Goal: Task Accomplishment & Management: Use online tool/utility

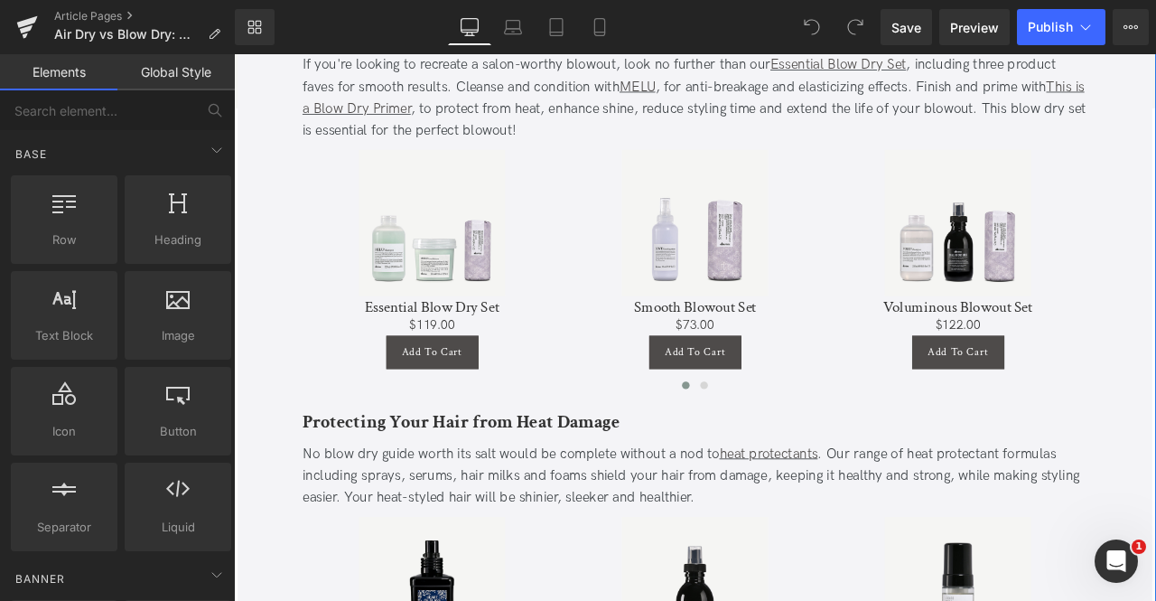
scroll to position [2891, 0]
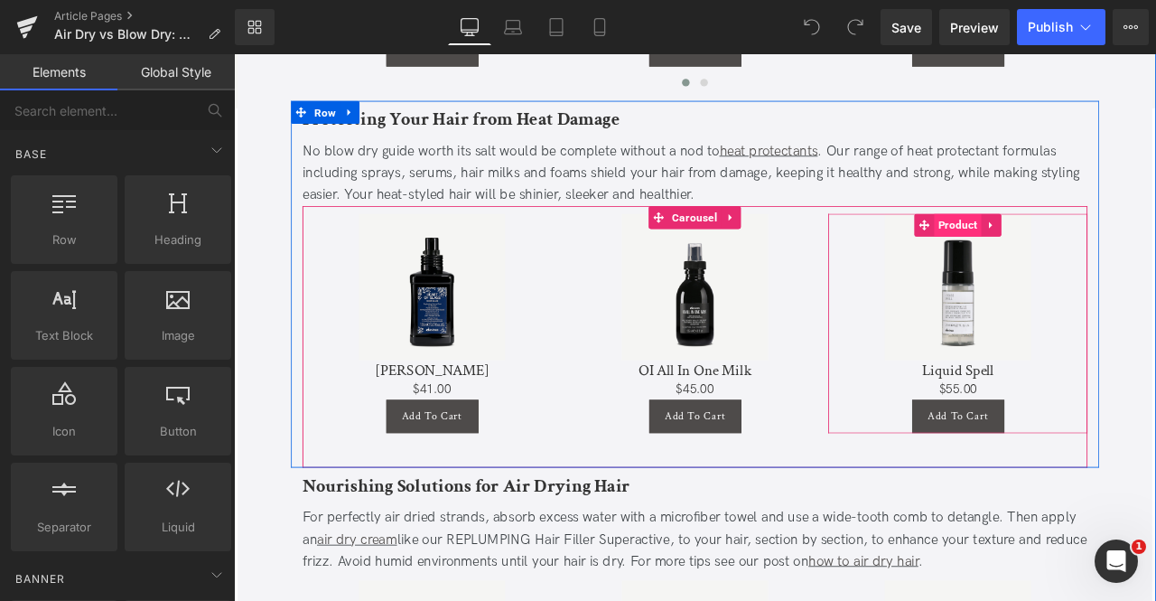
click at [1079, 243] on span "Product" at bounding box center [1092, 256] width 56 height 27
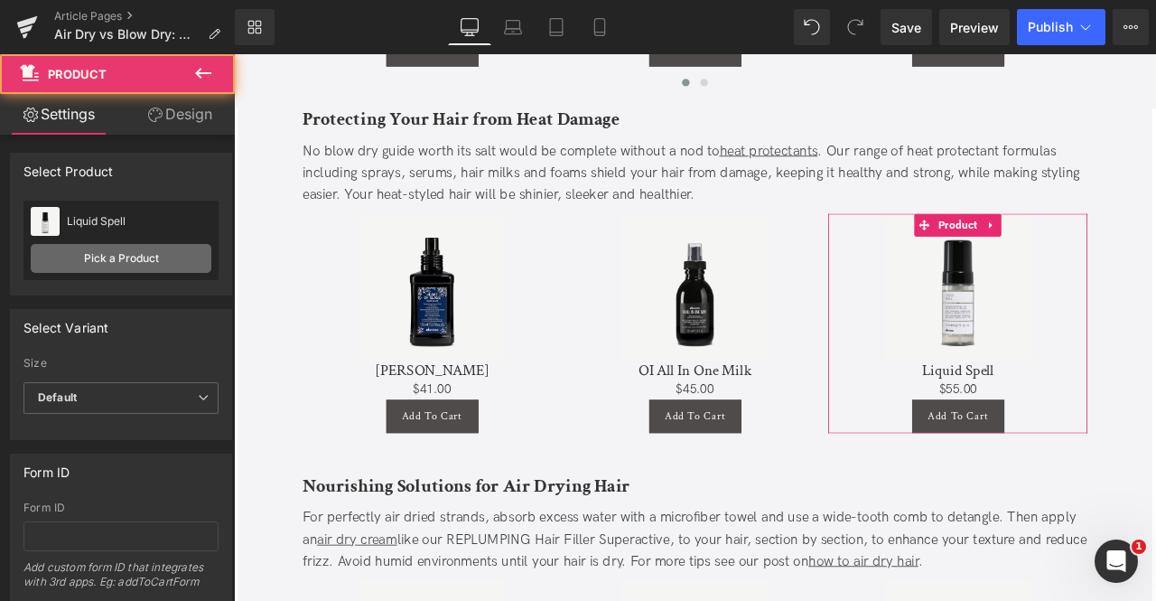
click at [139, 253] on link "Pick a Product" at bounding box center [121, 258] width 181 height 29
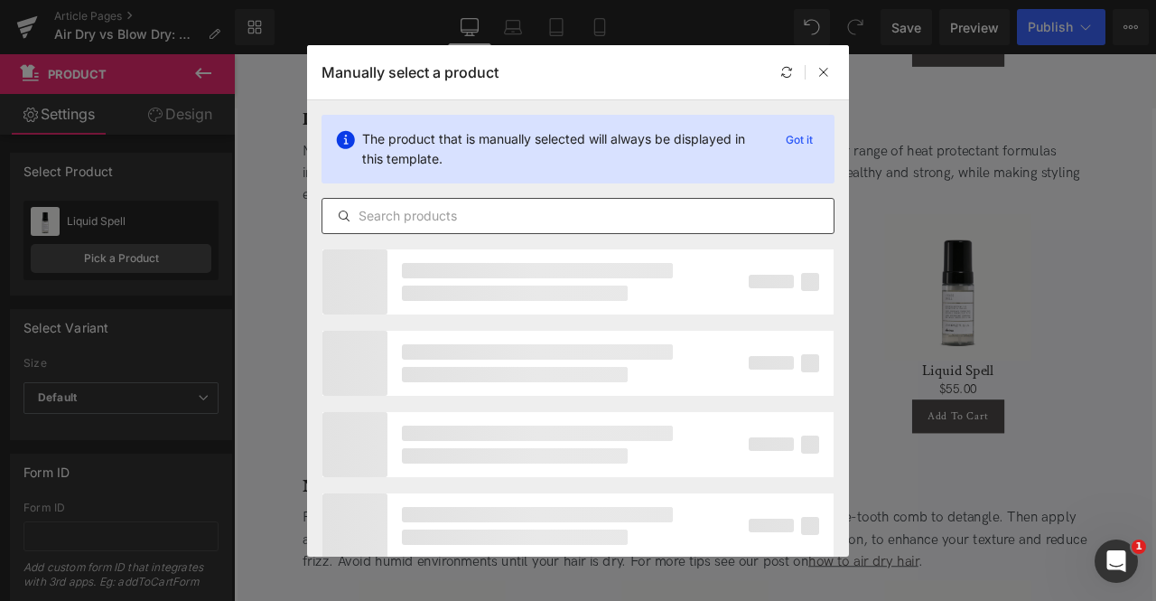
click at [514, 211] on input "text" at bounding box center [578, 216] width 511 height 22
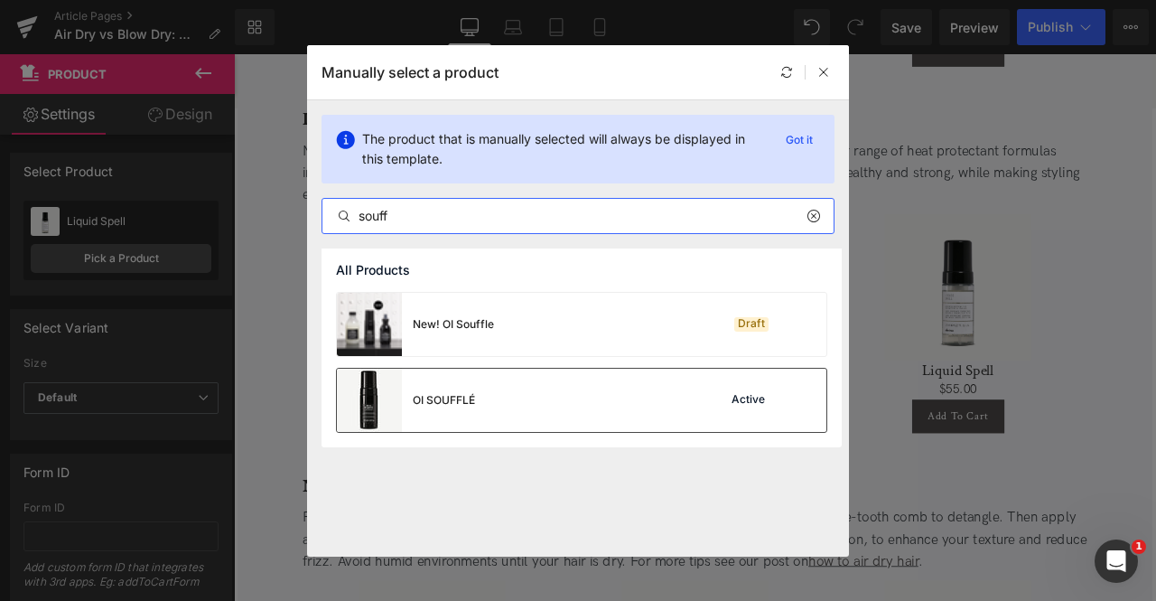
type input "souff"
click at [538, 407] on div "OI SOUFFLÉ Active" at bounding box center [582, 400] width 490 height 63
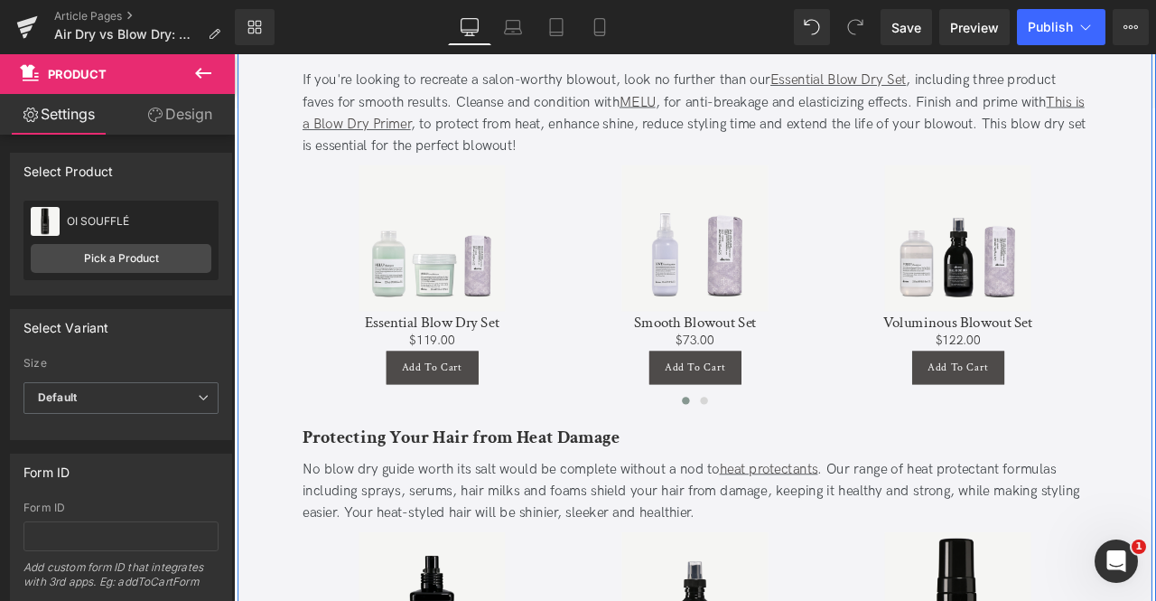
scroll to position [2513, 0]
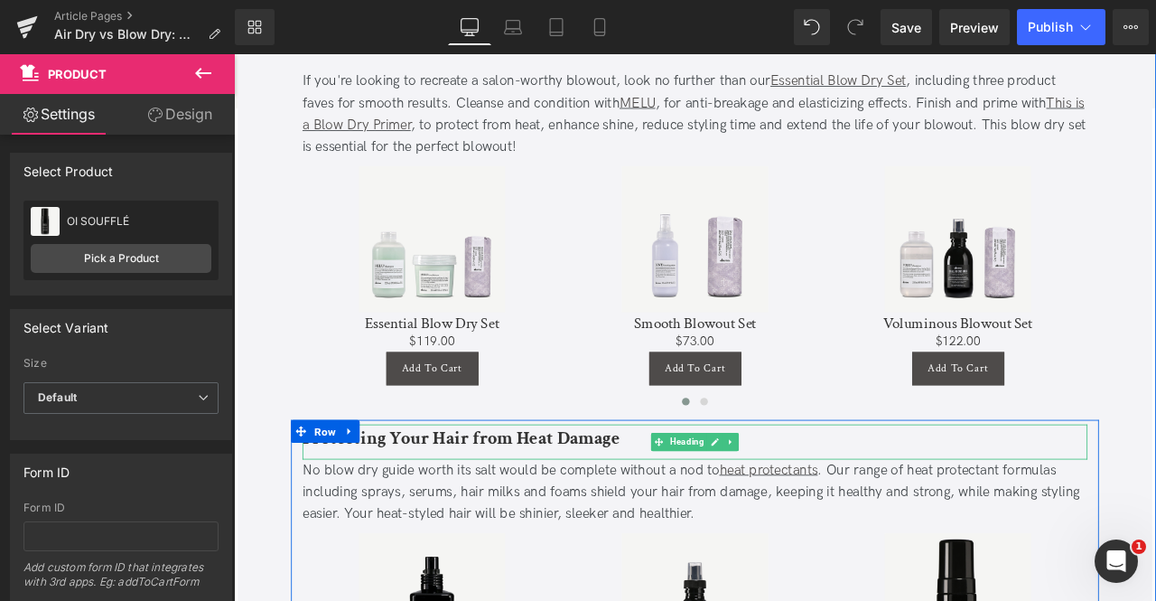
click at [521, 495] on b "Protecting Your Hair from Heat Damage" at bounding box center [503, 509] width 376 height 28
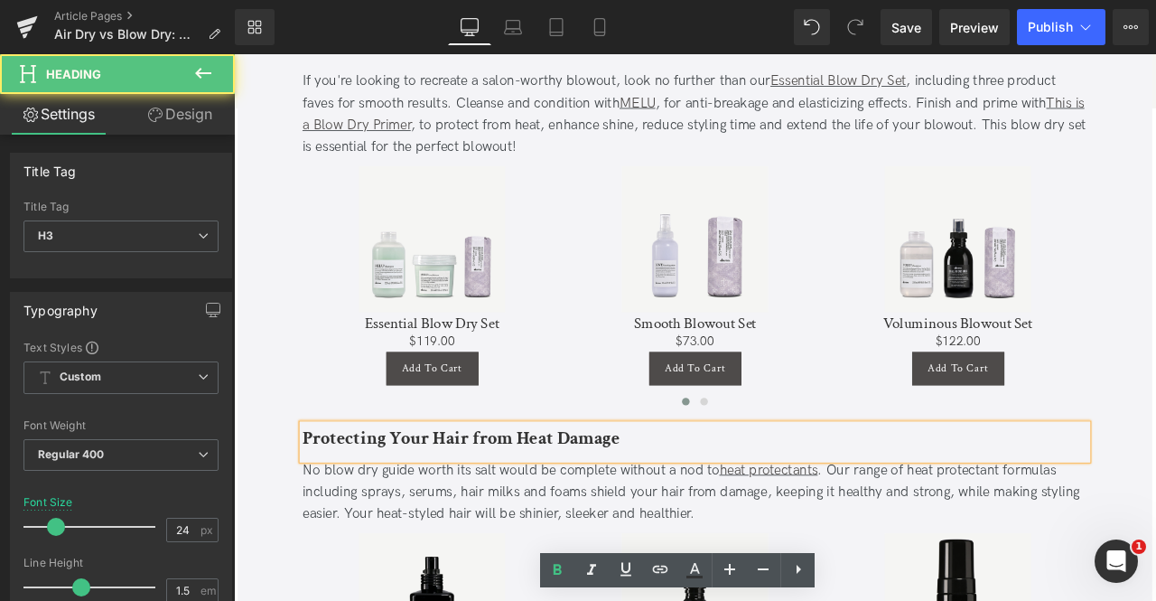
scroll to position [2276, 0]
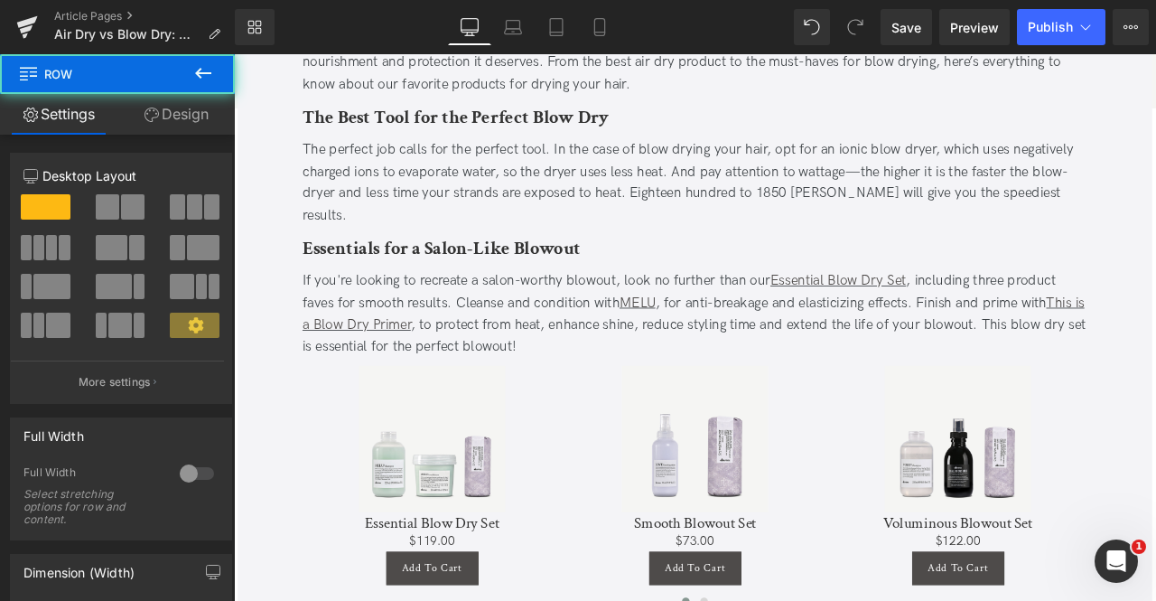
scroll to position [2536, 0]
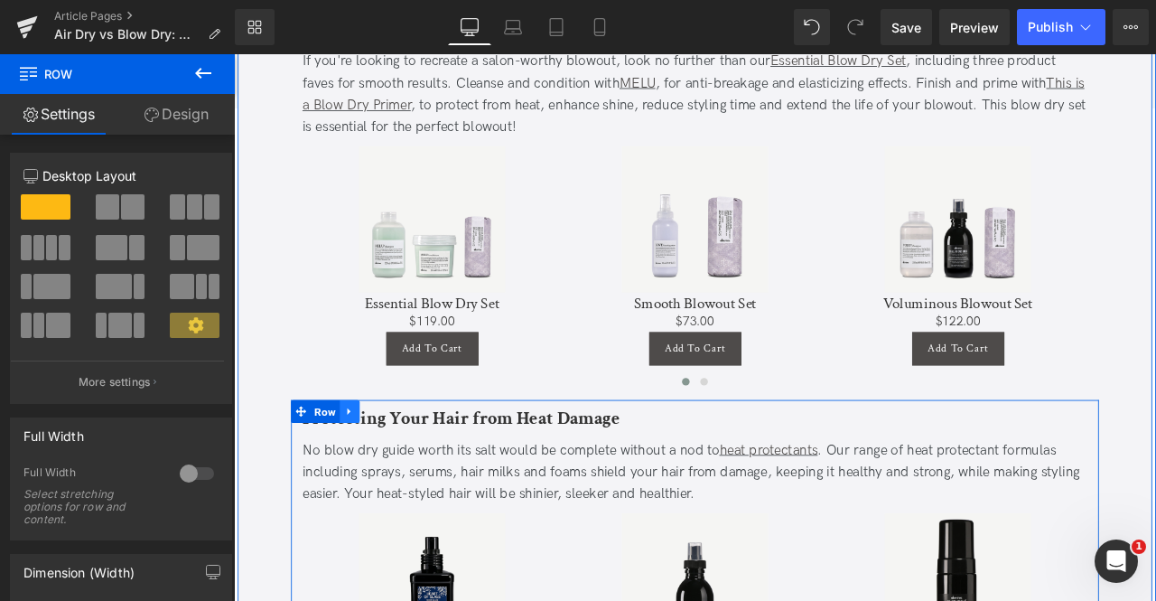
click at [369, 473] on icon at bounding box center [371, 477] width 4 height 8
click at [392, 472] on icon at bounding box center [394, 478] width 13 height 13
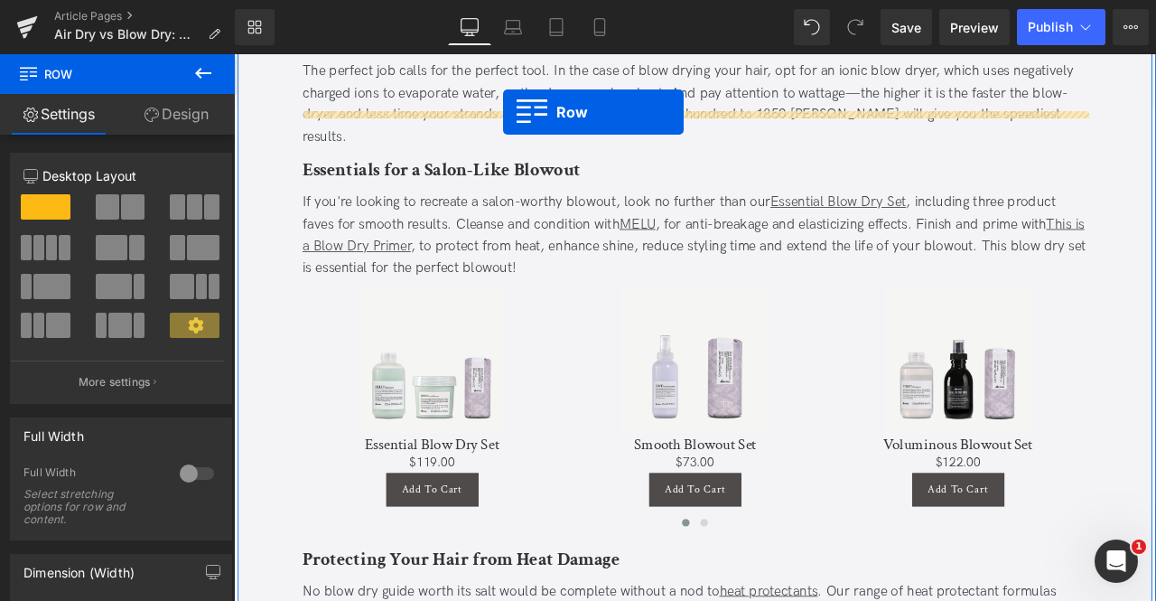
scroll to position [2171, 0]
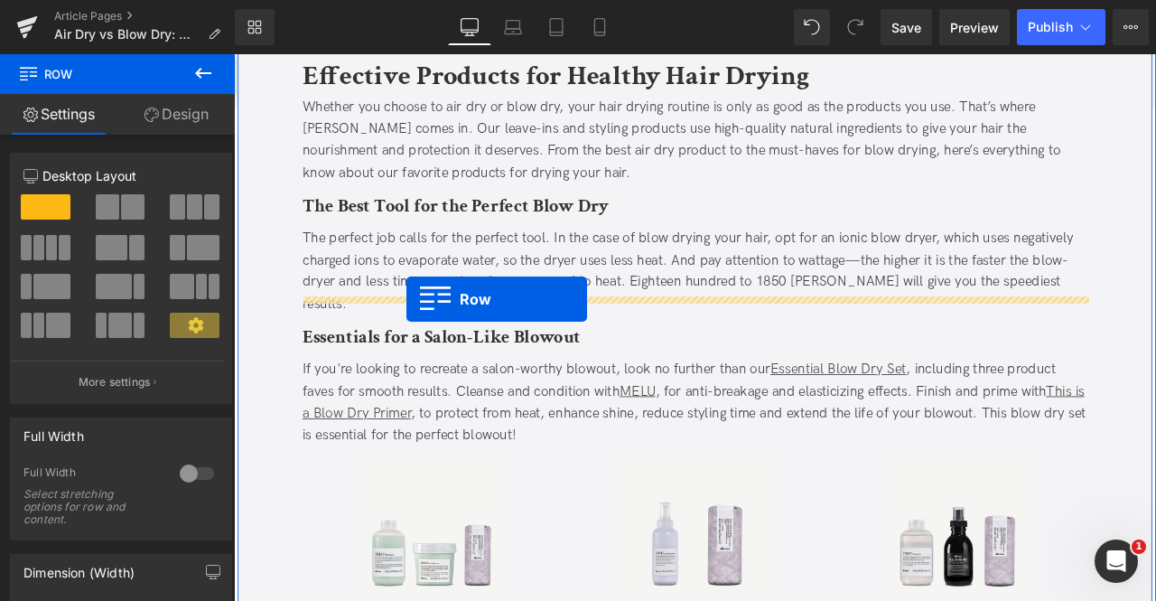
drag, startPoint x: 332, startPoint y: 320, endPoint x: 438, endPoint y: 344, distance: 108.5
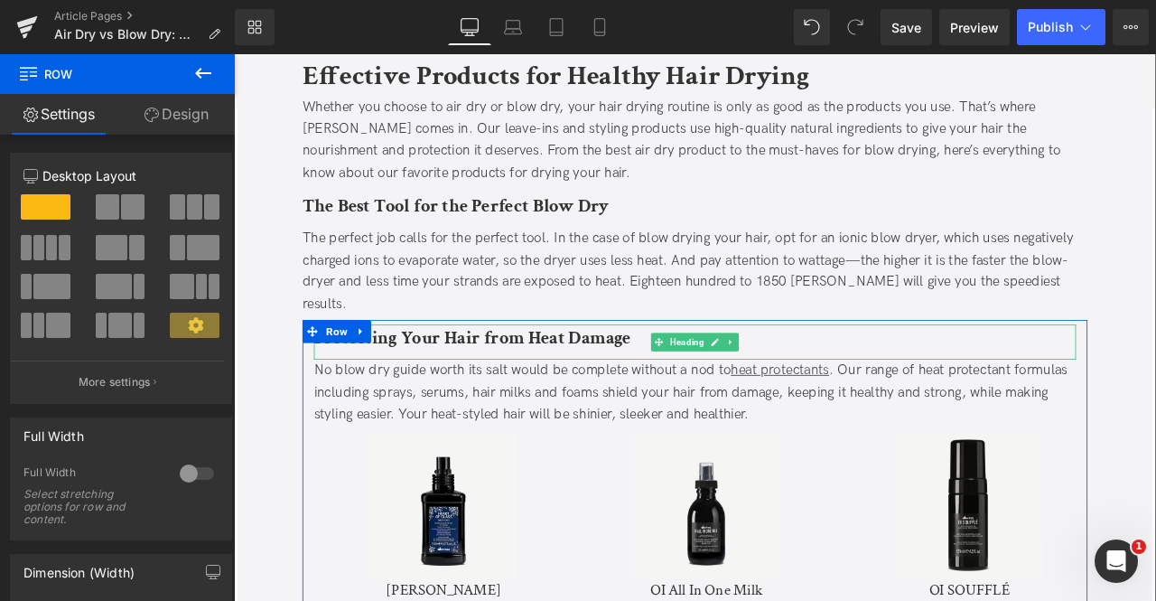
click at [466, 377] on b "Protecting Your Hair from Heat Damage" at bounding box center [517, 391] width 376 height 28
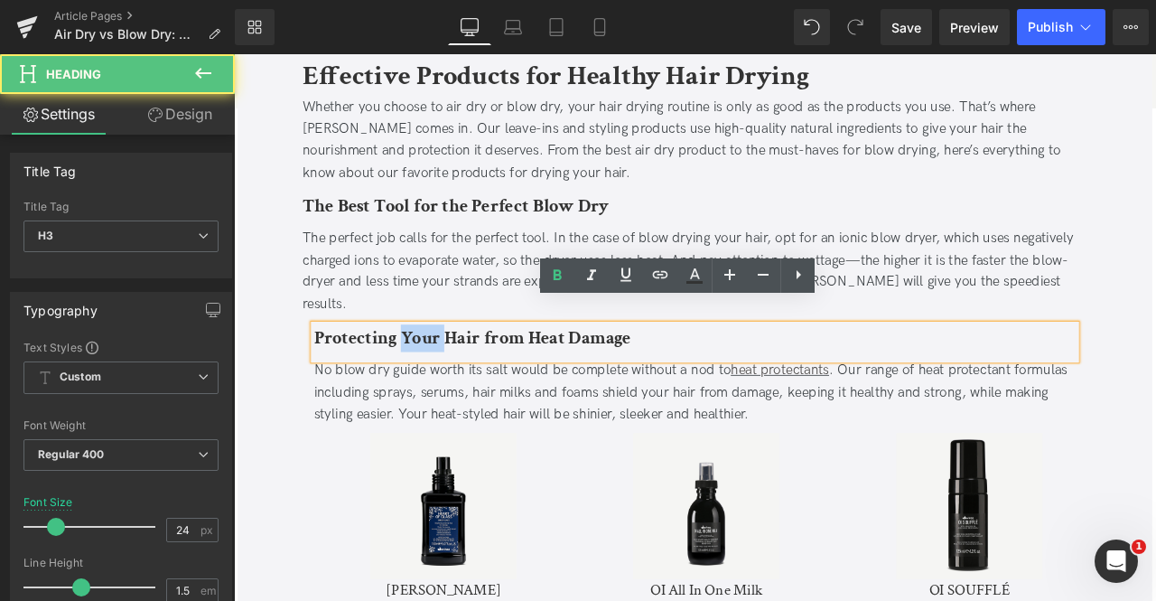
click at [466, 377] on b "Protecting Your Hair from Heat Damage" at bounding box center [517, 391] width 376 height 28
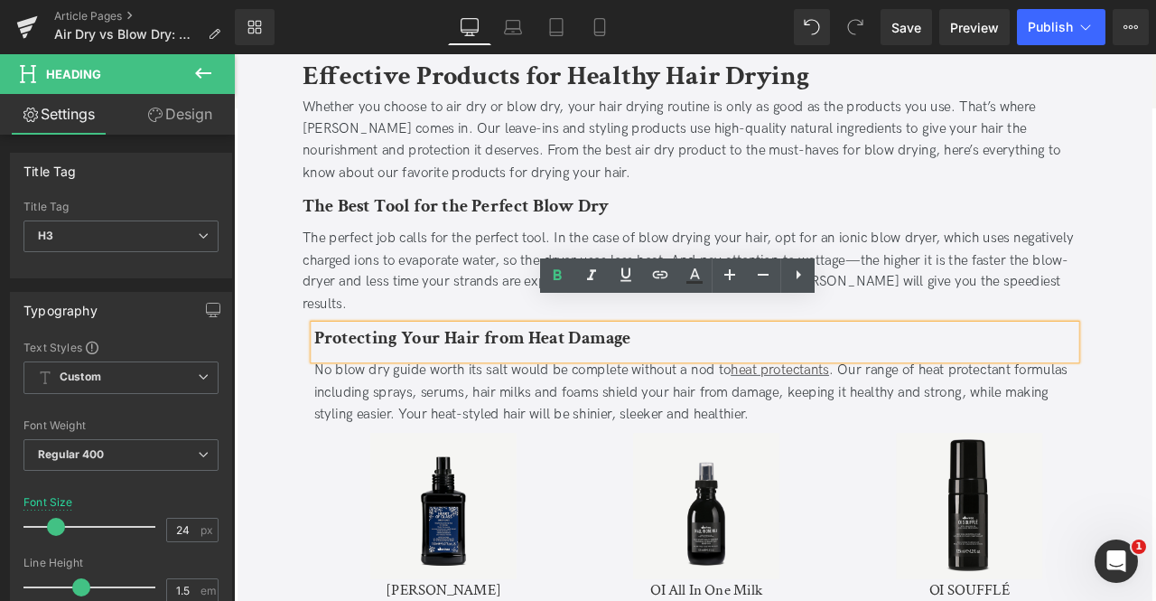
click at [315, 423] on div "Protecting Your Hair from Heat Damage Heading No blow dry guide worth its salt …" at bounding box center [780, 589] width 931 height 429
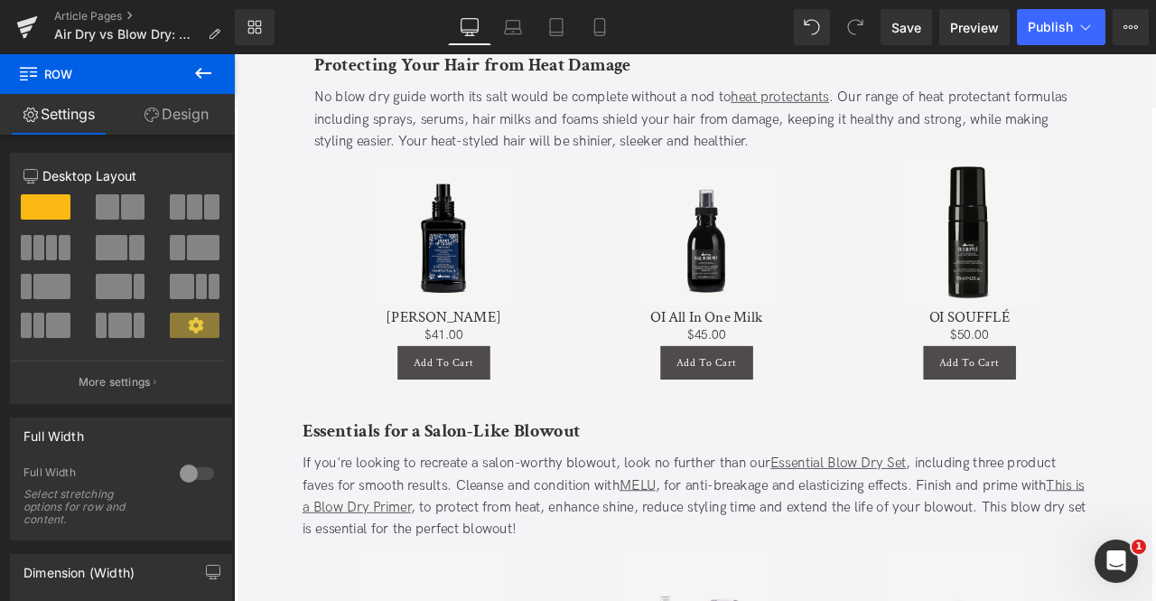
scroll to position [2281, 0]
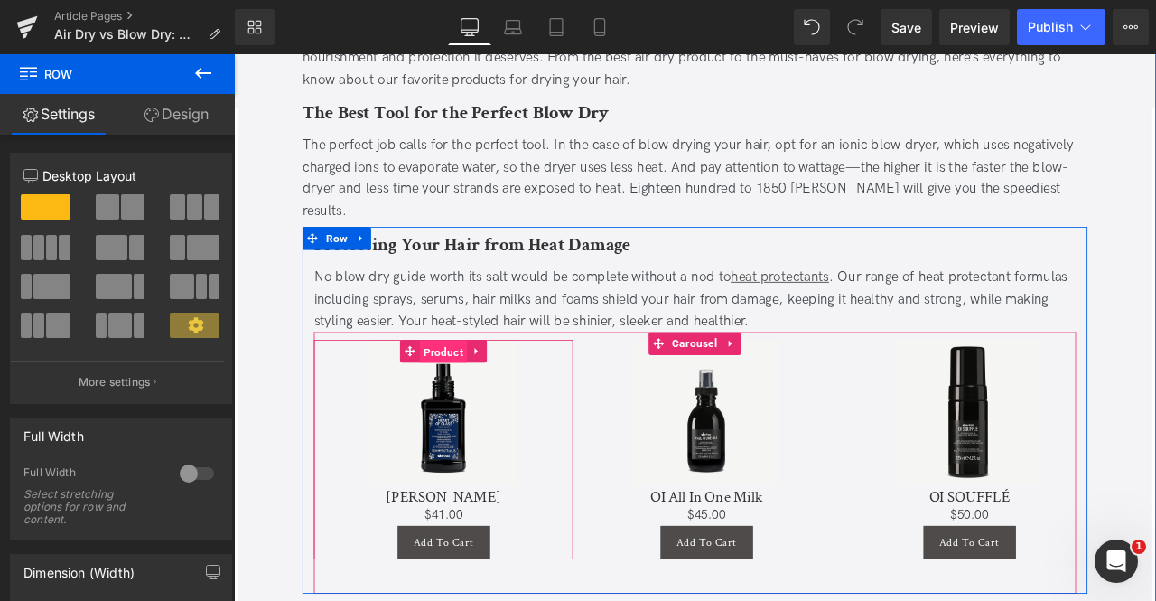
click at [474, 394] on span "Product" at bounding box center [482, 407] width 56 height 27
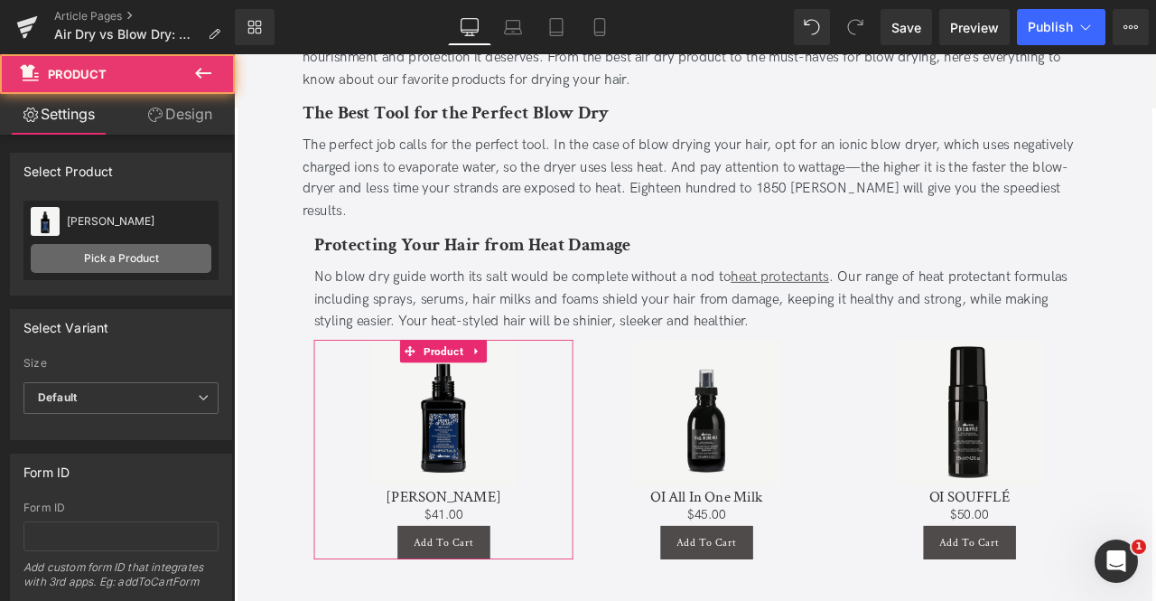
click at [163, 248] on link "Pick a Product" at bounding box center [121, 258] width 181 height 29
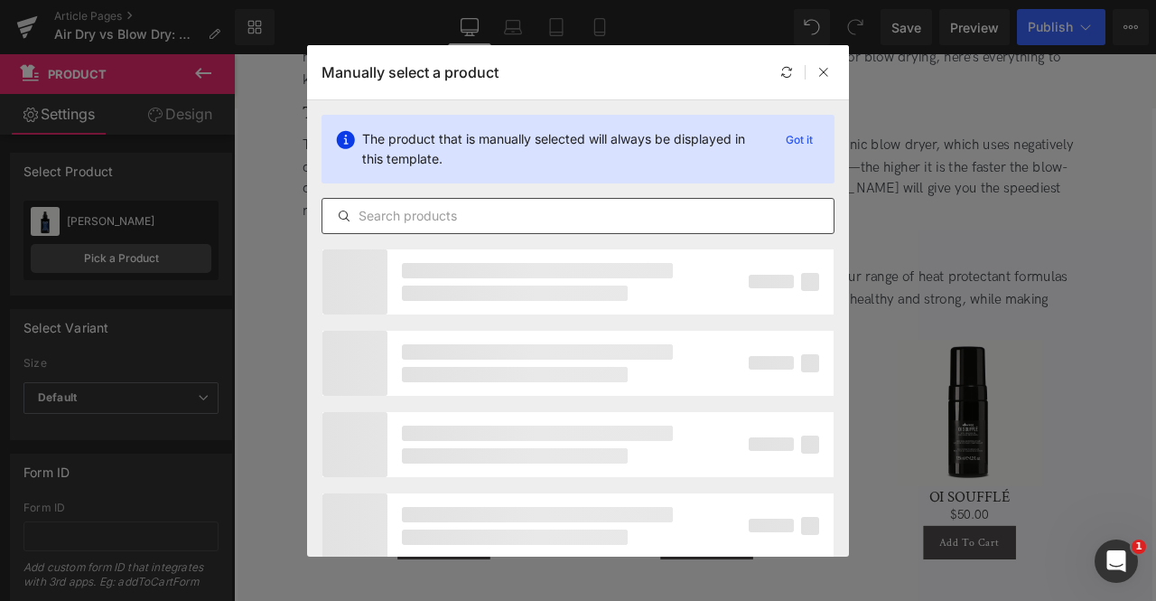
click at [474, 205] on input "text" at bounding box center [578, 216] width 511 height 22
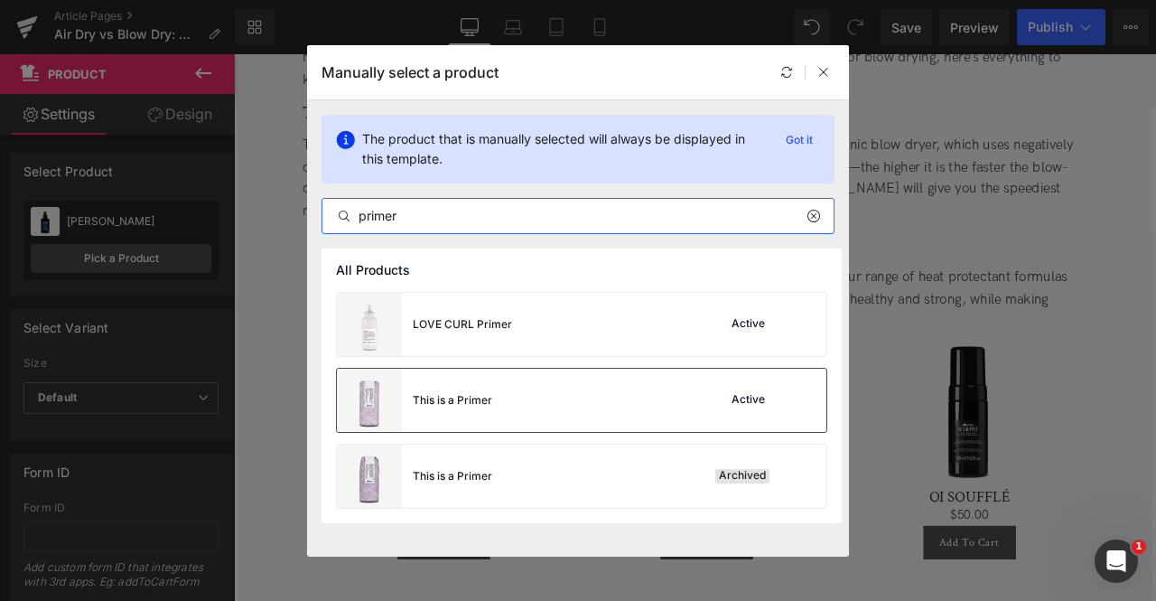
type input "primer"
click at [501, 407] on div "This is a Primer Active" at bounding box center [582, 400] width 490 height 63
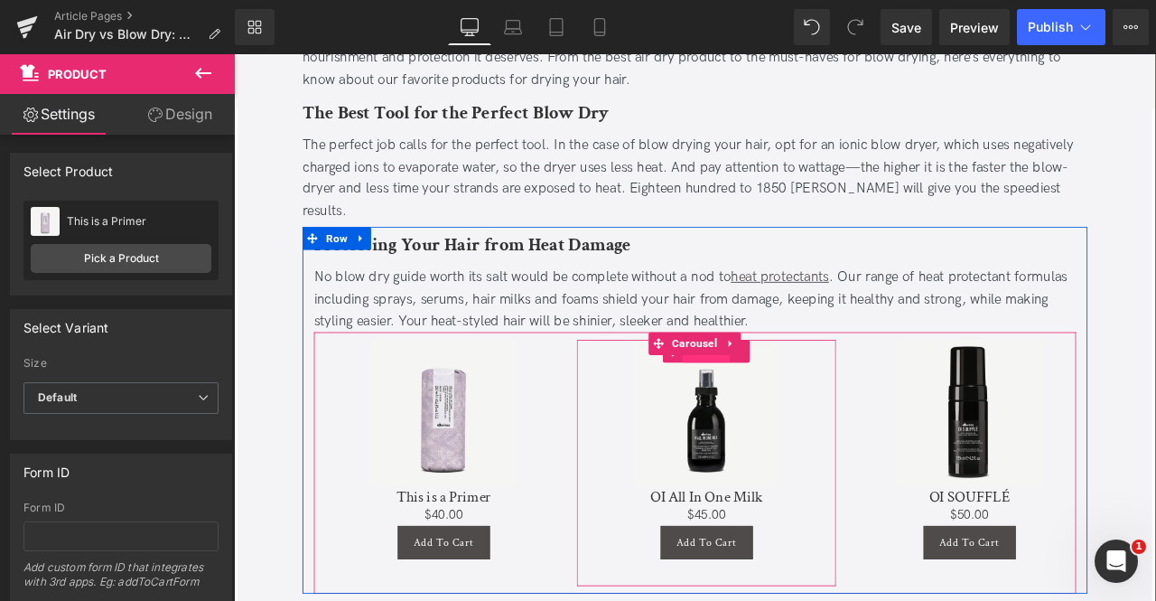
click at [786, 393] on span "Product" at bounding box center [794, 406] width 56 height 27
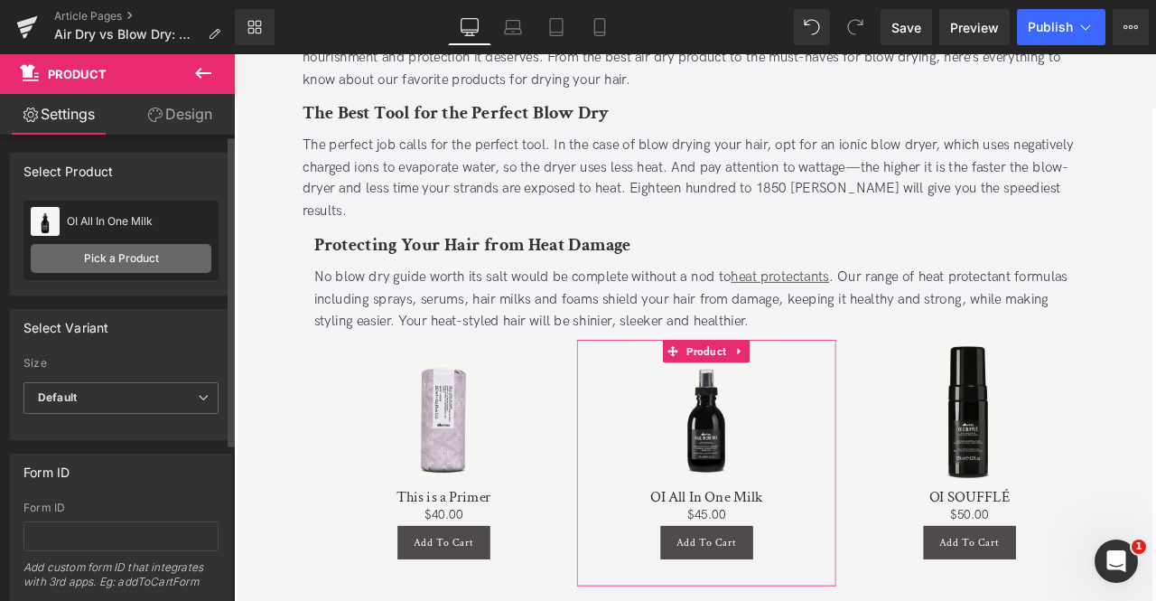
click at [67, 260] on link "Pick a Product" at bounding box center [121, 258] width 181 height 29
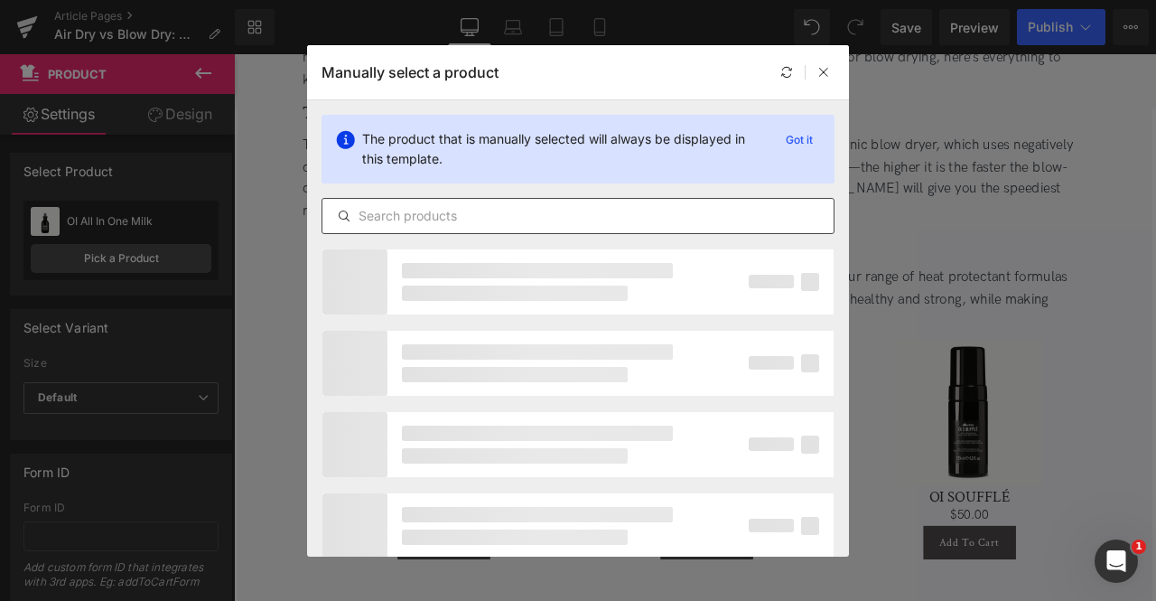
click at [529, 218] on input "text" at bounding box center [578, 216] width 511 height 22
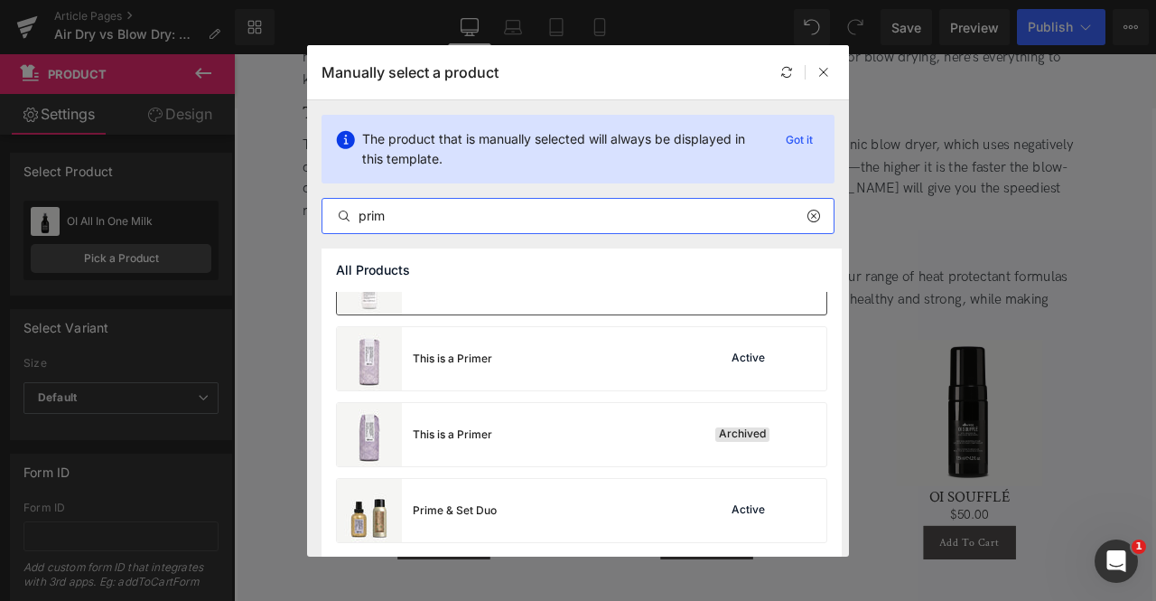
scroll to position [0, 0]
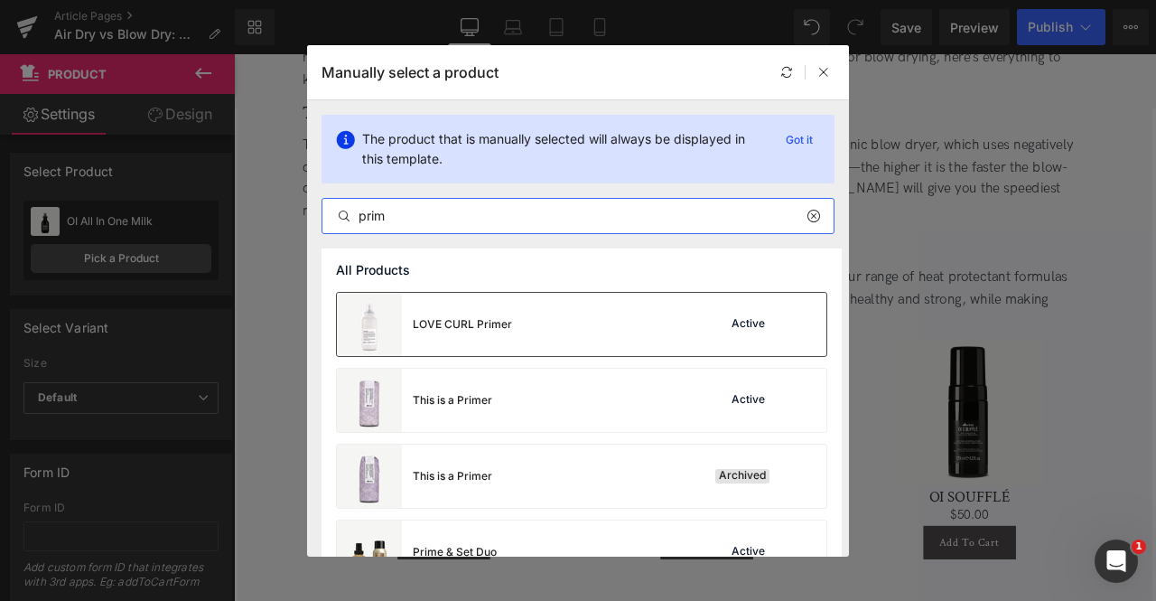
type input "prim"
click at [566, 314] on div "LOVE CURL Primer Active" at bounding box center [582, 324] width 490 height 63
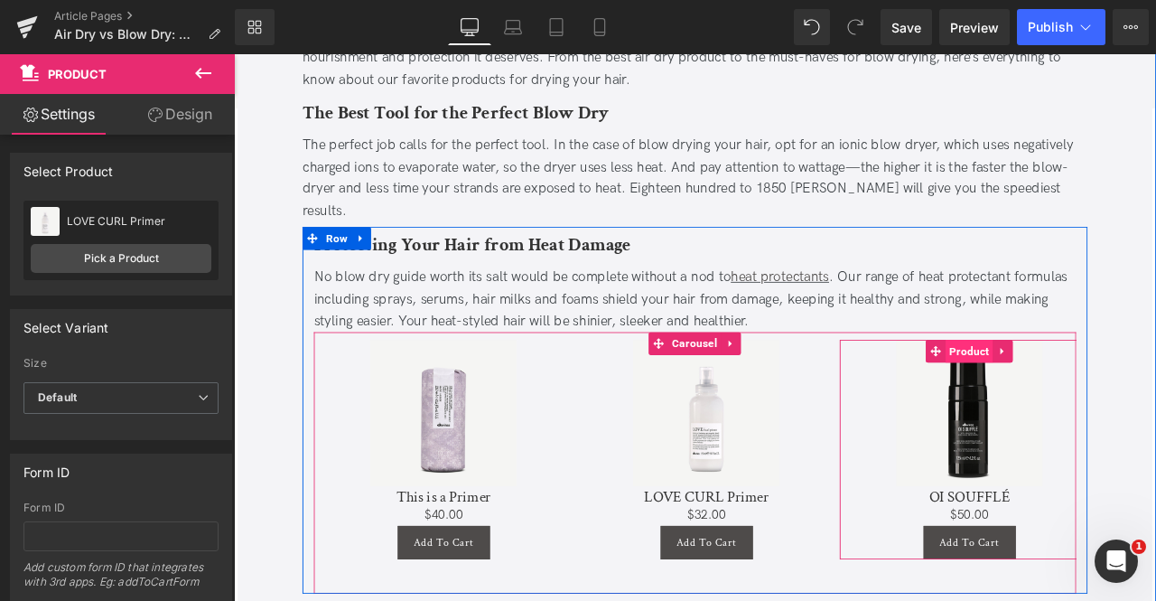
click at [1107, 393] on span "Product" at bounding box center [1106, 406] width 56 height 27
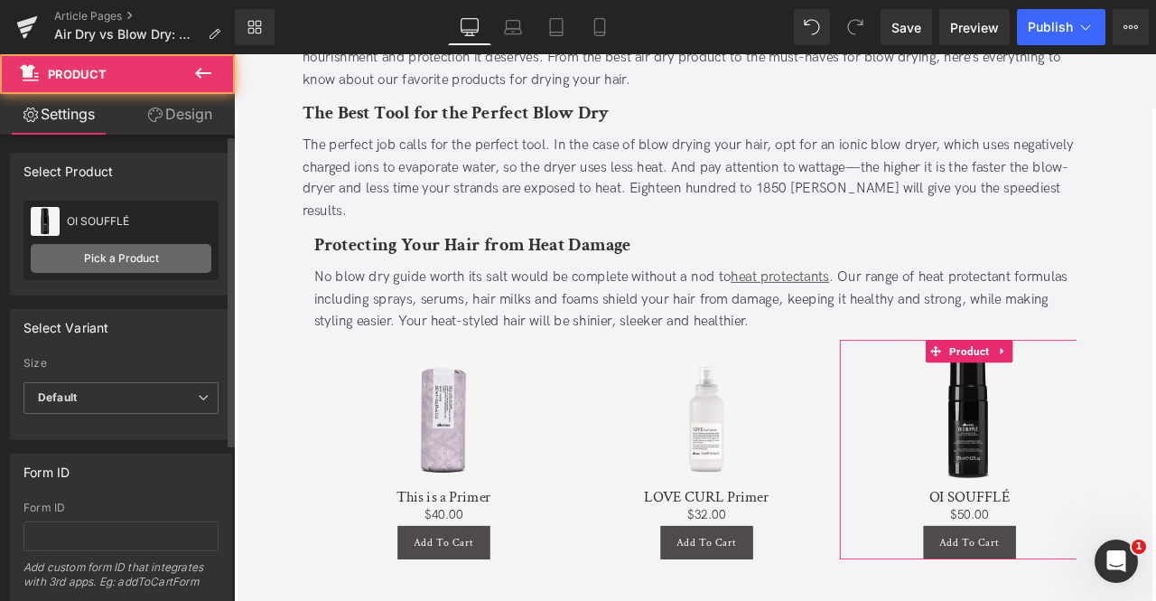
click at [94, 256] on link "Pick a Product" at bounding box center [121, 258] width 181 height 29
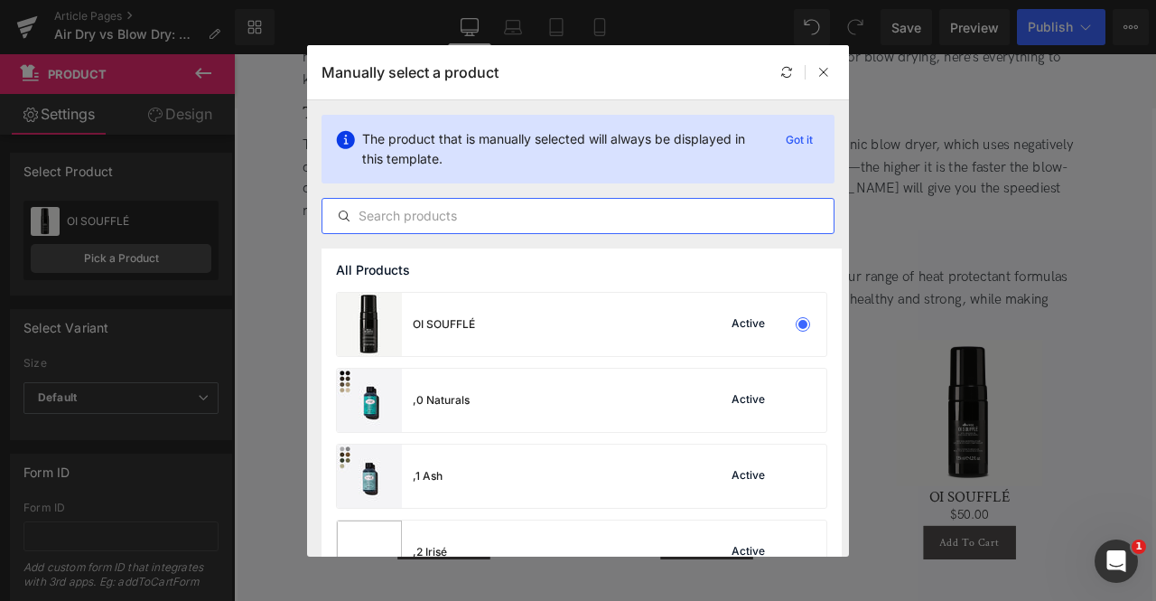
click at [555, 205] on input "text" at bounding box center [578, 216] width 511 height 22
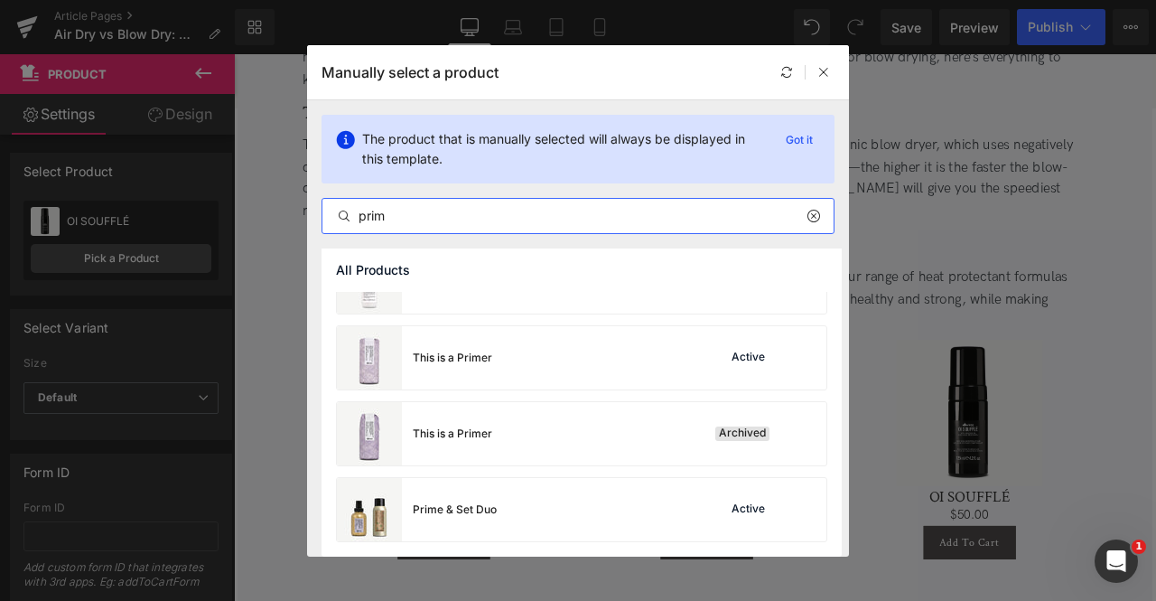
scroll to position [42, 0]
type input "prim"
click at [490, 499] on div "Prime & Set Duo" at bounding box center [417, 510] width 160 height 63
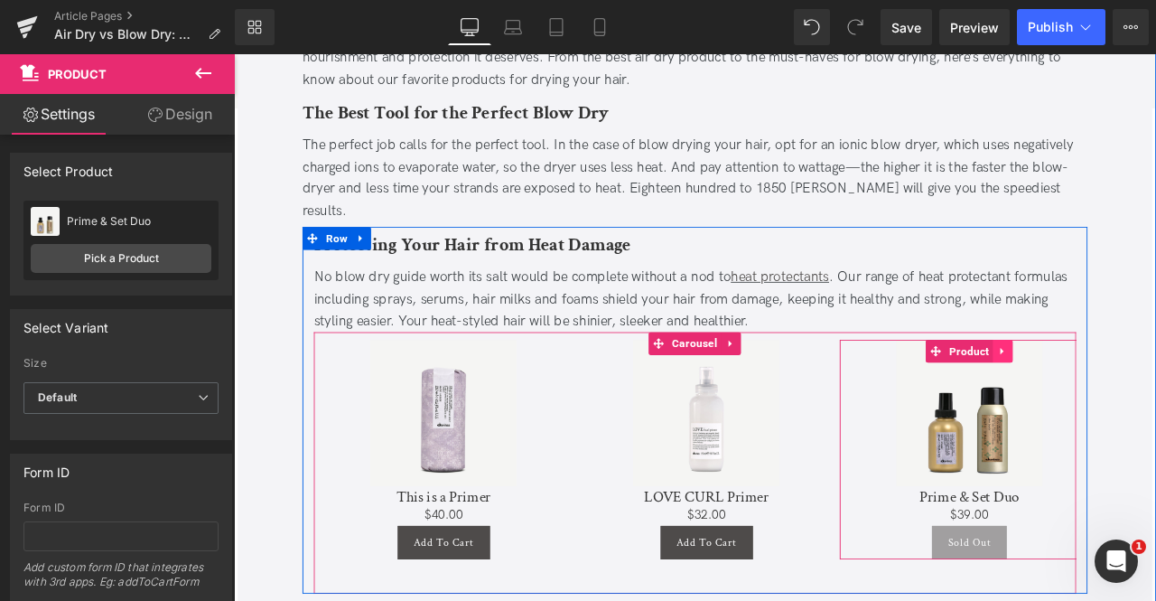
click at [1147, 400] on icon at bounding box center [1145, 407] width 13 height 14
click at [1155, 400] on icon at bounding box center [1157, 406] width 13 height 13
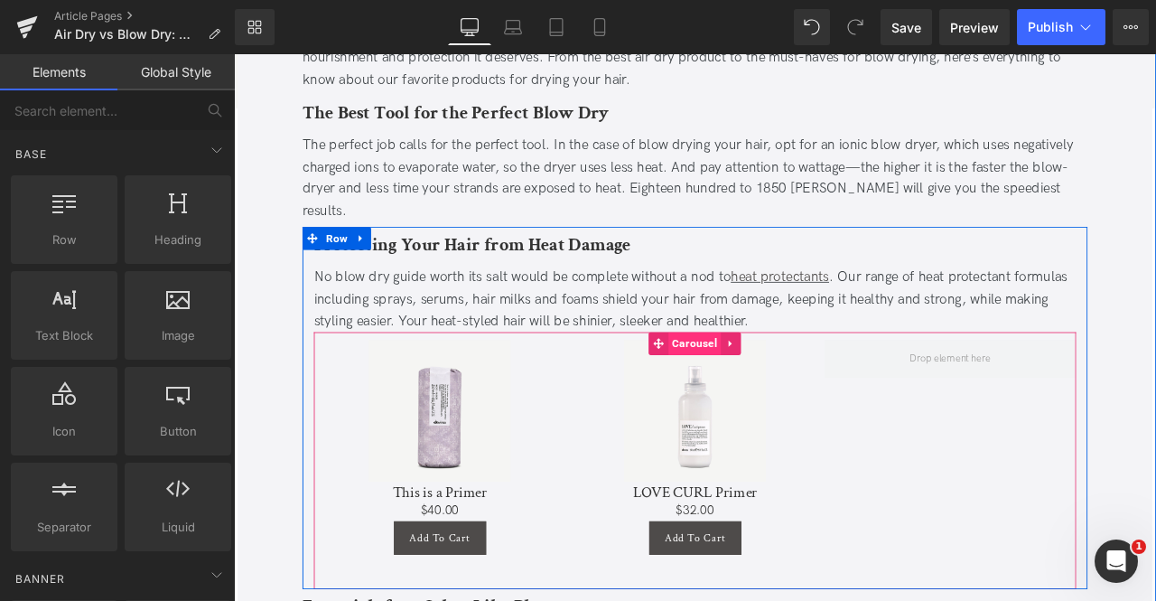
click at [786, 384] on span "Carousel" at bounding box center [780, 397] width 62 height 27
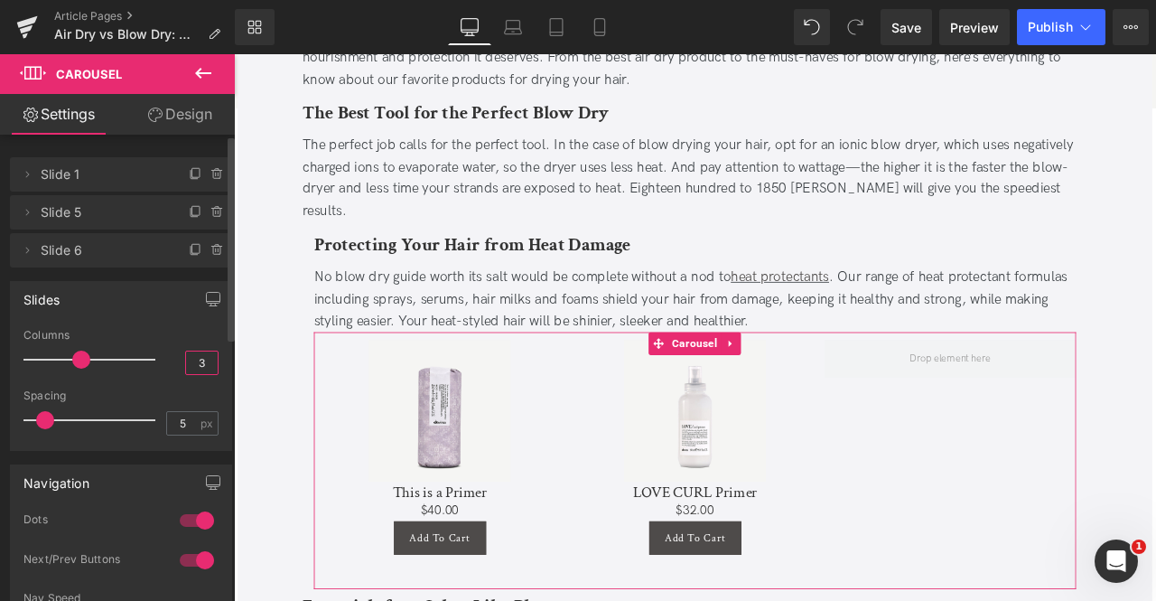
click at [201, 362] on input "3" at bounding box center [202, 362] width 32 height 23
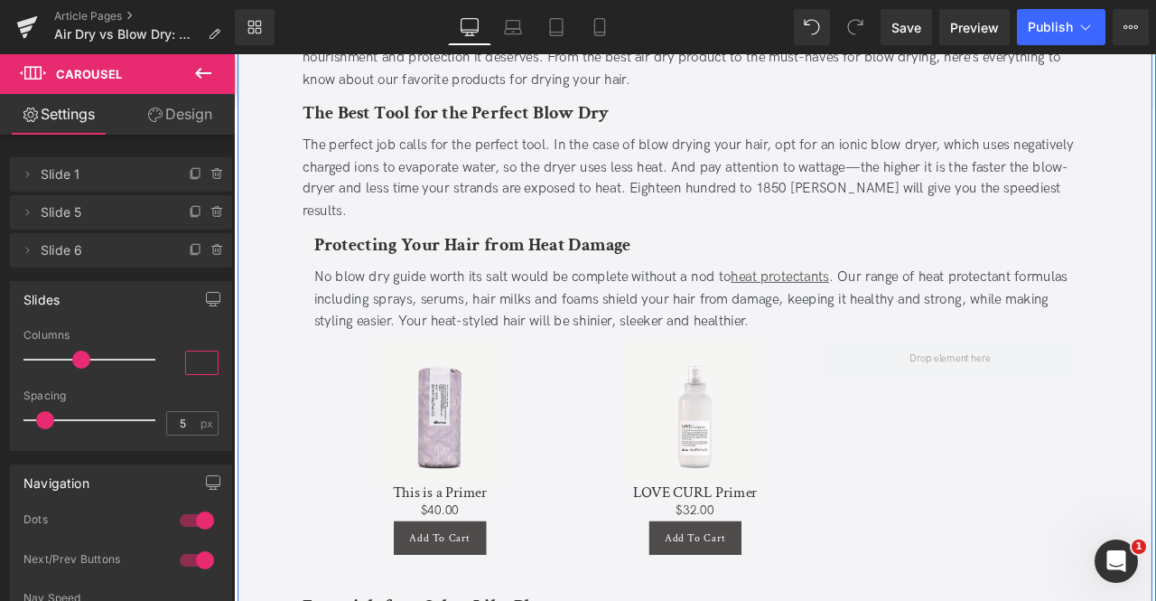
type input "4"
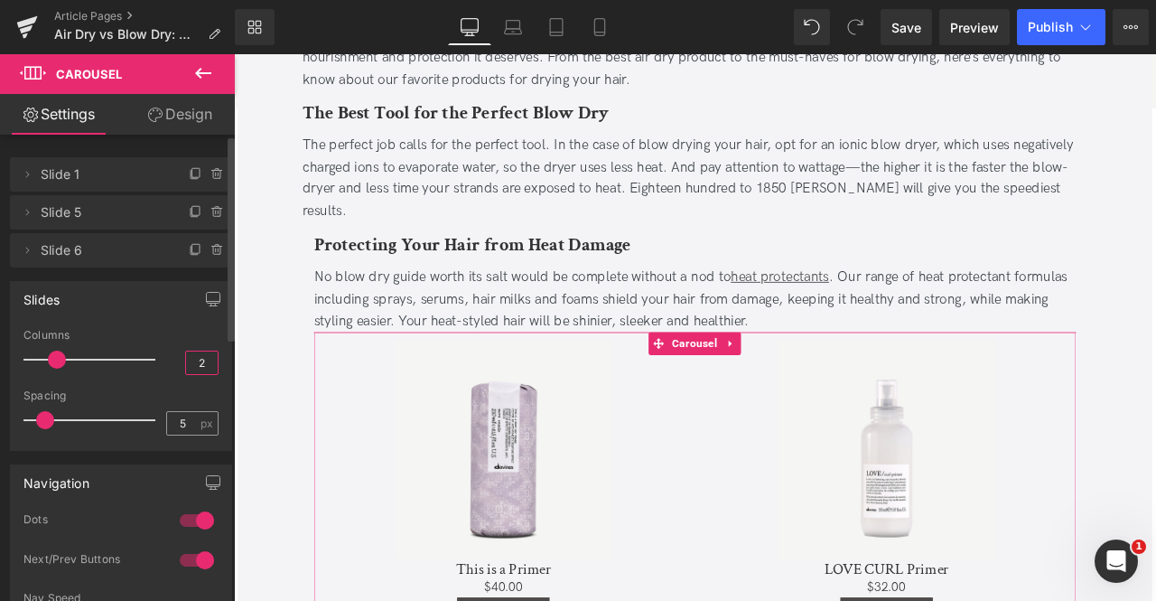
type input "2"
click at [188, 422] on input "5" at bounding box center [183, 423] width 32 height 23
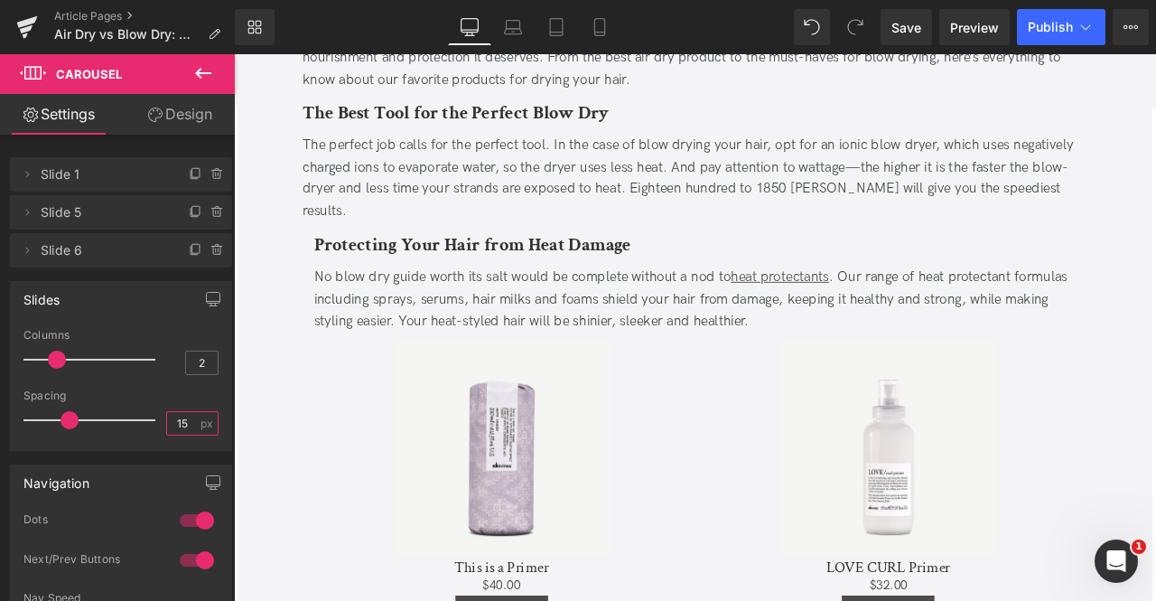
type input "15"
click at [214, 72] on button at bounding box center [203, 74] width 63 height 40
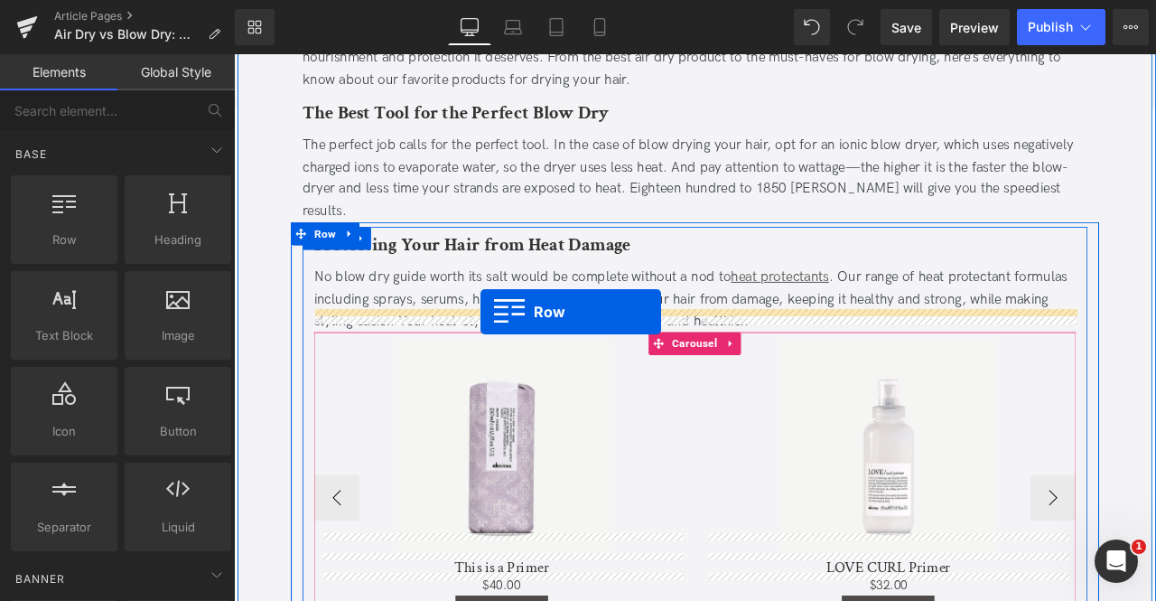
drag, startPoint x: 306, startPoint y: 267, endPoint x: 527, endPoint y: 360, distance: 238.9
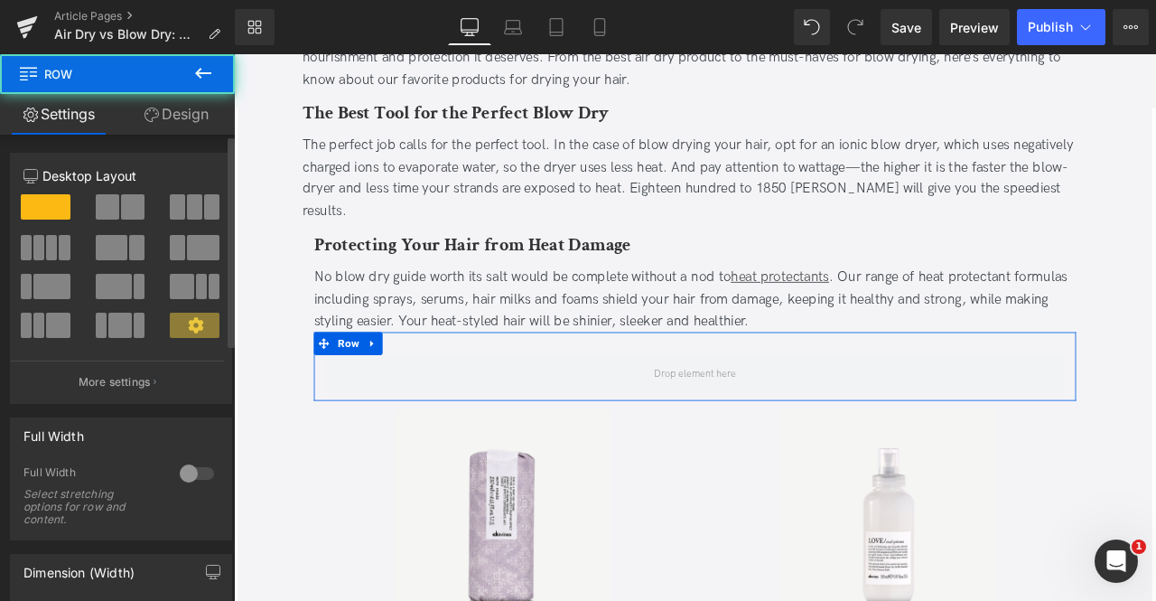
click at [126, 203] on span at bounding box center [132, 206] width 23 height 25
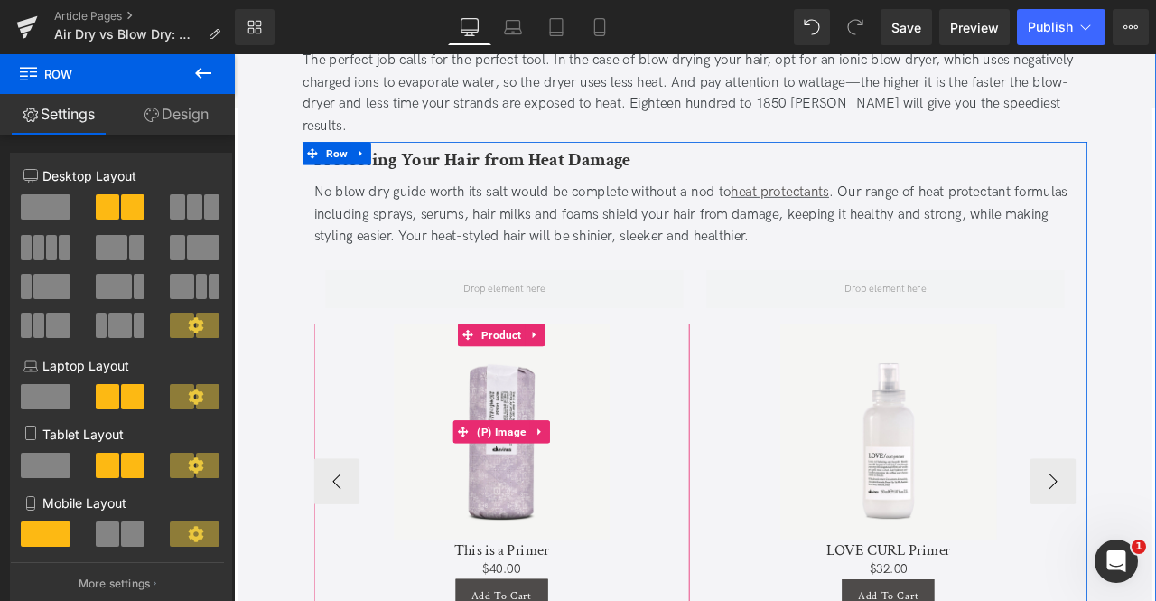
scroll to position [2388, 0]
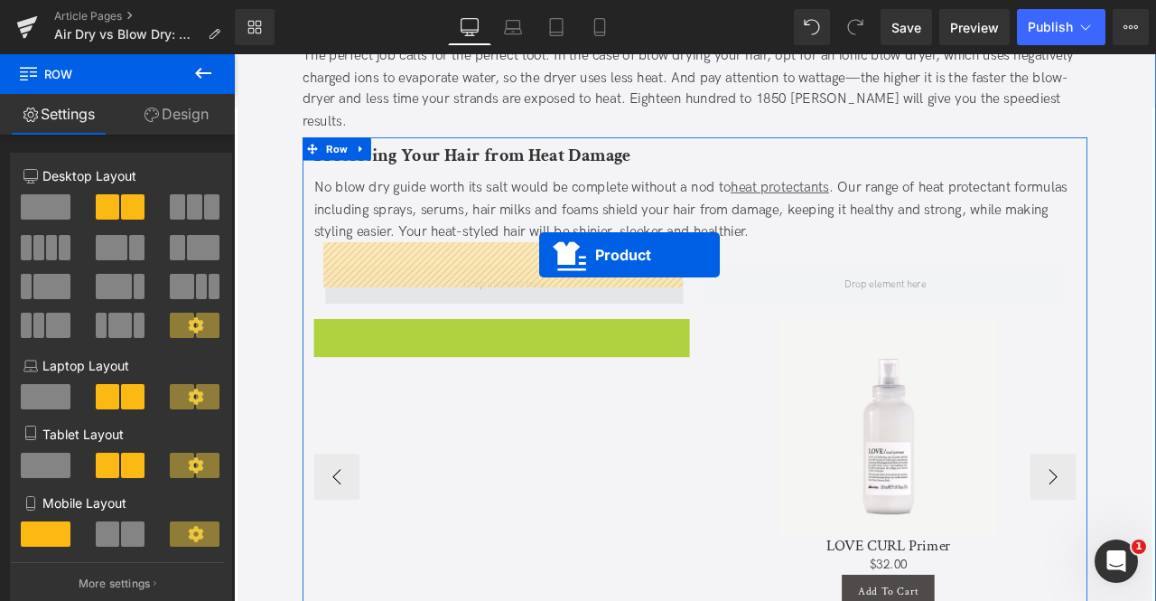
drag, startPoint x: 514, startPoint y: 342, endPoint x: 595, endPoint y: 293, distance: 94.8
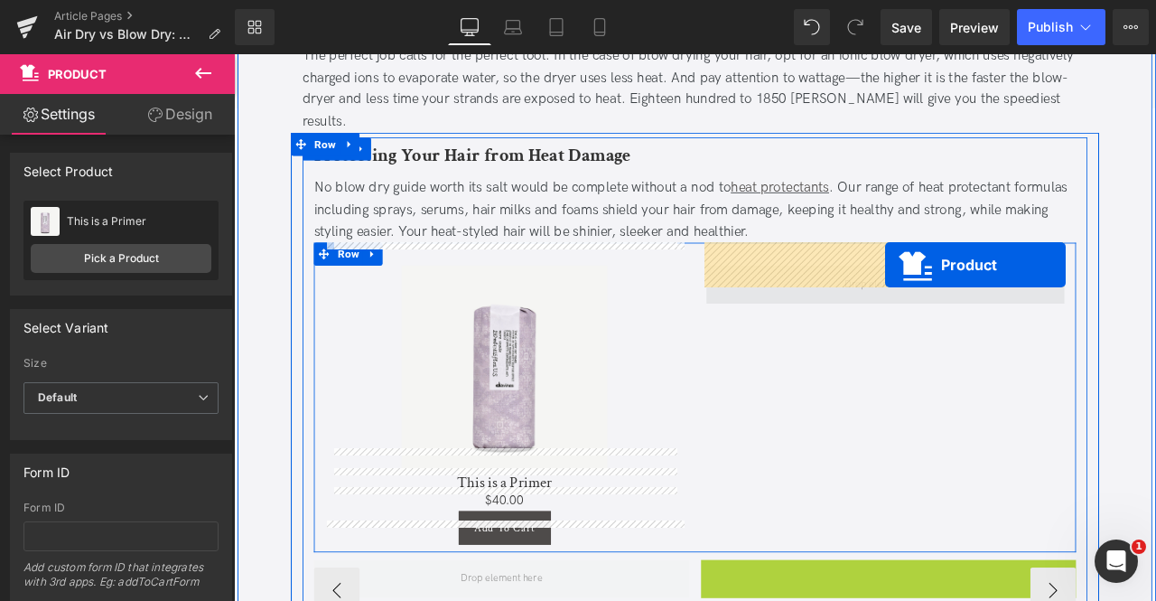
drag, startPoint x: 974, startPoint y: 633, endPoint x: 1006, endPoint y: 304, distance: 331.4
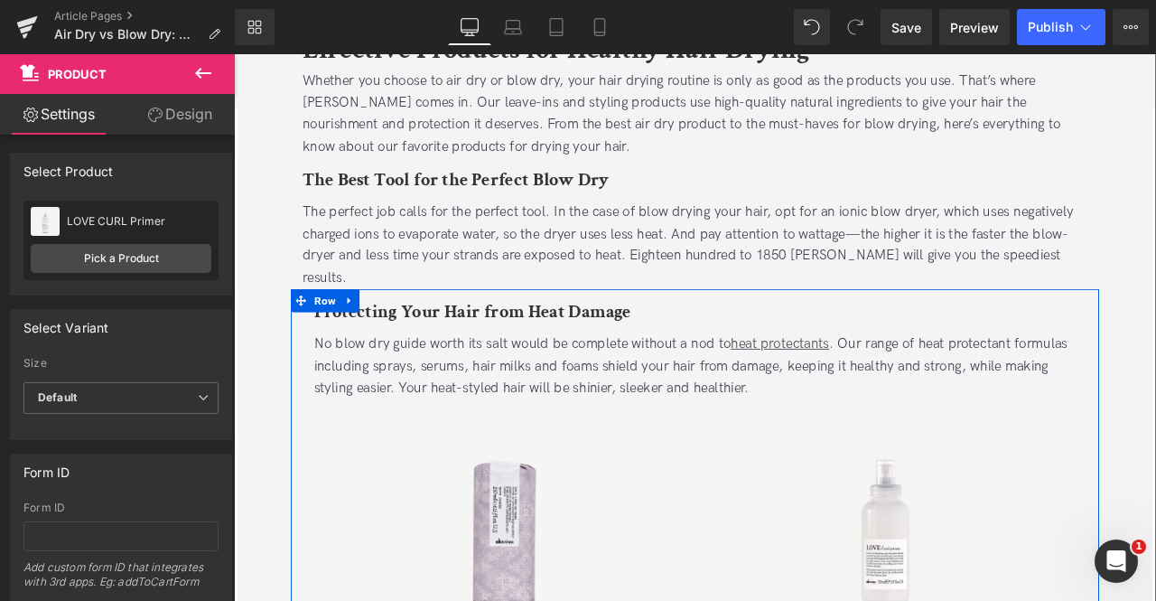
scroll to position [2448, 0]
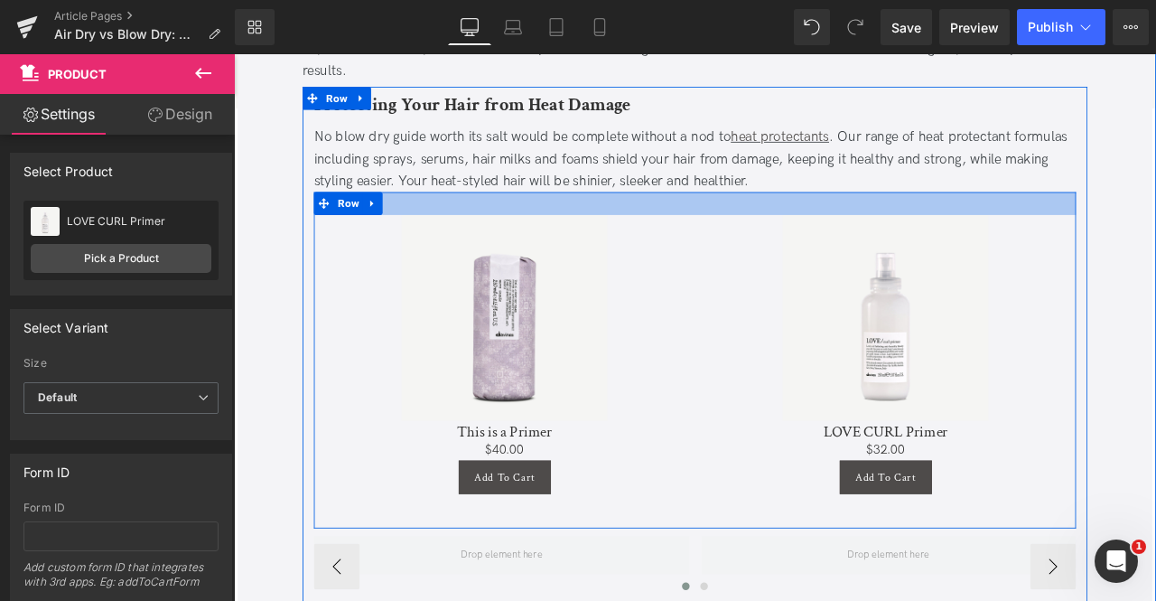
click at [731, 218] on div at bounding box center [780, 231] width 903 height 27
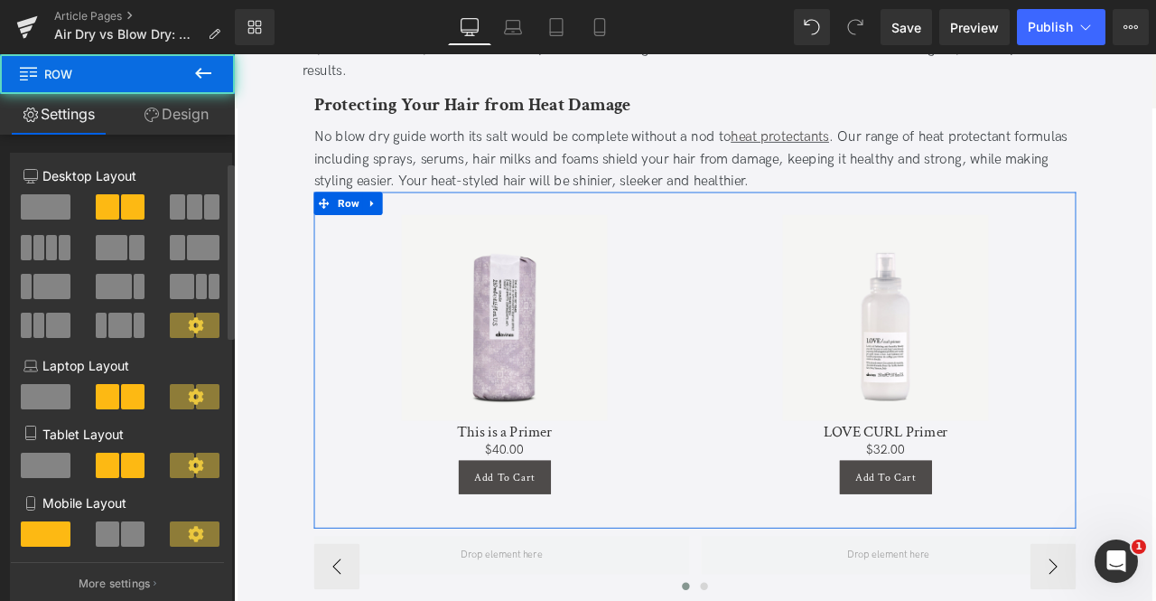
scroll to position [442, 0]
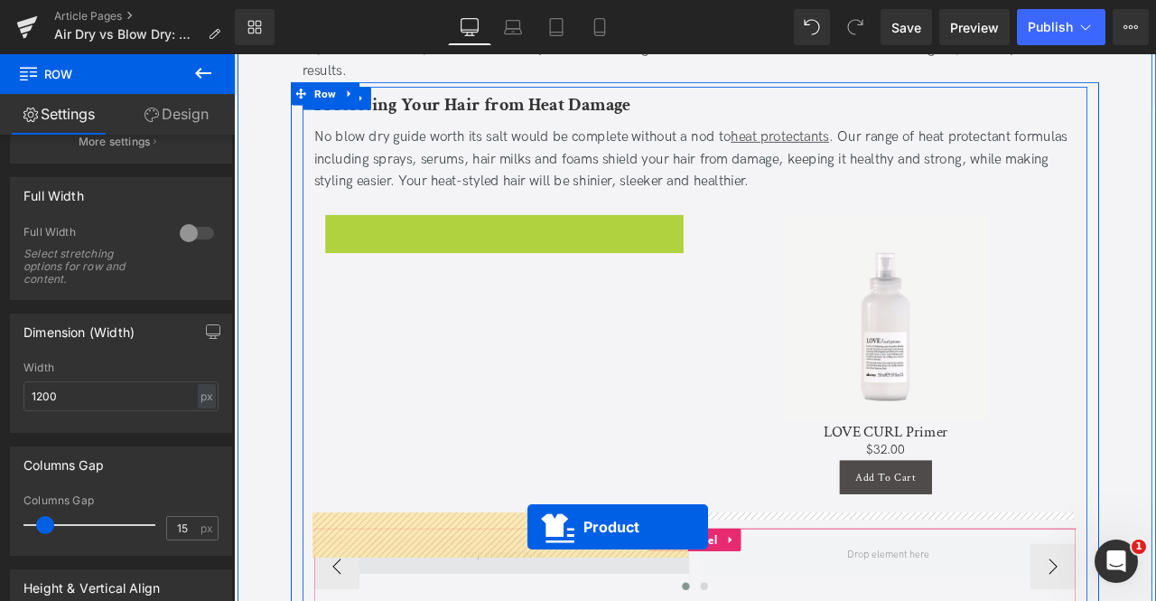
drag, startPoint x: 516, startPoint y: 232, endPoint x: 582, endPoint y: 613, distance: 386.9
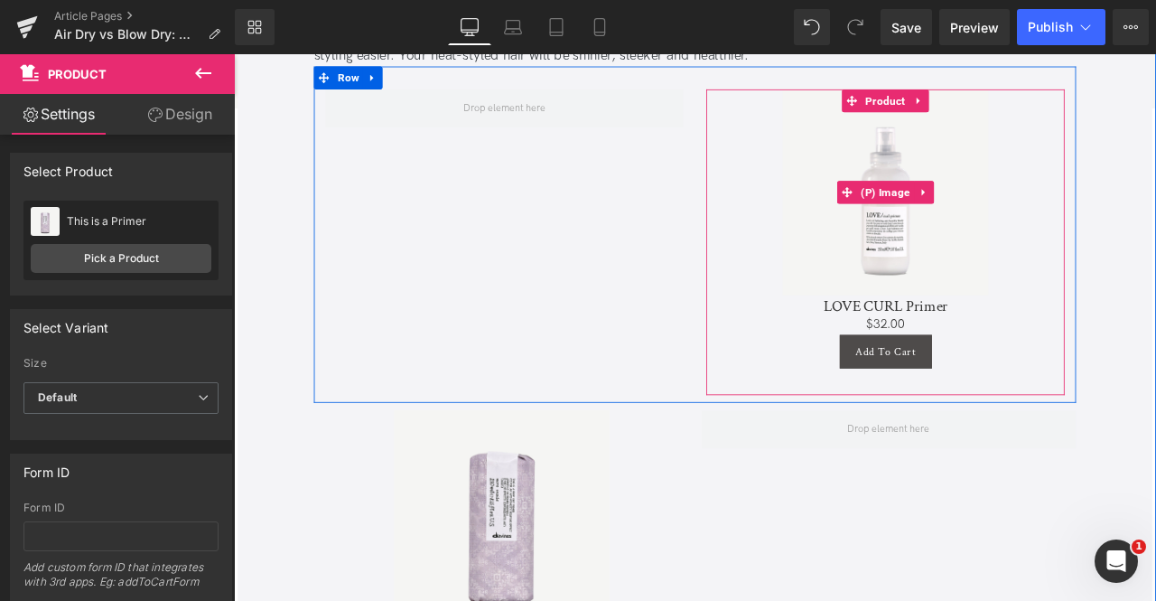
scroll to position [2554, 0]
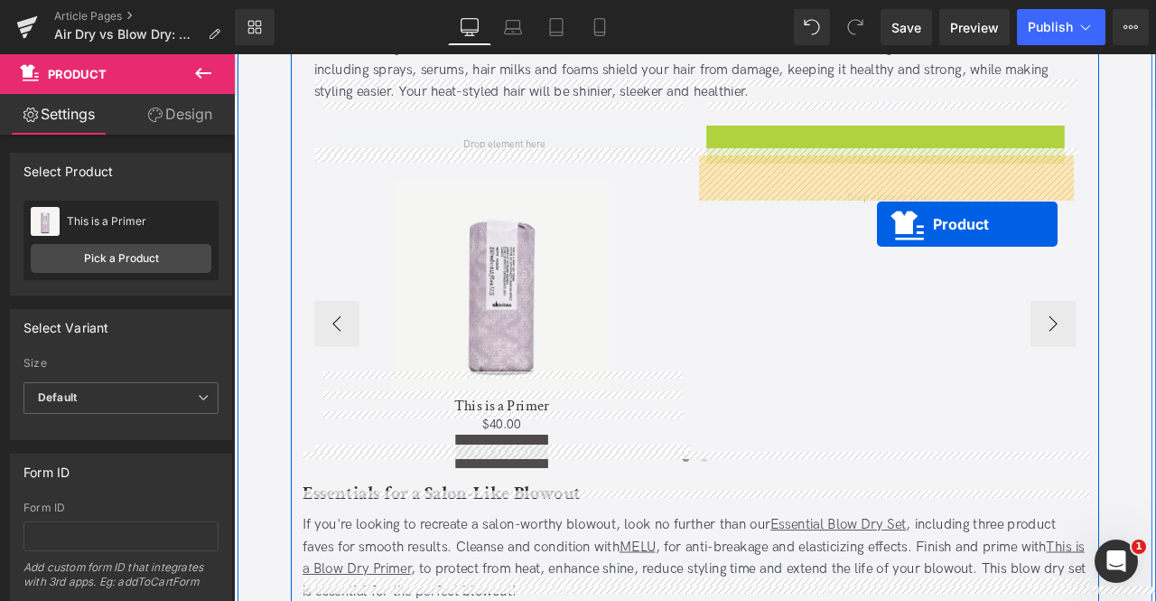
drag, startPoint x: 968, startPoint y: 127, endPoint x: 997, endPoint y: 256, distance: 131.5
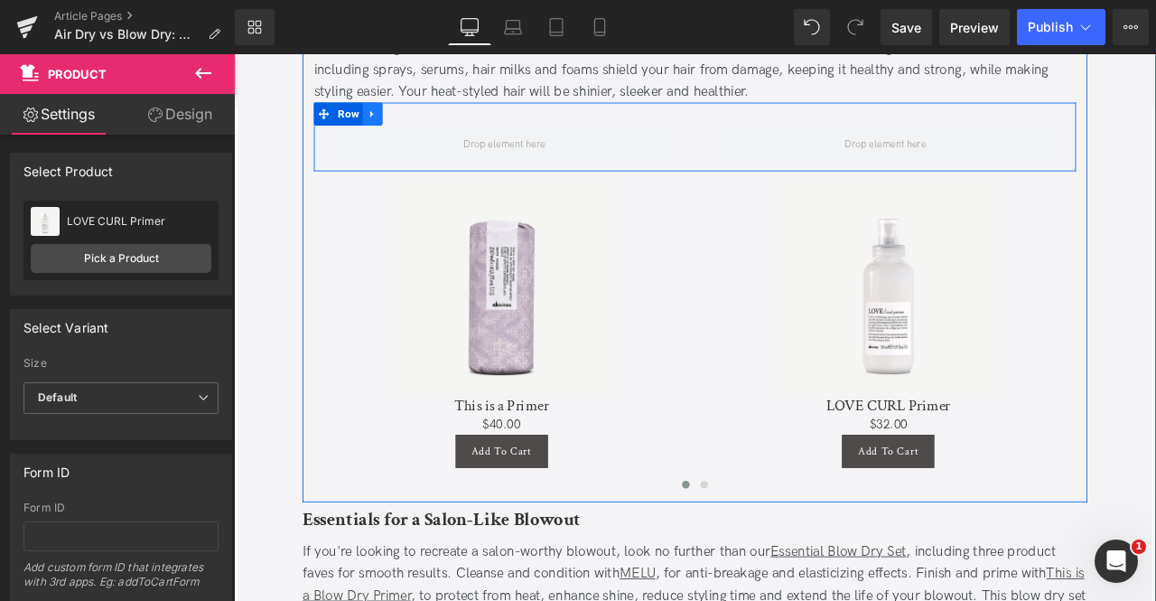
click at [402, 111] on link at bounding box center [398, 124] width 23 height 27
click at [439, 118] on icon at bounding box center [445, 124] width 13 height 13
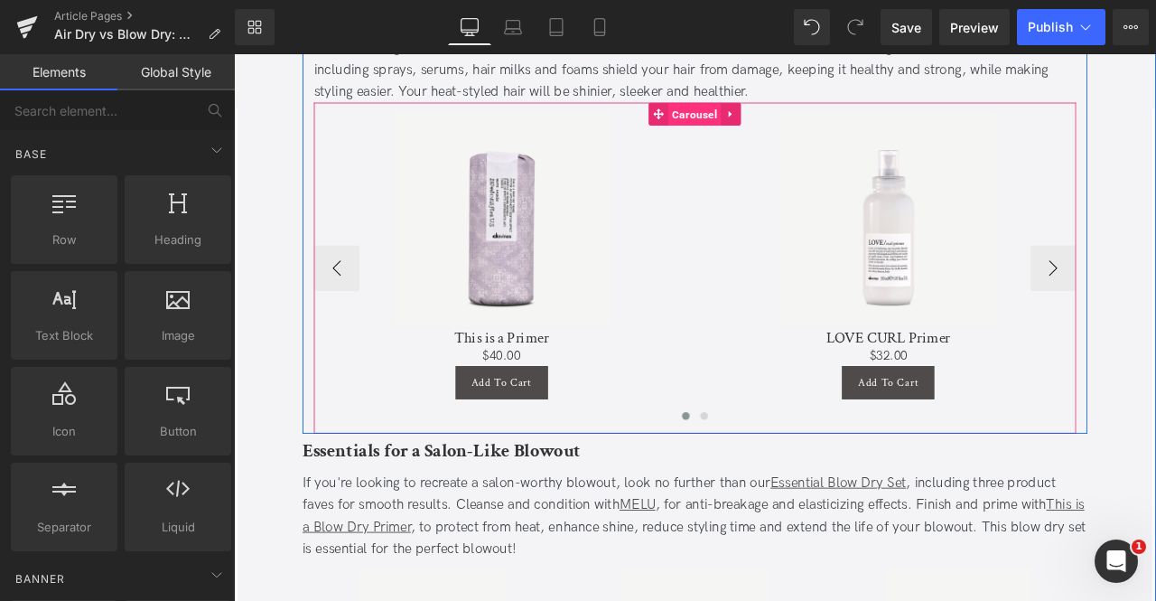
click at [763, 112] on span "Carousel" at bounding box center [780, 125] width 62 height 27
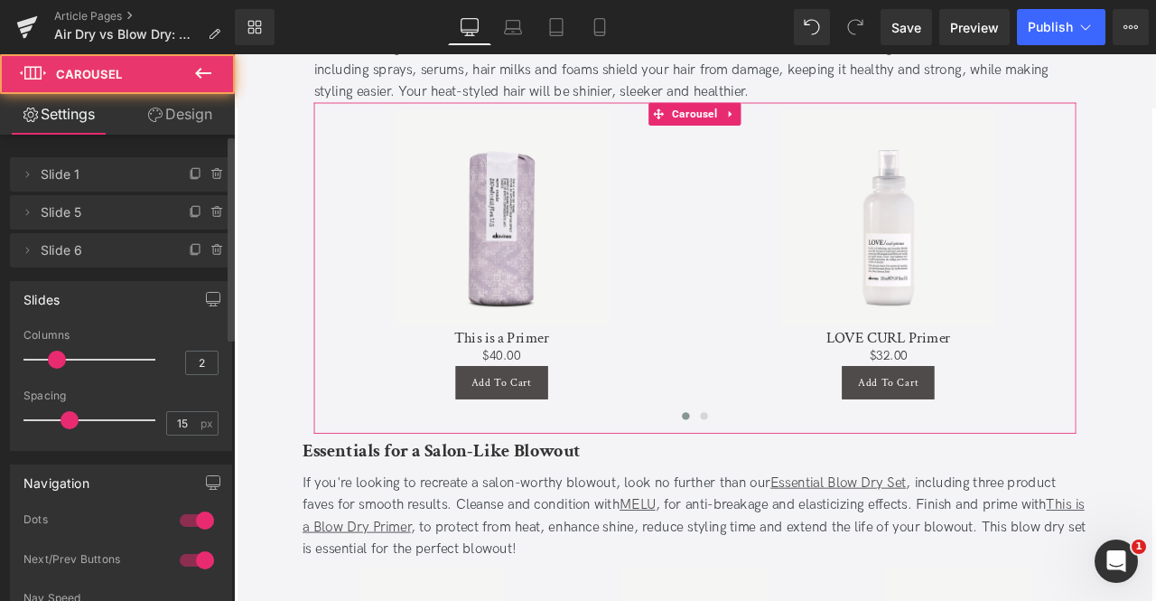
scroll to position [112, 0]
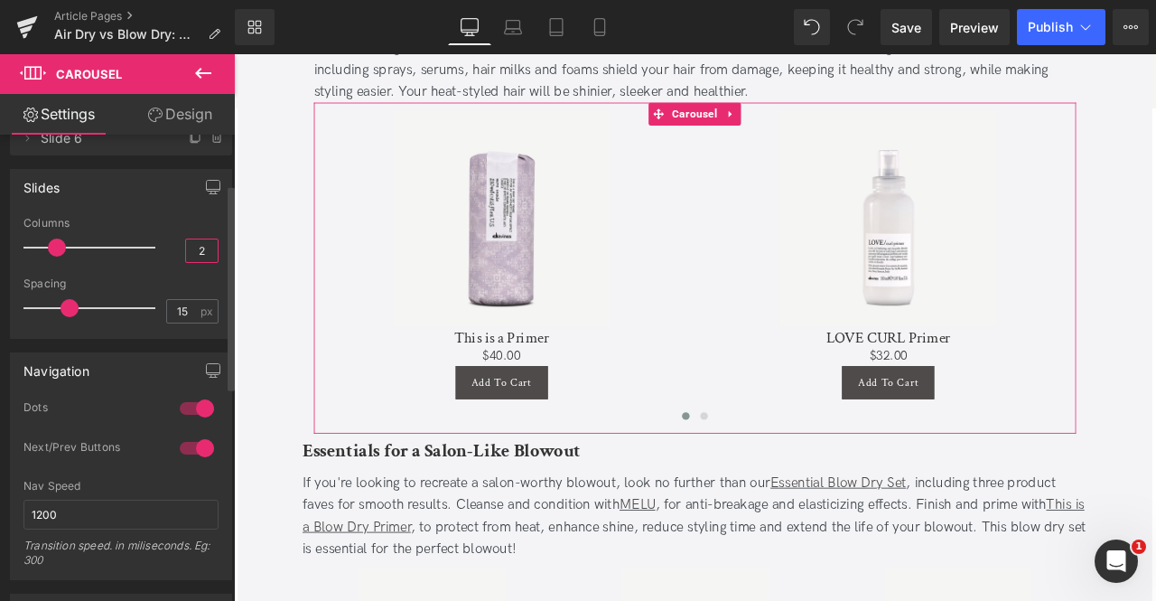
click at [202, 248] on input "2" at bounding box center [202, 250] width 32 height 23
type input "5"
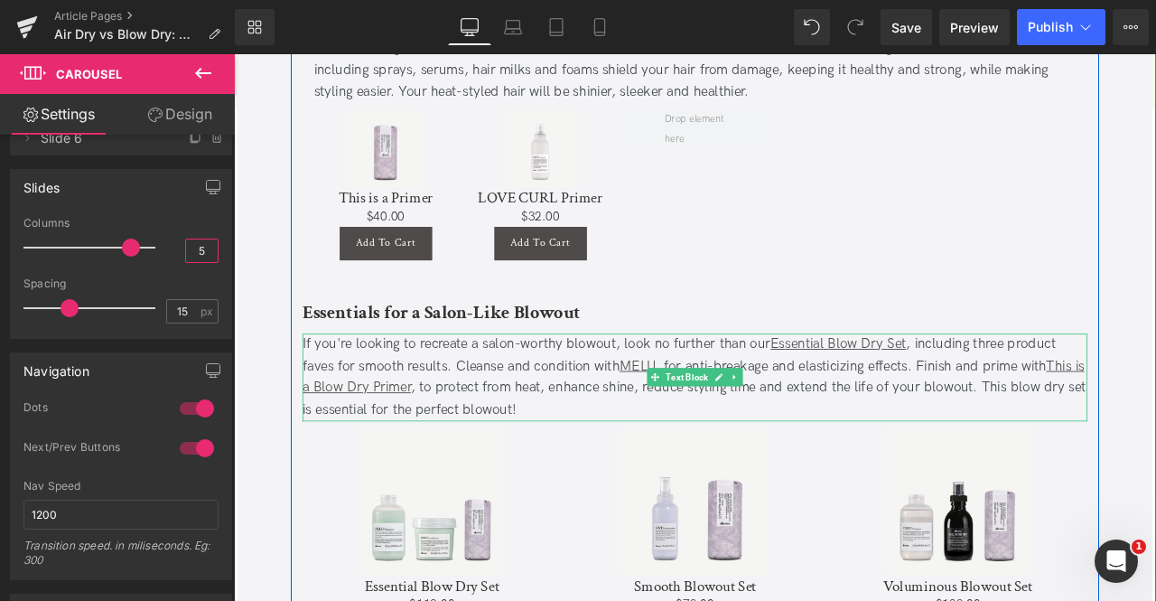
scroll to position [2418, 0]
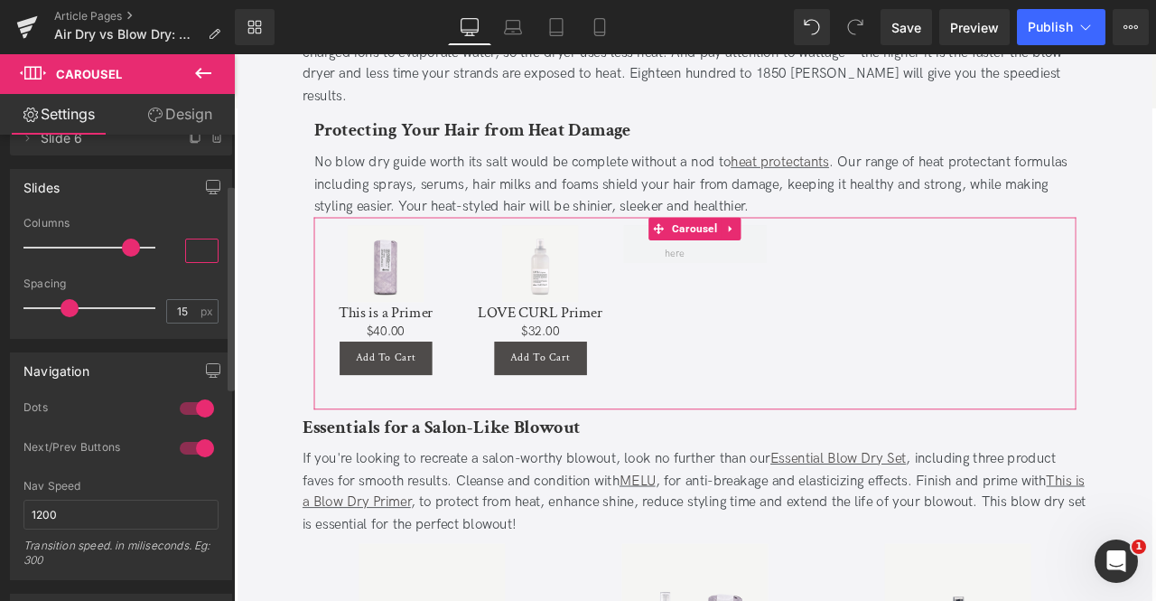
type input "4"
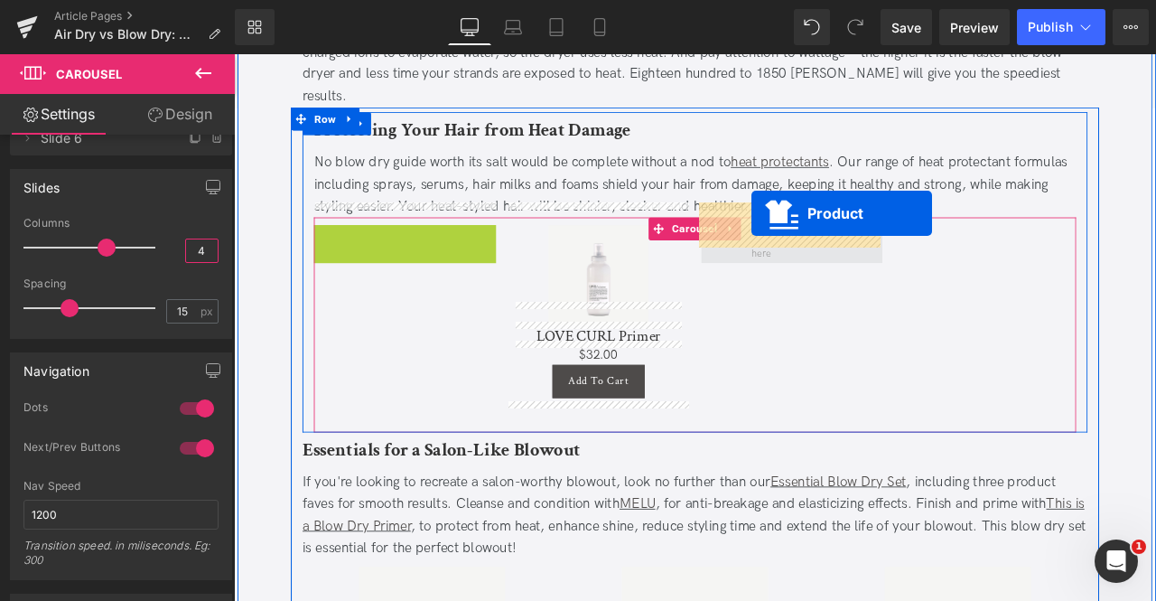
drag, startPoint x: 396, startPoint y: 243, endPoint x: 847, endPoint y: 242, distance: 451.7
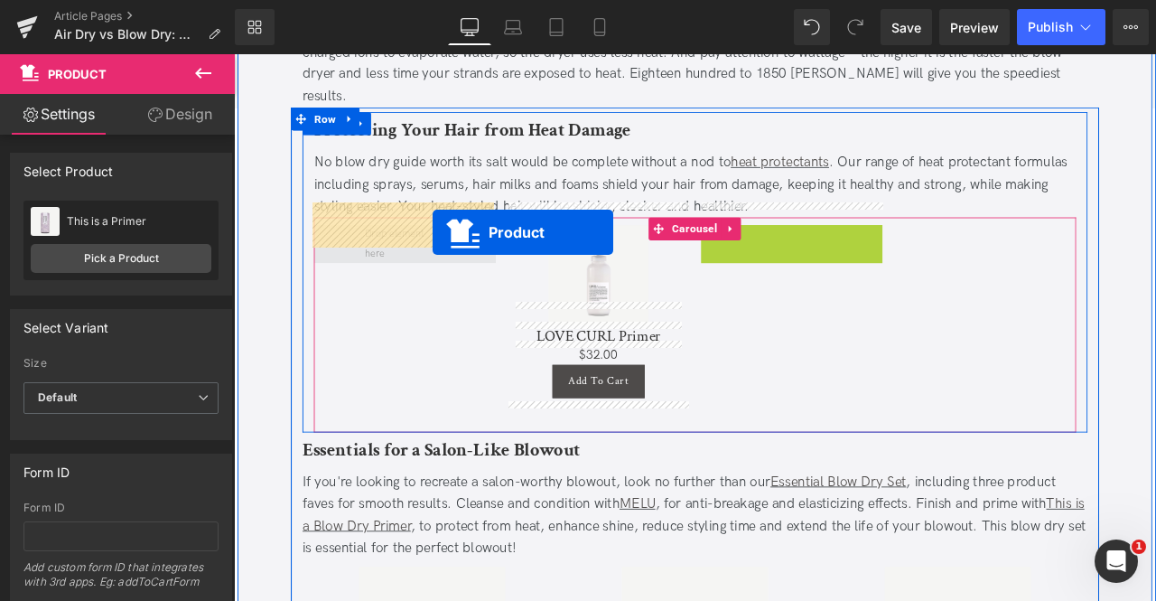
drag, startPoint x: 853, startPoint y: 242, endPoint x: 470, endPoint y: 266, distance: 383.8
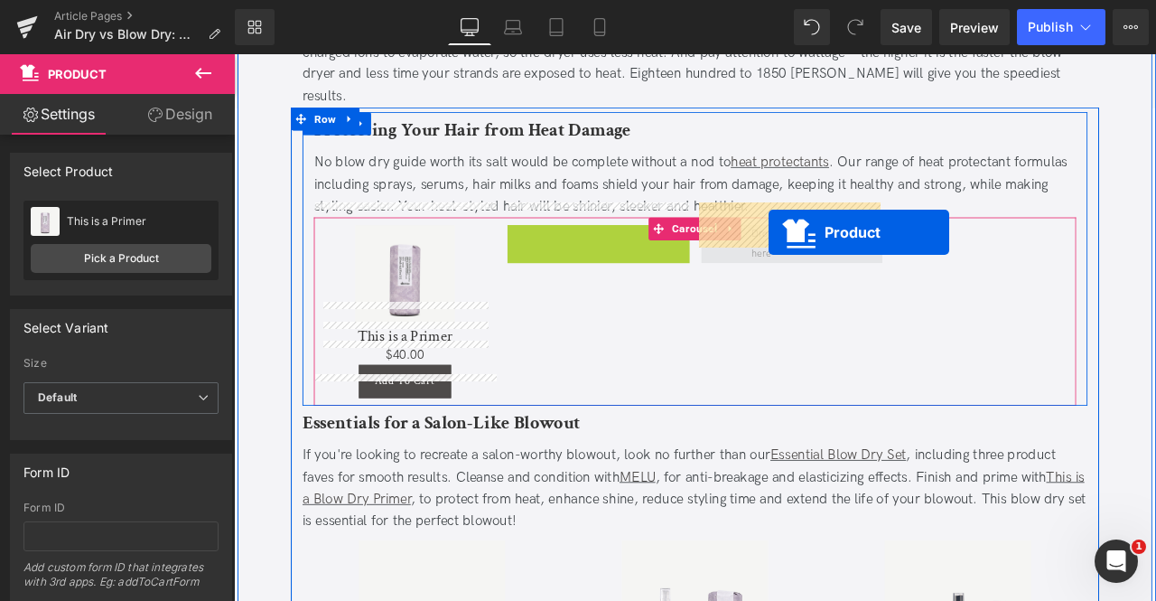
drag, startPoint x: 623, startPoint y: 244, endPoint x: 867, endPoint y: 266, distance: 244.9
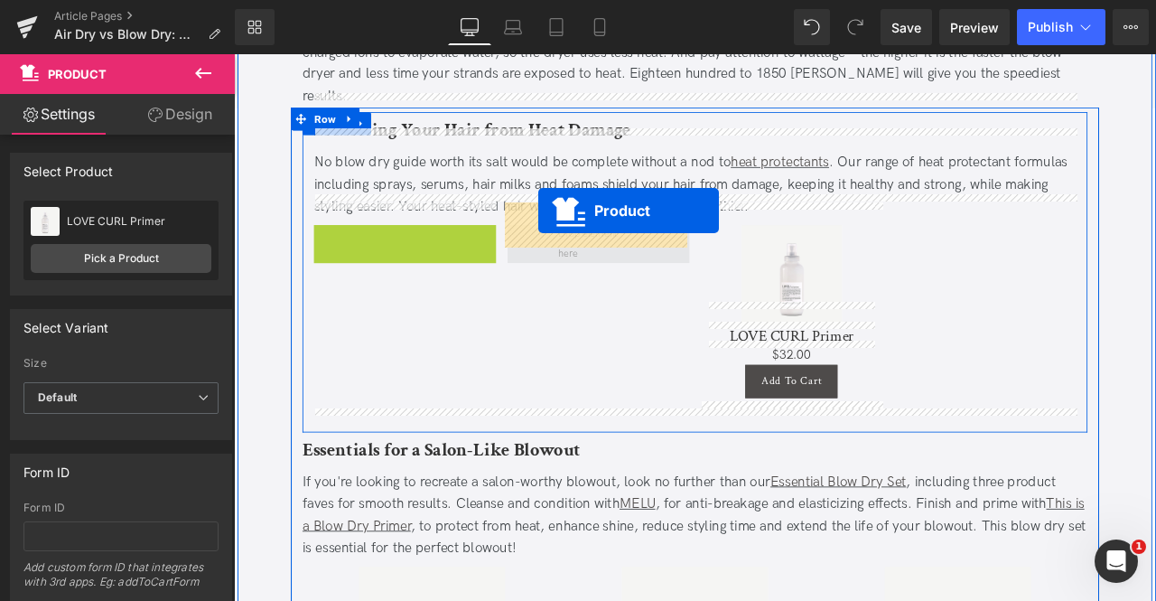
drag, startPoint x: 385, startPoint y: 247, endPoint x: 594, endPoint y: 239, distance: 209.7
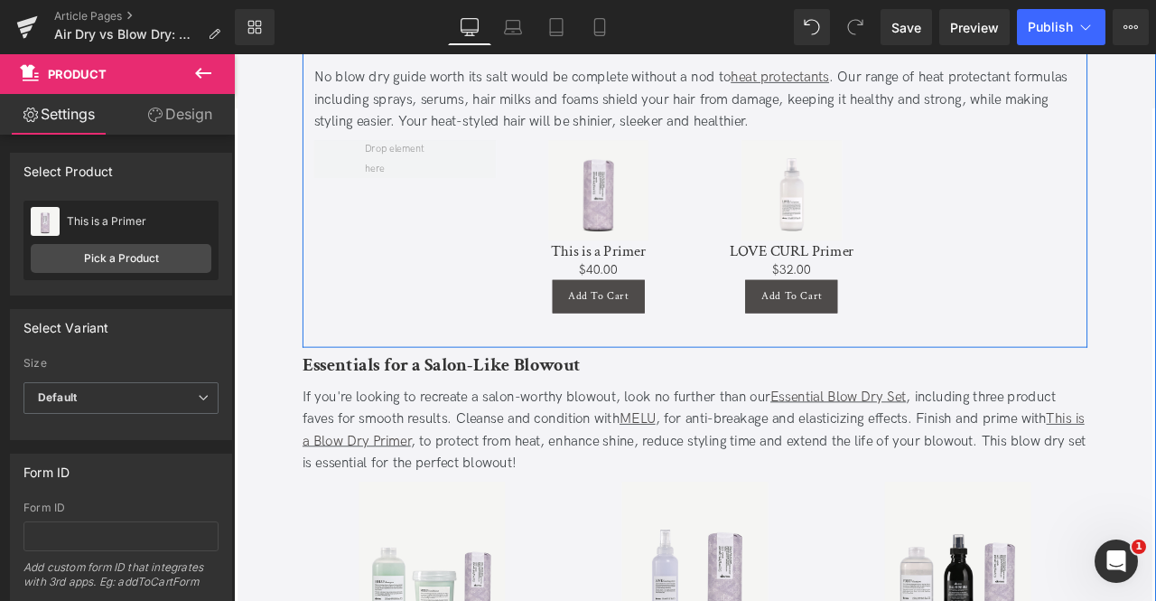
scroll to position [2517, 0]
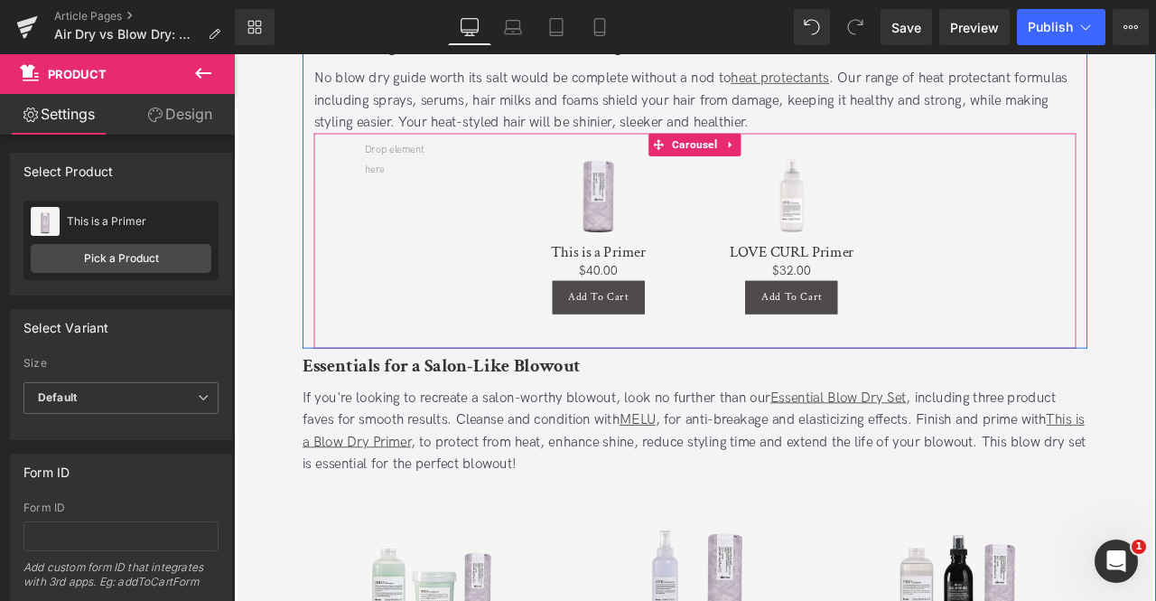
click at [464, 223] on div "Sale Off $0" at bounding box center [673, 275] width 688 height 237
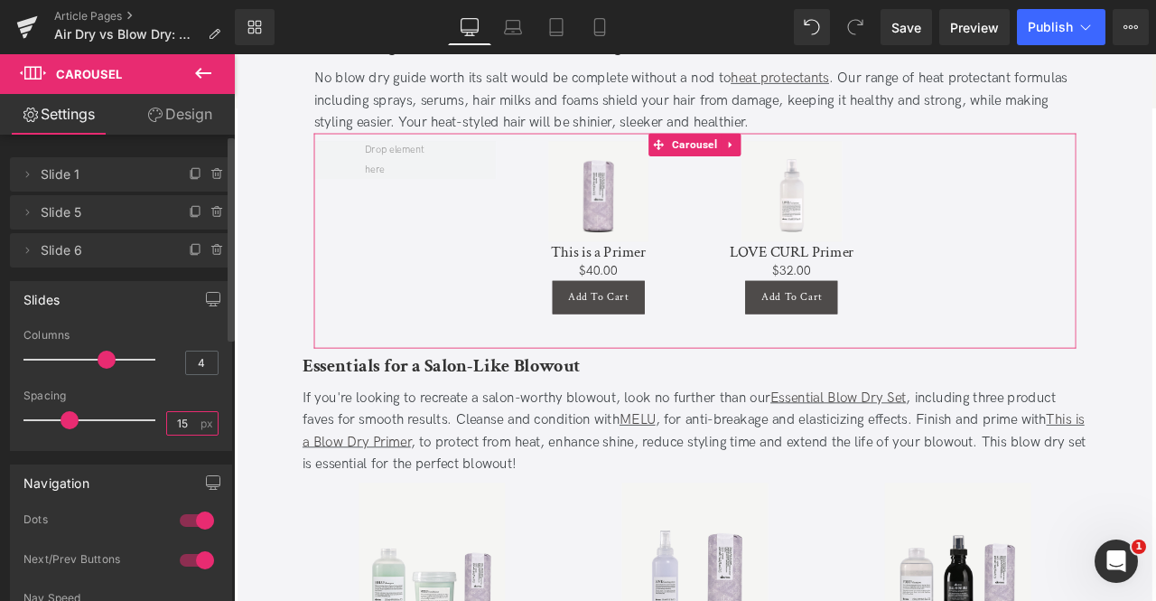
click at [186, 427] on input "15" at bounding box center [183, 423] width 32 height 23
type input "1"
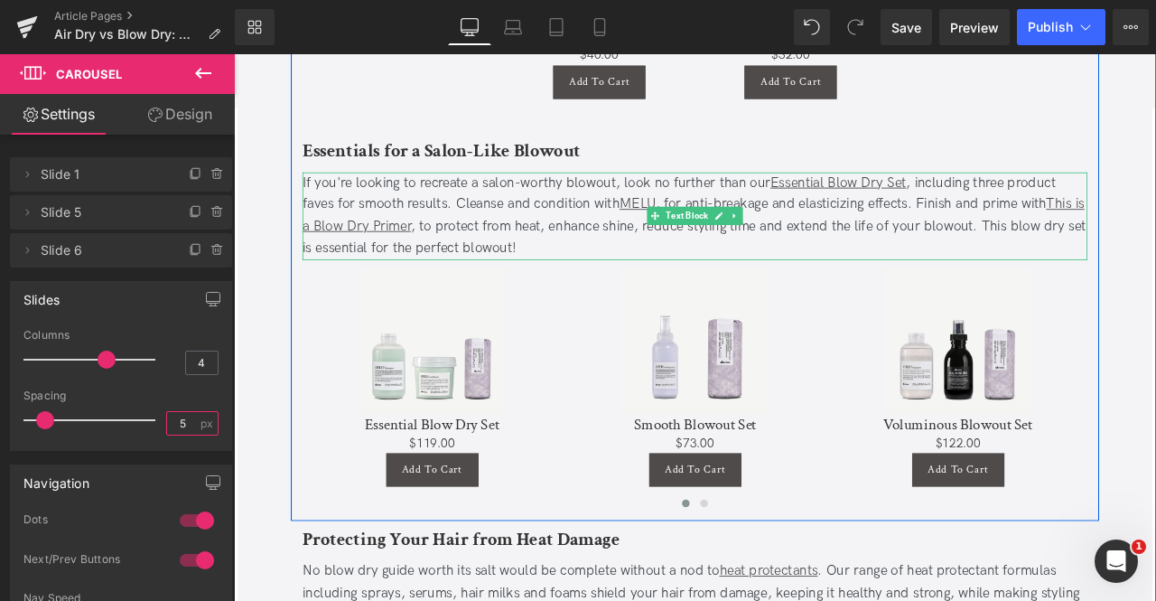
scroll to position [2492, 0]
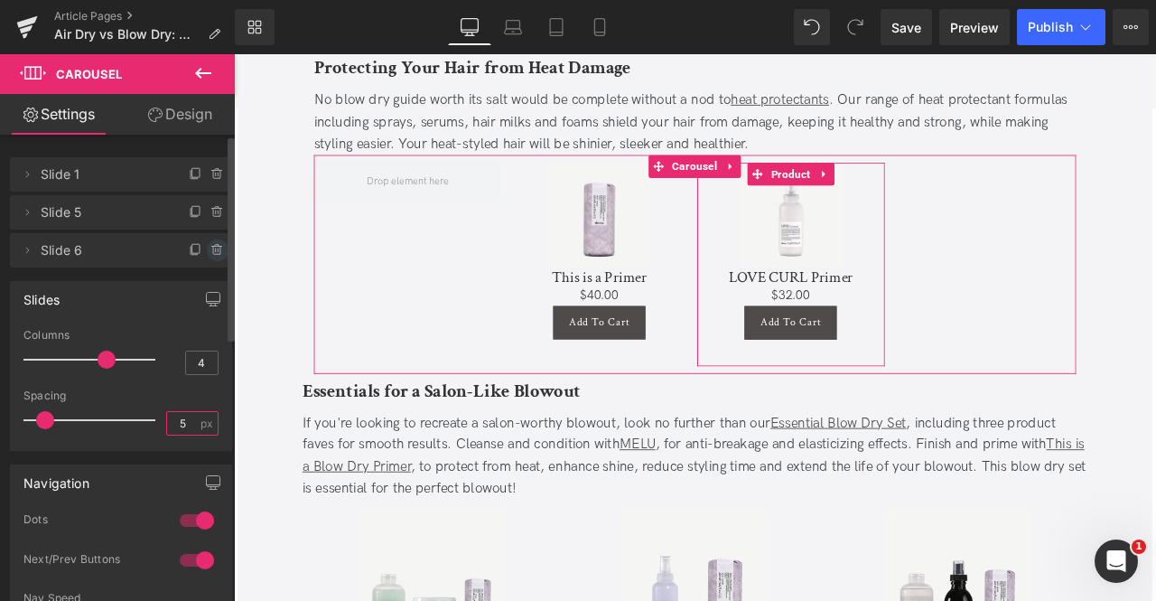
type input "5"
click at [217, 250] on icon at bounding box center [218, 250] width 14 height 14
click at [192, 245] on button "Delete" at bounding box center [198, 250] width 57 height 23
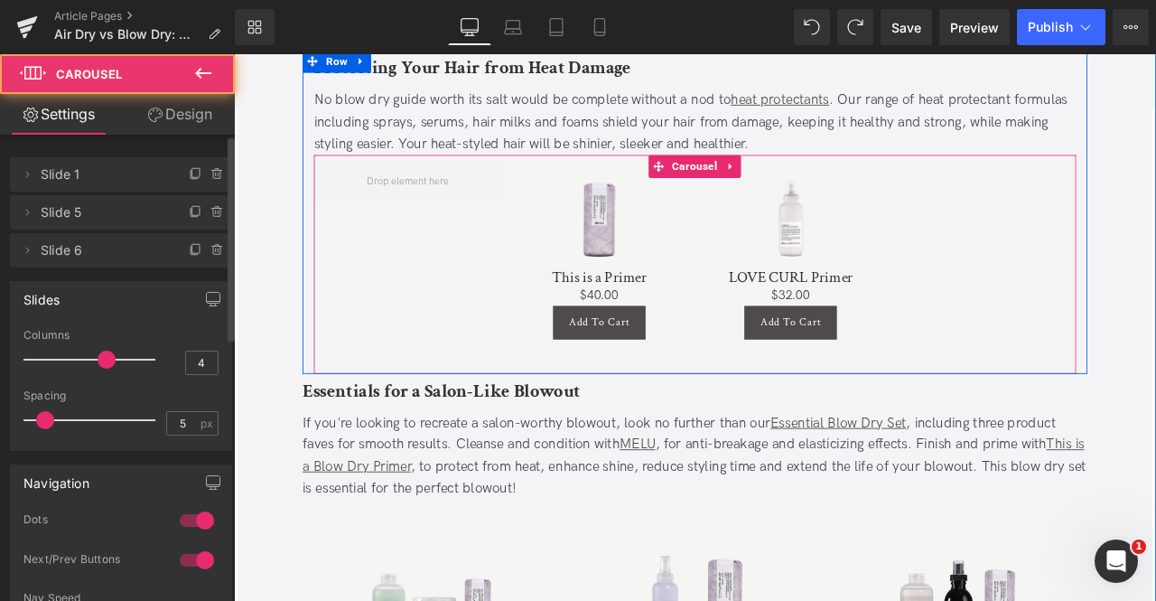
click at [1061, 201] on div "Sale Off" at bounding box center [780, 303] width 903 height 240
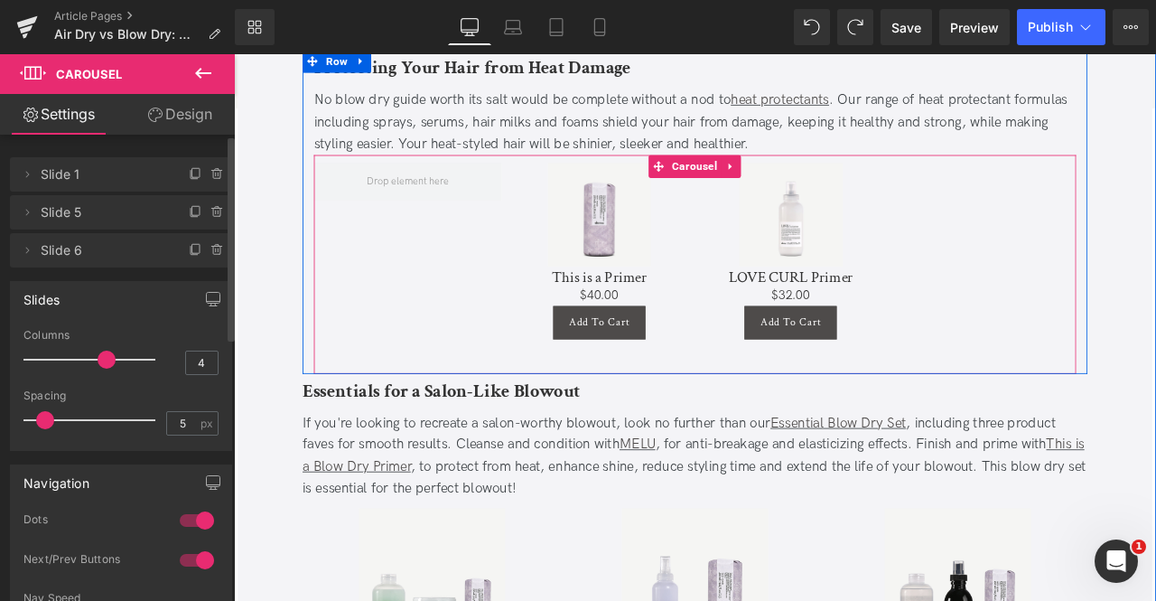
click at [1098, 190] on div "Sale Off" at bounding box center [780, 303] width 903 height 240
click at [766, 174] on span "Carousel" at bounding box center [780, 187] width 62 height 27
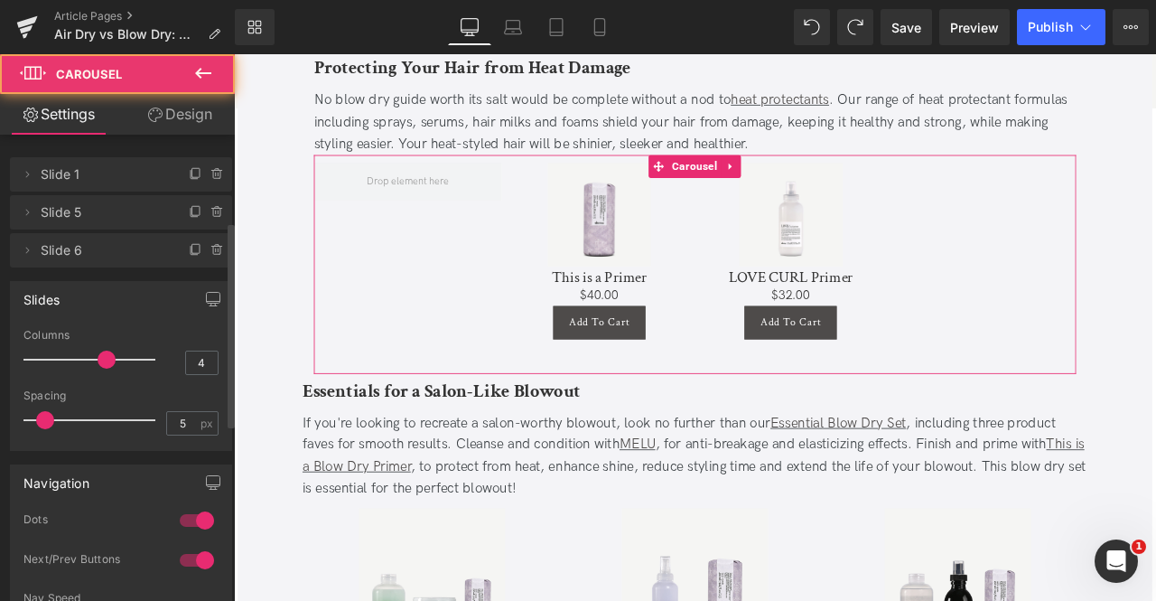
scroll to position [199, 0]
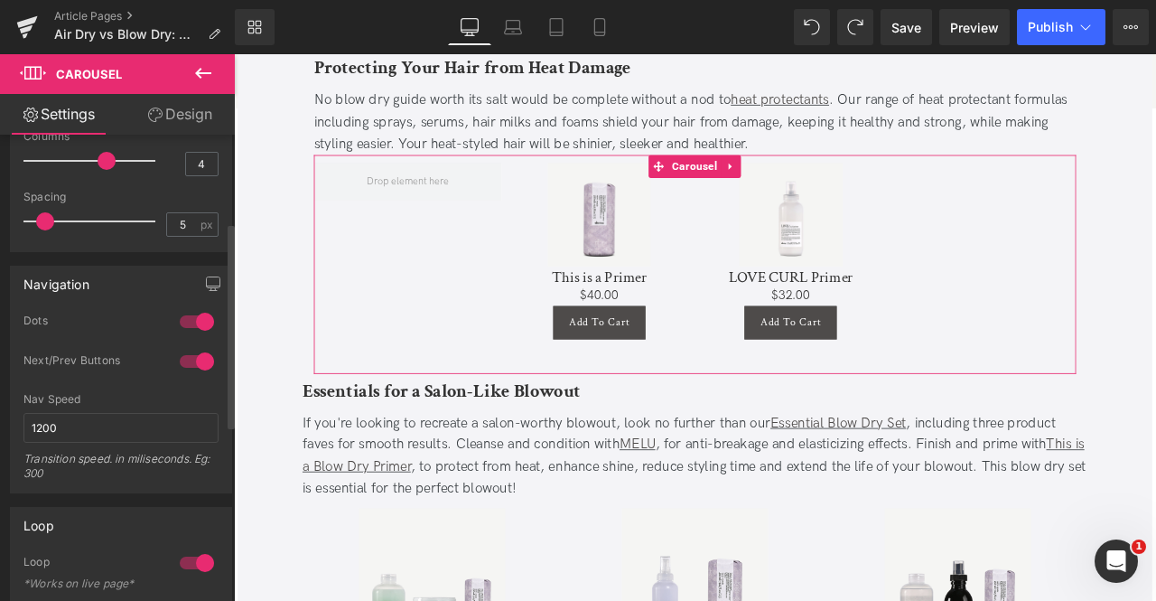
click at [177, 550] on div at bounding box center [196, 562] width 43 height 29
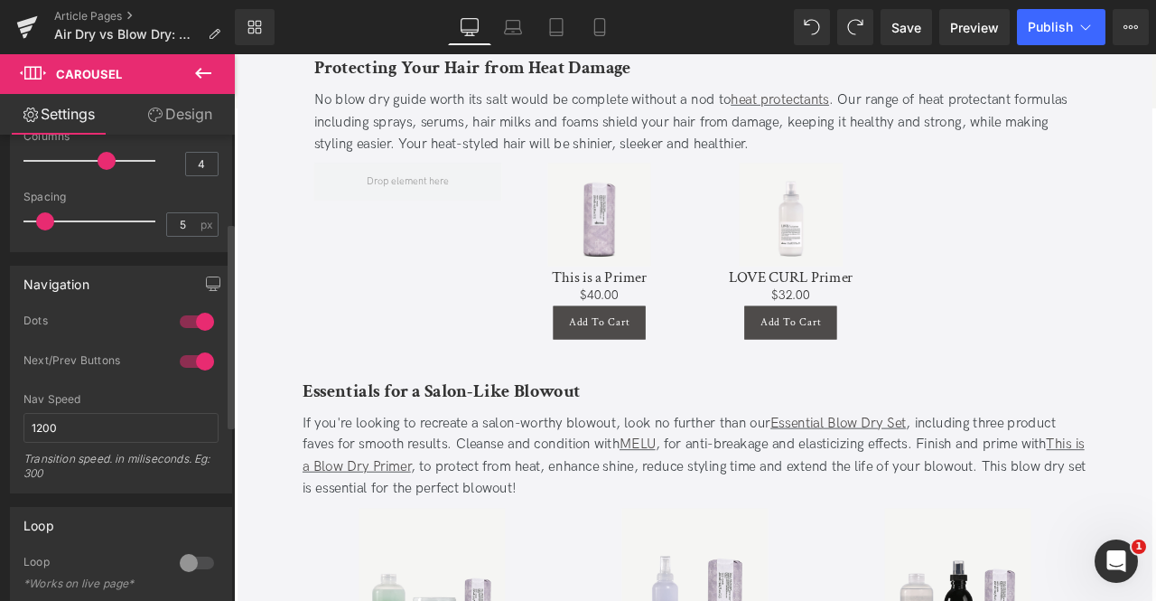
click at [198, 314] on div at bounding box center [196, 321] width 43 height 29
click at [188, 369] on div at bounding box center [196, 361] width 43 height 29
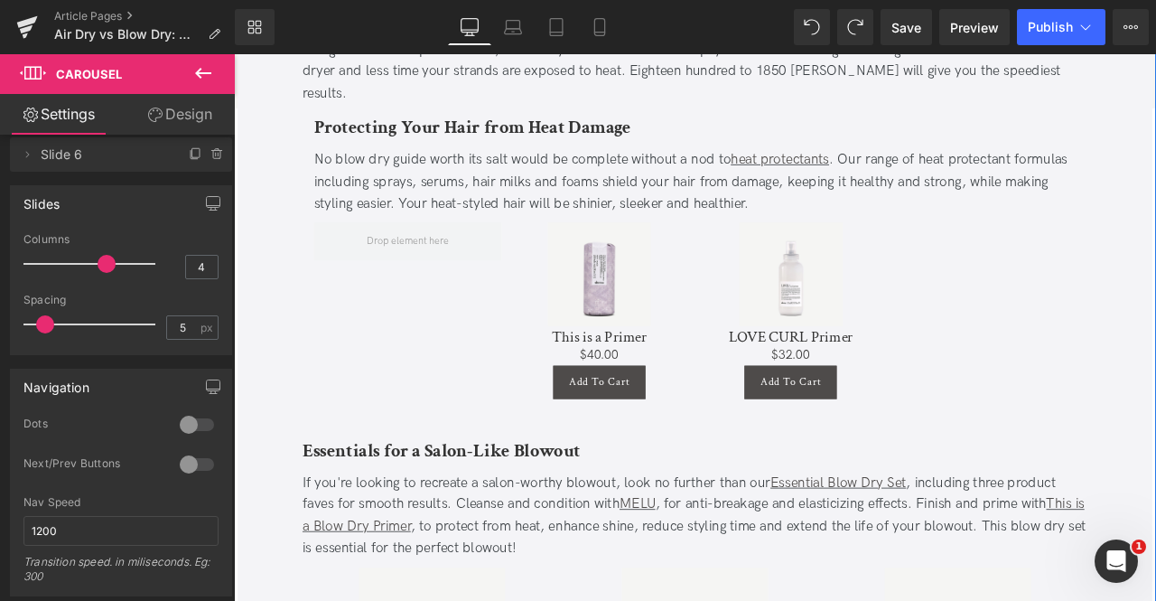
scroll to position [2289, 0]
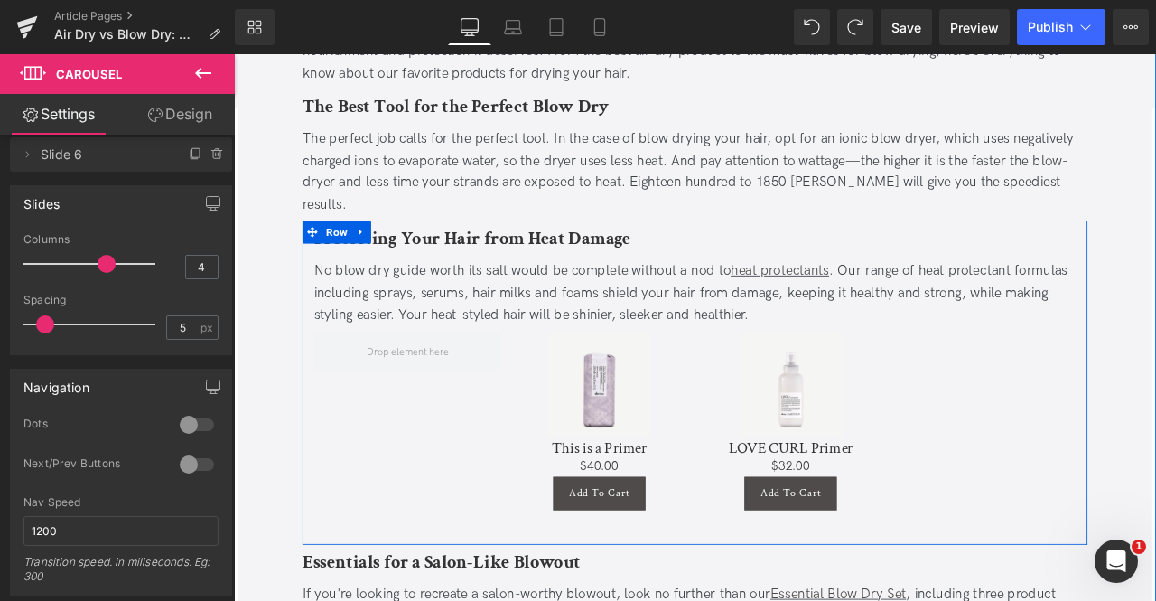
click at [545, 259] on h3 "Protecting Your Hair from Heat Damage" at bounding box center [780, 273] width 903 height 33
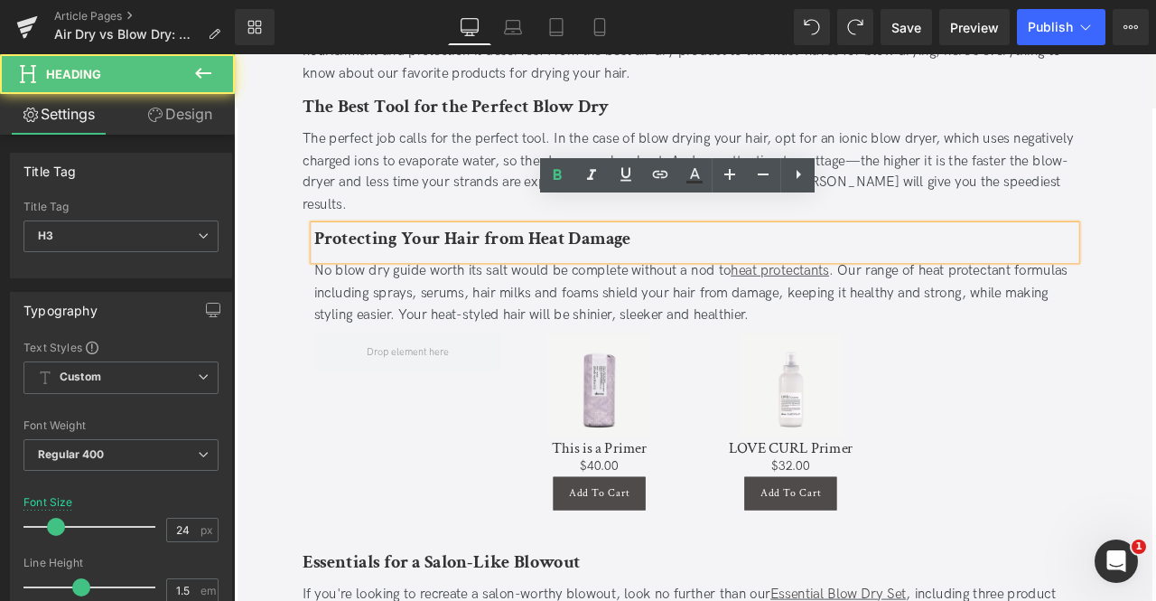
click at [519, 258] on b "Protecting Your Hair from Heat Damage" at bounding box center [517, 272] width 376 height 28
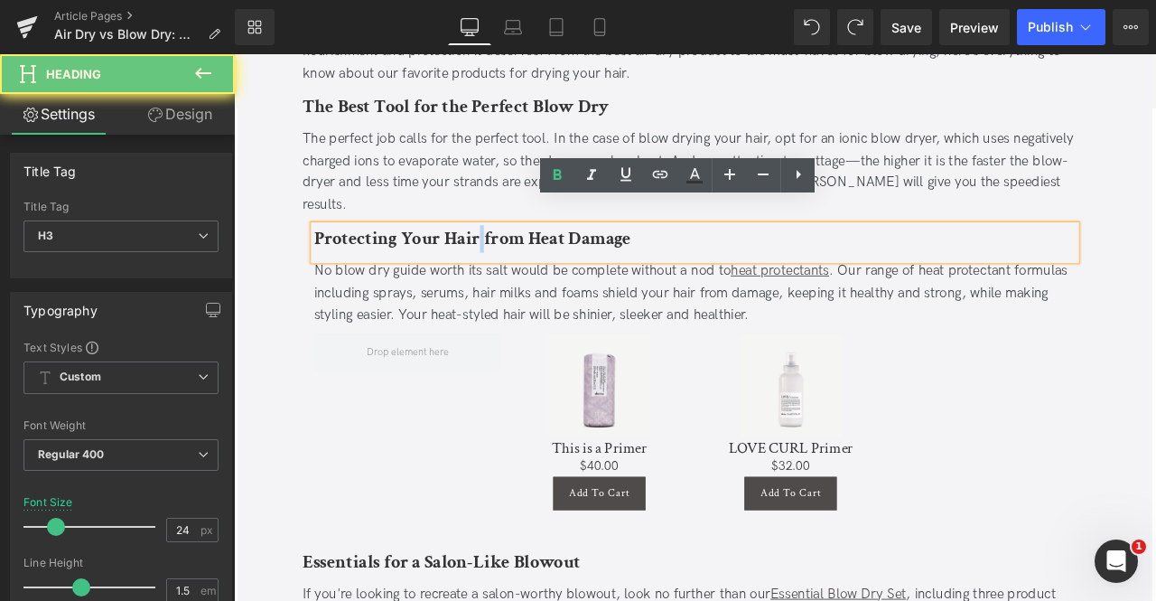
click at [519, 258] on b "Protecting Your Hair from Heat Damage" at bounding box center [517, 272] width 376 height 28
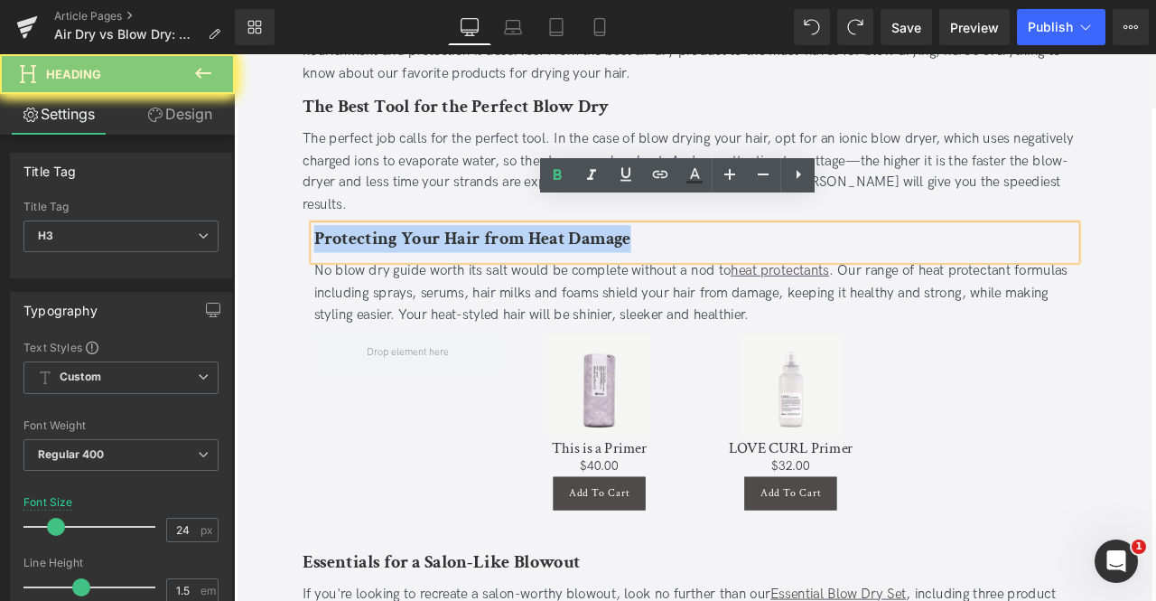
click at [519, 258] on b "Protecting Your Hair from Heat Damage" at bounding box center [517, 272] width 376 height 28
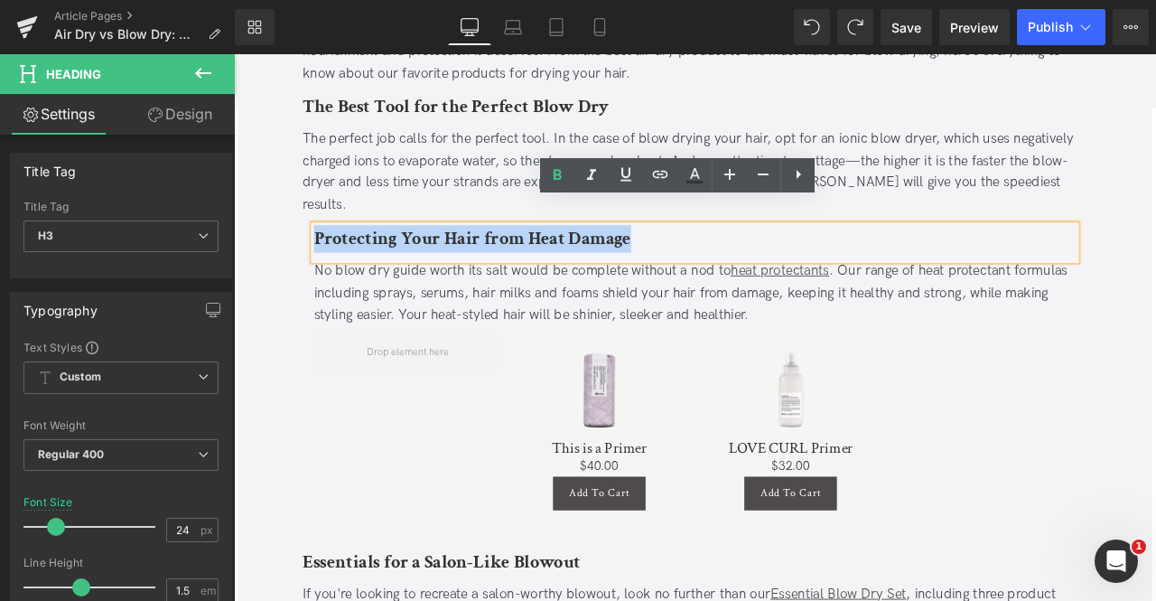
paste div
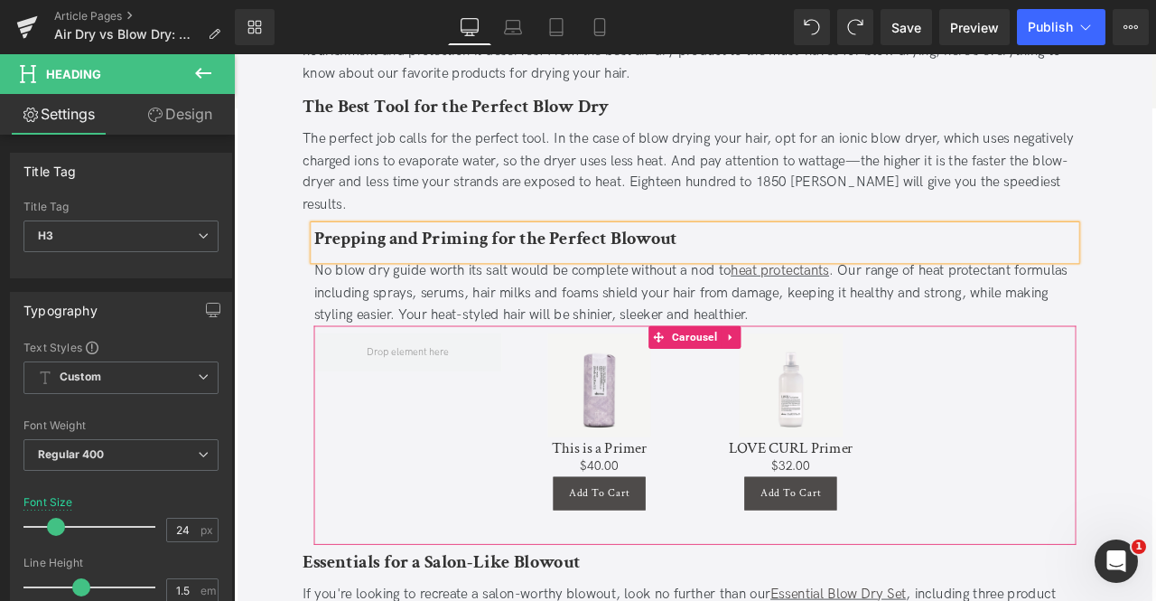
scroll to position [2198, 0]
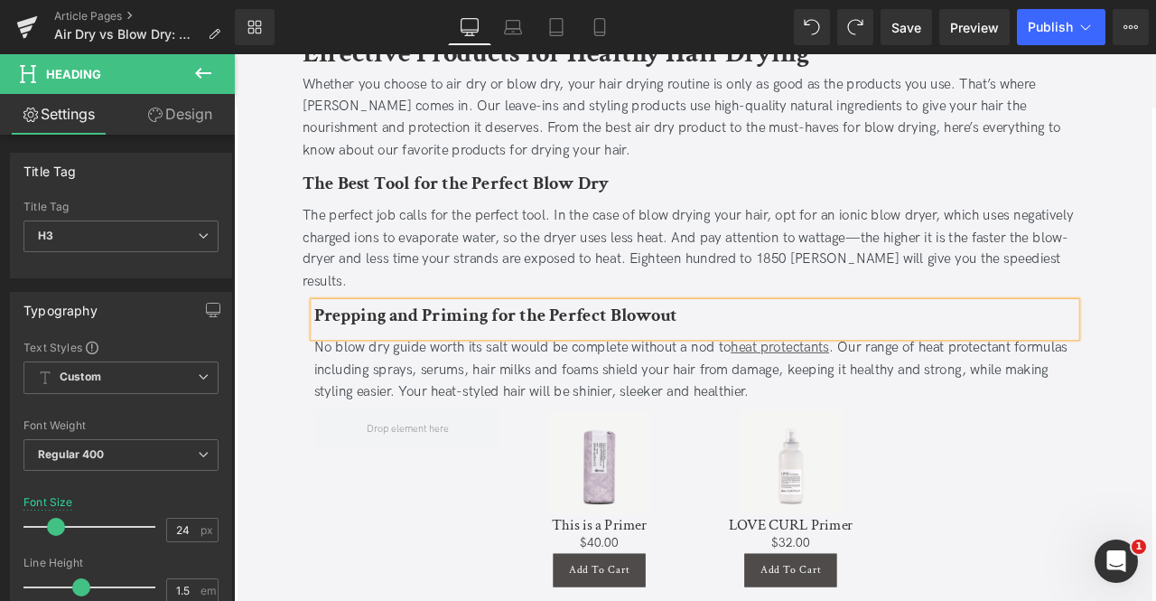
click at [276, 352] on div "Air Dry vs Blow Dry: Which Is Better for Your Hair? Heading Updated on [DATE] |…" at bounding box center [781, 264] width 1084 height 4463
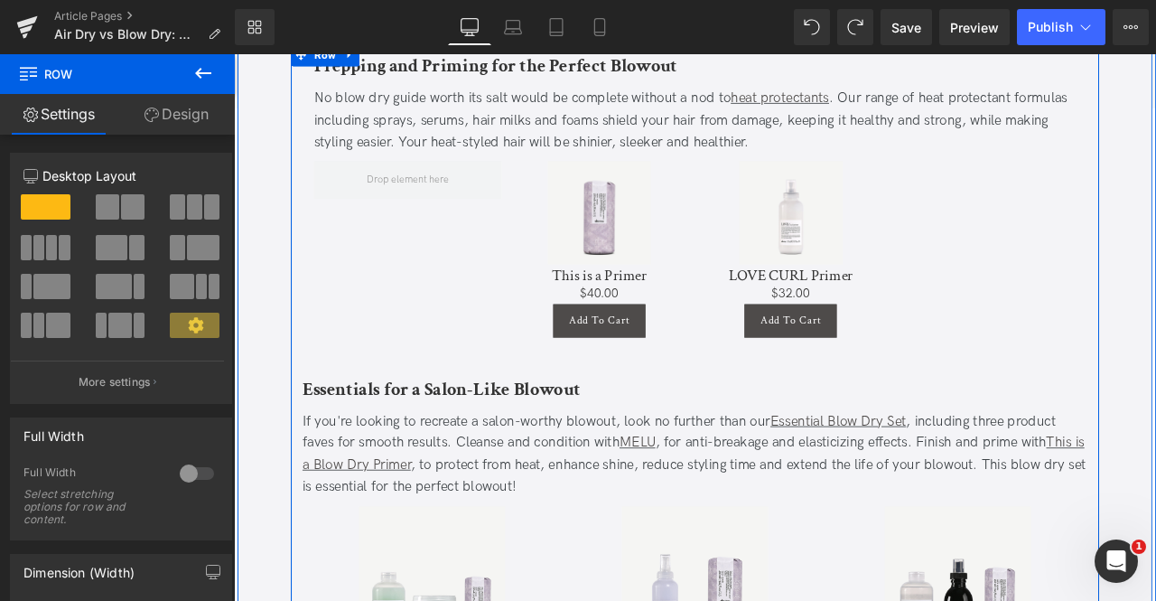
scroll to position [2176, 0]
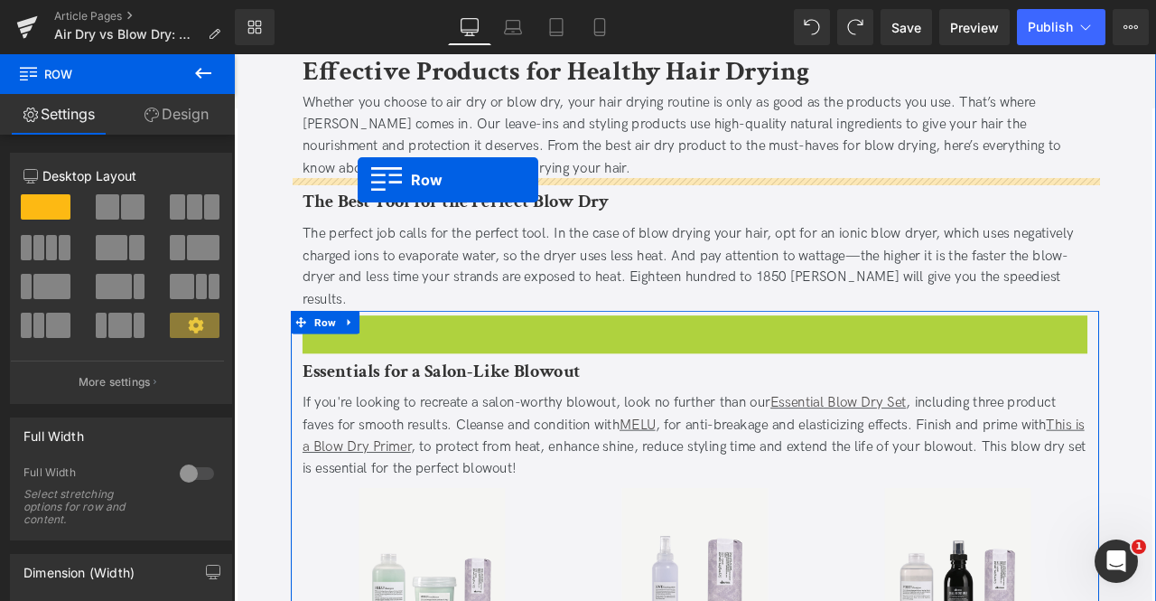
drag, startPoint x: 360, startPoint y: 361, endPoint x: 380, endPoint y: 202, distance: 160.3
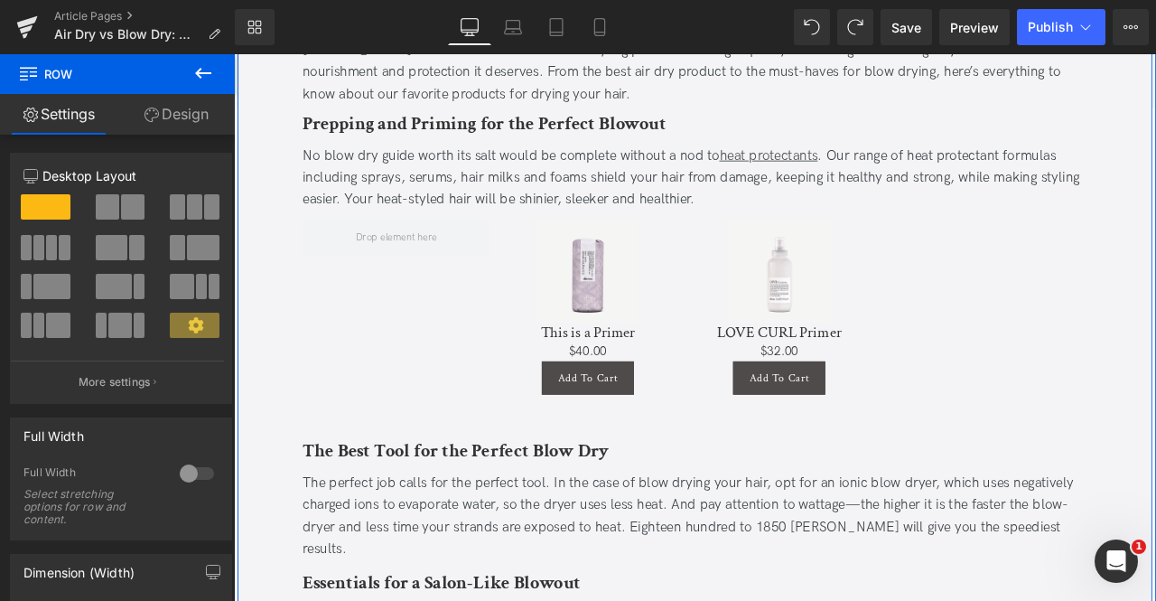
scroll to position [2246, 0]
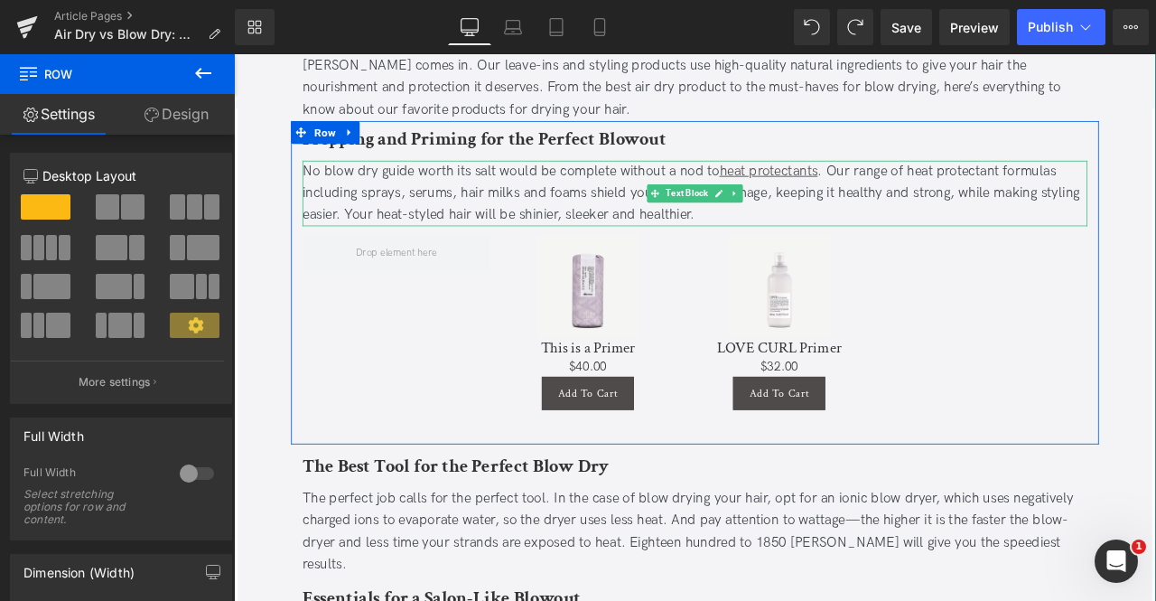
click at [542, 205] on div "No blow dry guide worth its salt would be complete without a nod to heat protec…" at bounding box center [780, 220] width 931 height 78
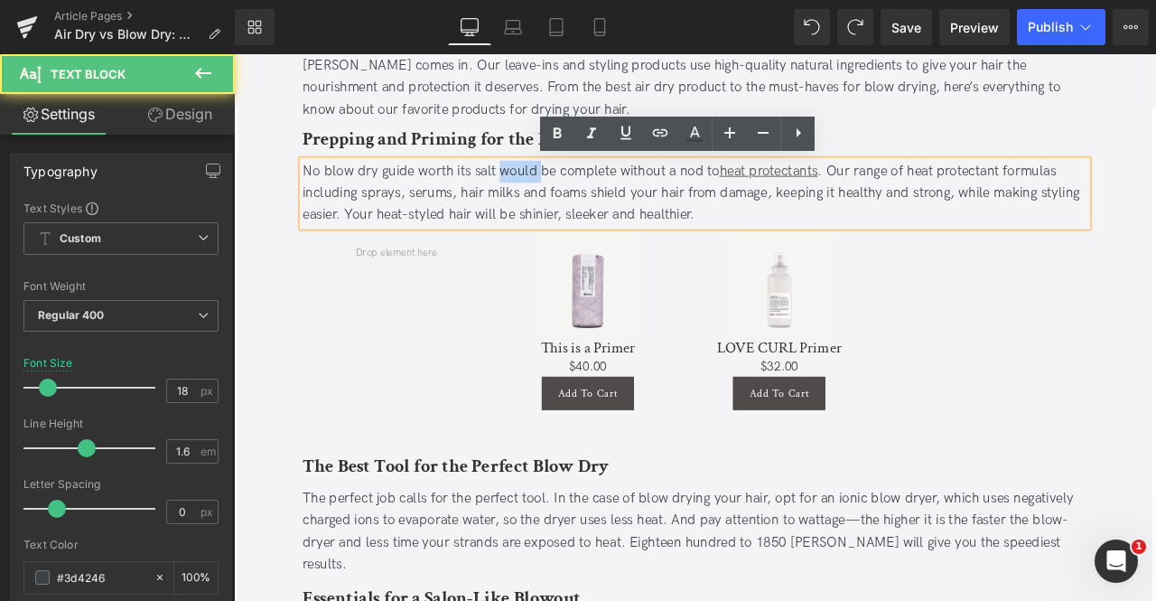
click at [542, 205] on div "No blow dry guide worth its salt would be complete without a nod to heat protec…" at bounding box center [780, 220] width 931 height 78
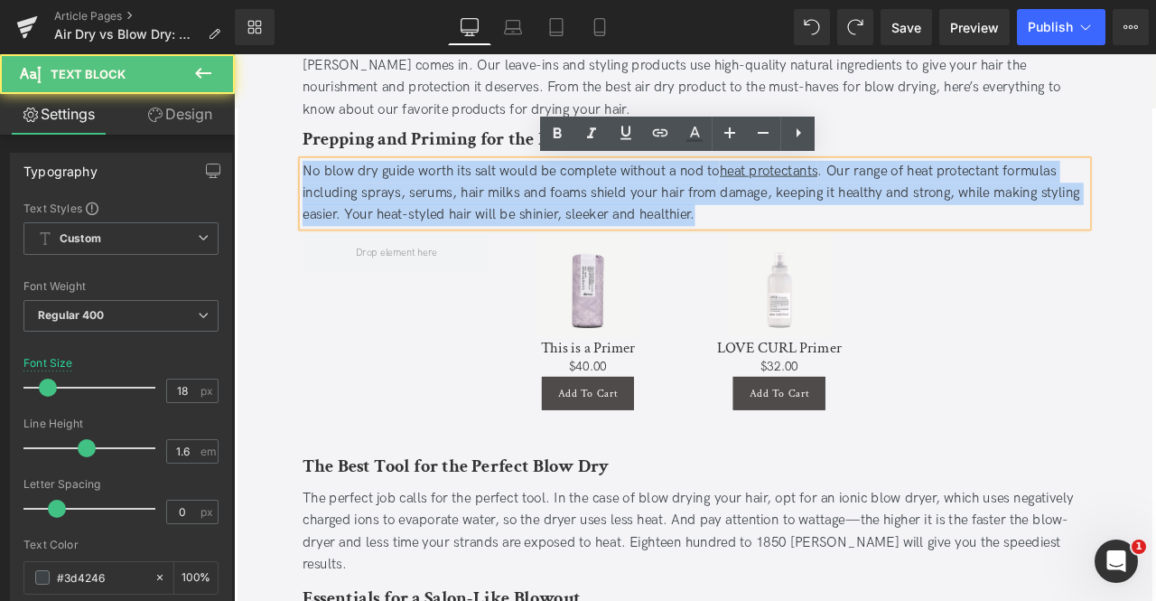
click at [542, 205] on div "No blow dry guide worth its salt would be complete without a nod to heat protec…" at bounding box center [780, 220] width 931 height 78
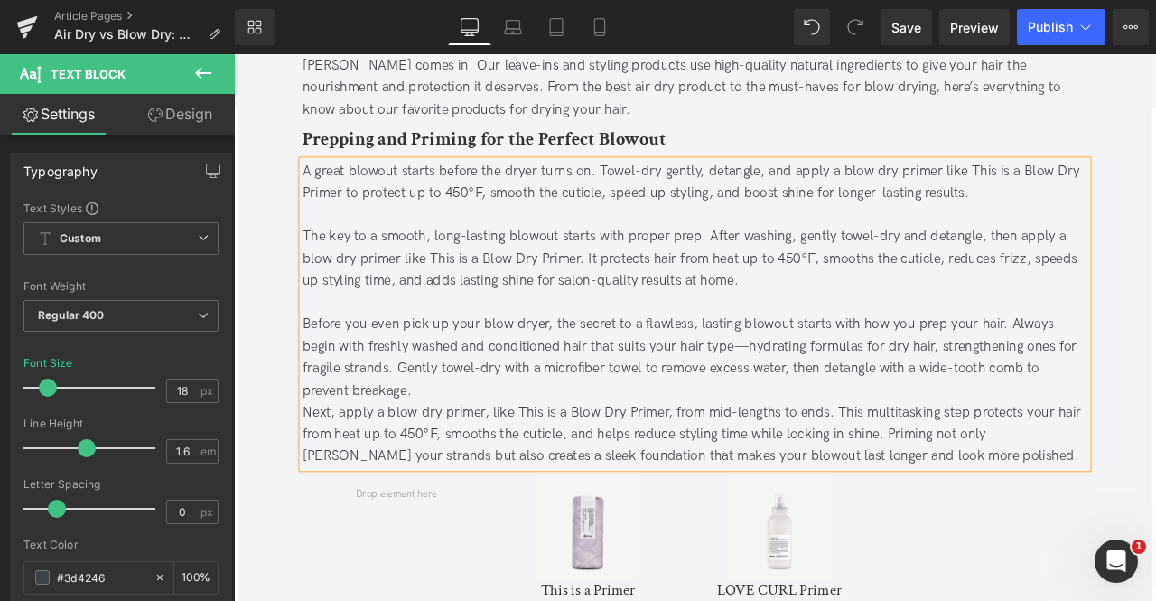
click at [697, 460] on div "Before you even pick up your blow dryer, the secret to a flawless, lasting blow…" at bounding box center [780, 414] width 931 height 104
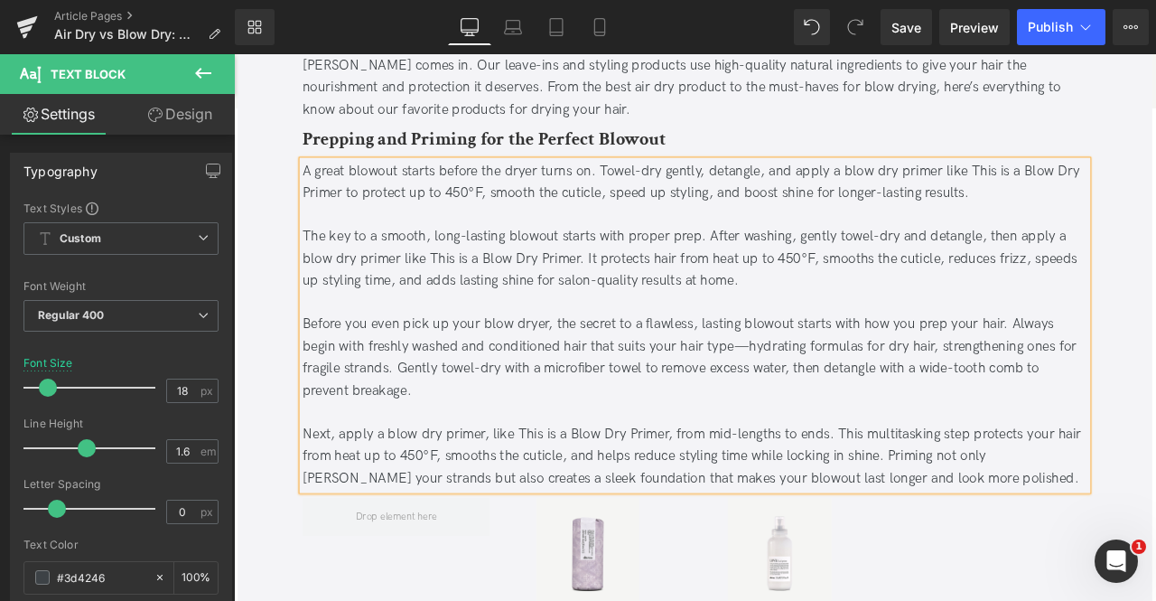
click at [493, 484] on div at bounding box center [780, 480] width 931 height 26
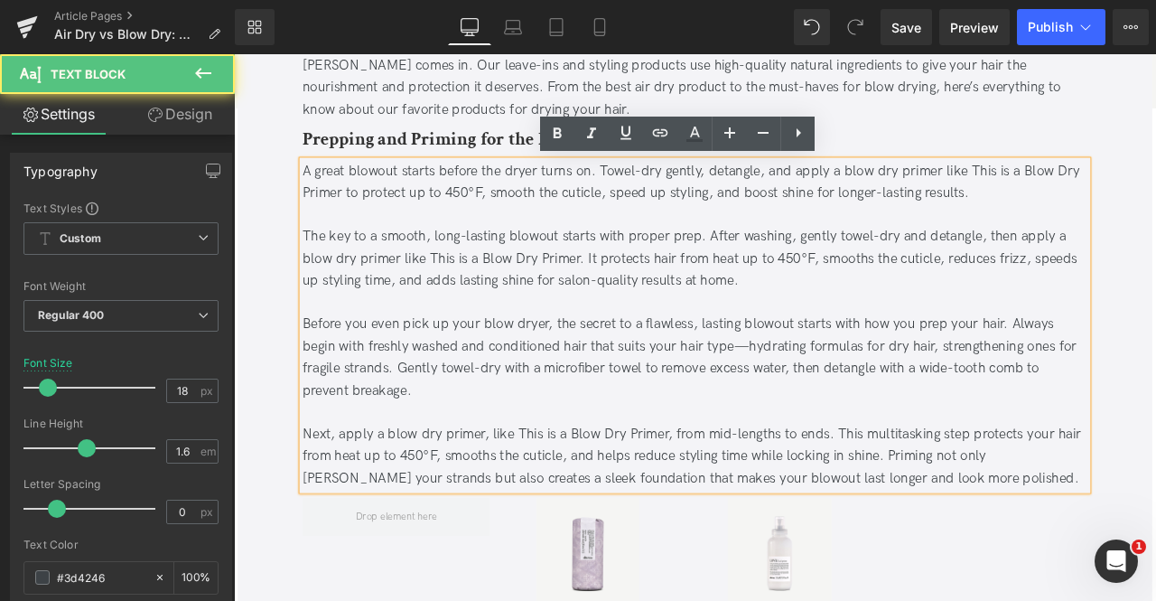
click at [538, 508] on div "Next, apply a blow dry primer, like This is a Blow Dry Primer, from mid-lengths…" at bounding box center [780, 531] width 931 height 78
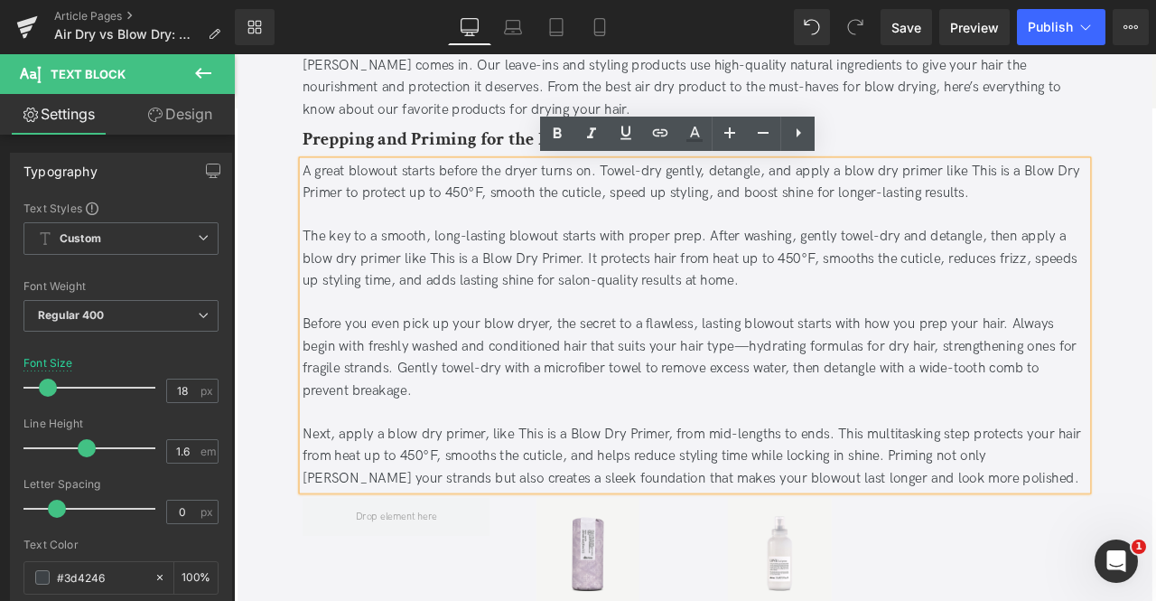
click at [943, 500] on div "Next, apply a blow dry primer, like This is a Blow Dry Primer, from mid-lengths…" at bounding box center [780, 531] width 931 height 78
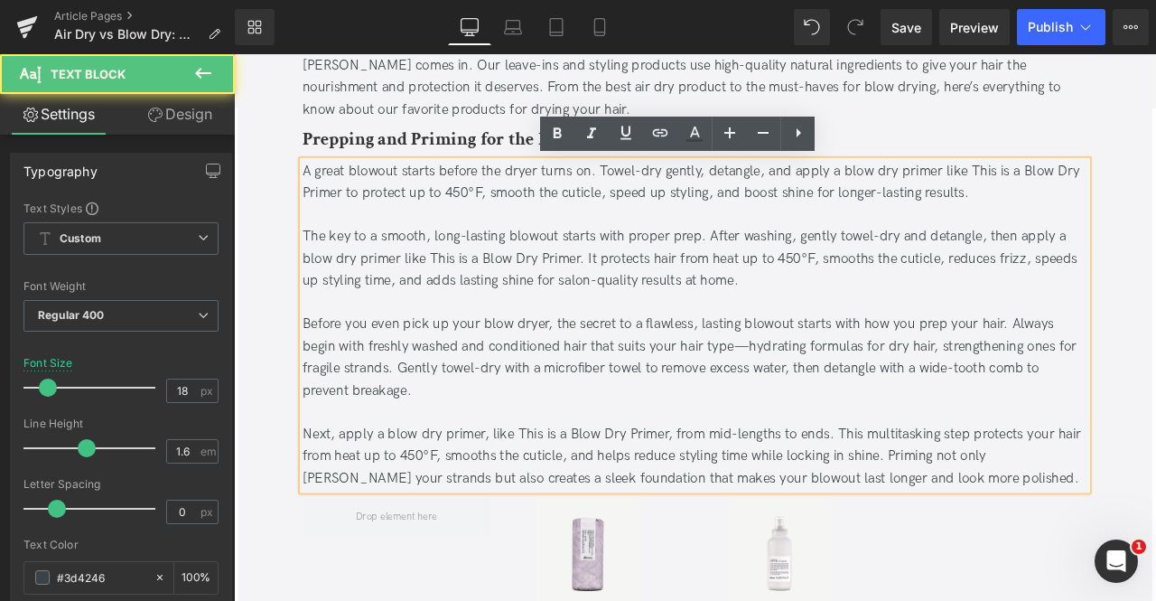
click at [551, 201] on div "A great blowout starts before the dryer turns on. Towel-dry gently, detangle, a…" at bounding box center [780, 207] width 931 height 52
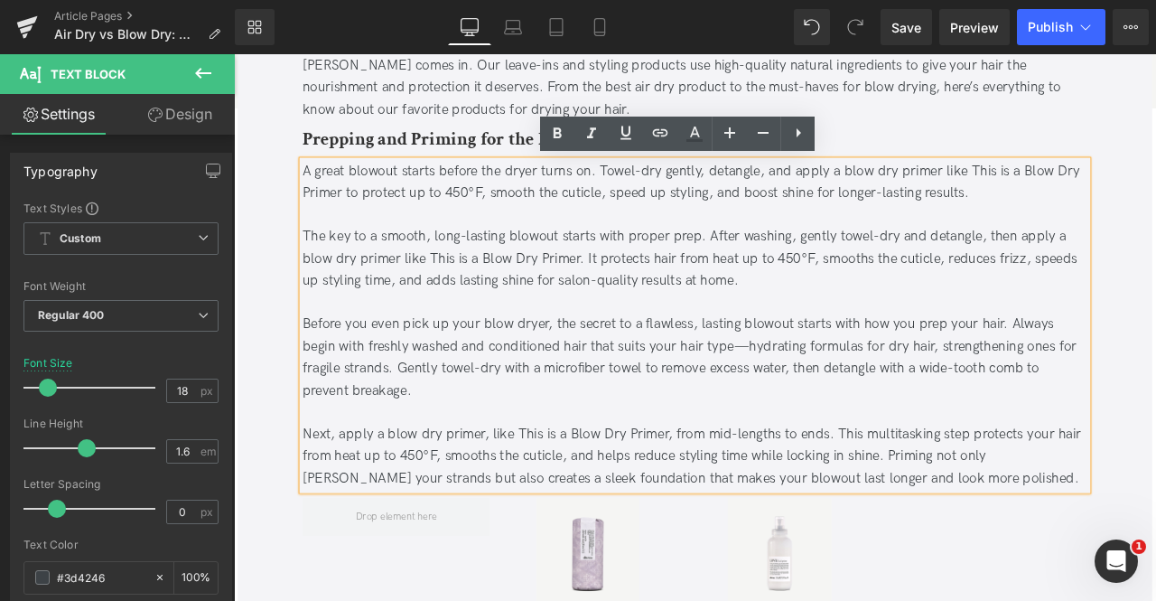
click at [538, 239] on div at bounding box center [780, 245] width 931 height 26
click at [1106, 195] on div "A great blowout starts before the dryer turns on. Towel-dry gently, detangle, a…" at bounding box center [780, 207] width 931 height 52
click at [315, 267] on div "The key to a smooth, long-lasting blowout starts with proper prep. After washin…" at bounding box center [780, 297] width 931 height 78
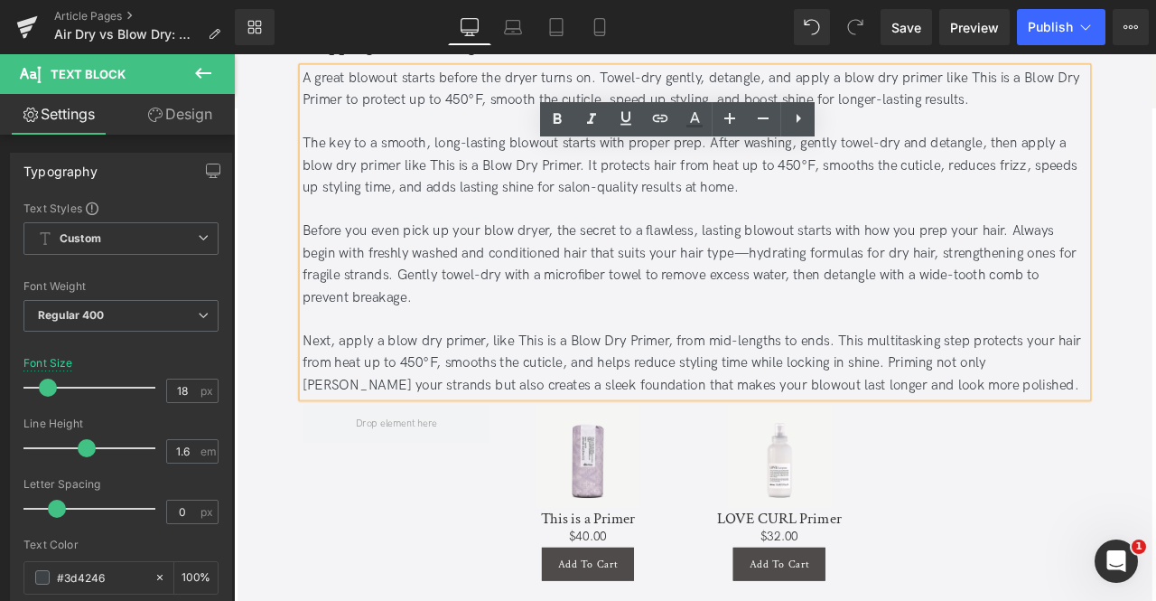
scroll to position [2261, 0]
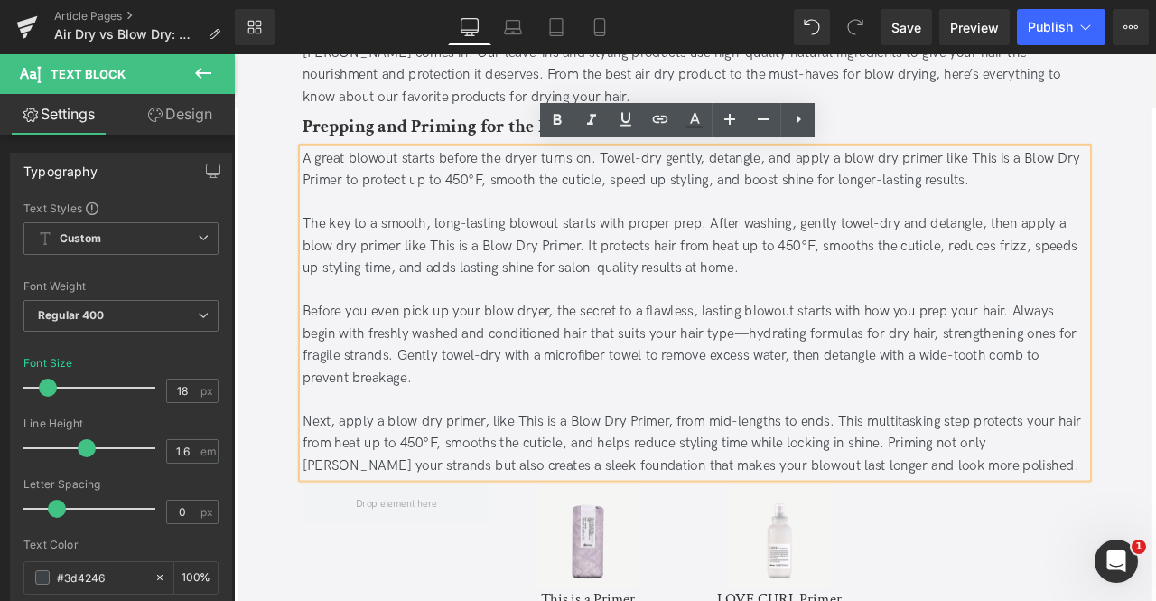
click at [718, 254] on div "The key to a smooth, long-lasting blowout starts with proper prep. After washin…" at bounding box center [780, 282] width 931 height 78
click at [794, 252] on div "The key to a smooth, long-lasting blowout starts with proper prep. After washin…" at bounding box center [780, 282] width 931 height 78
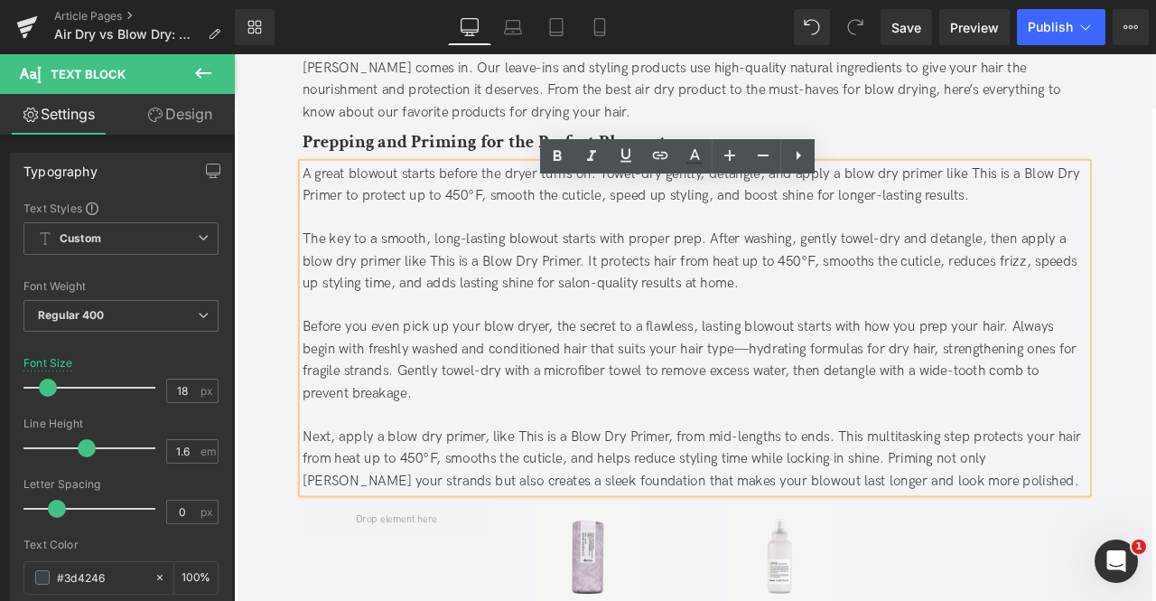
scroll to position [2218, 0]
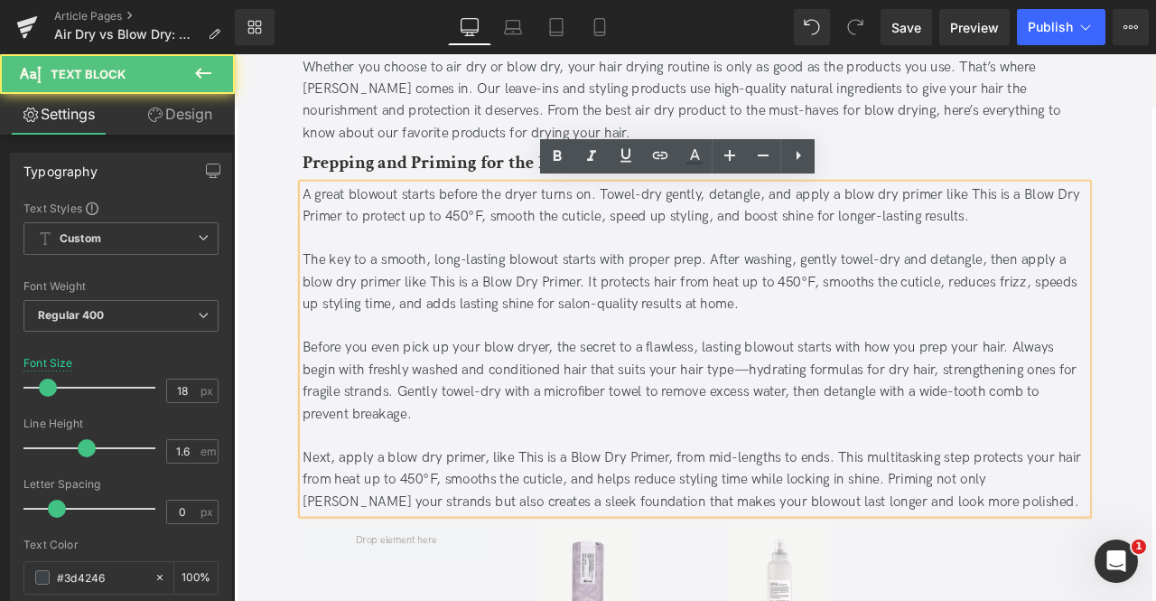
click at [861, 336] on div "The key to a smooth, long-lasting blowout starts with proper prep. After washin…" at bounding box center [780, 325] width 931 height 78
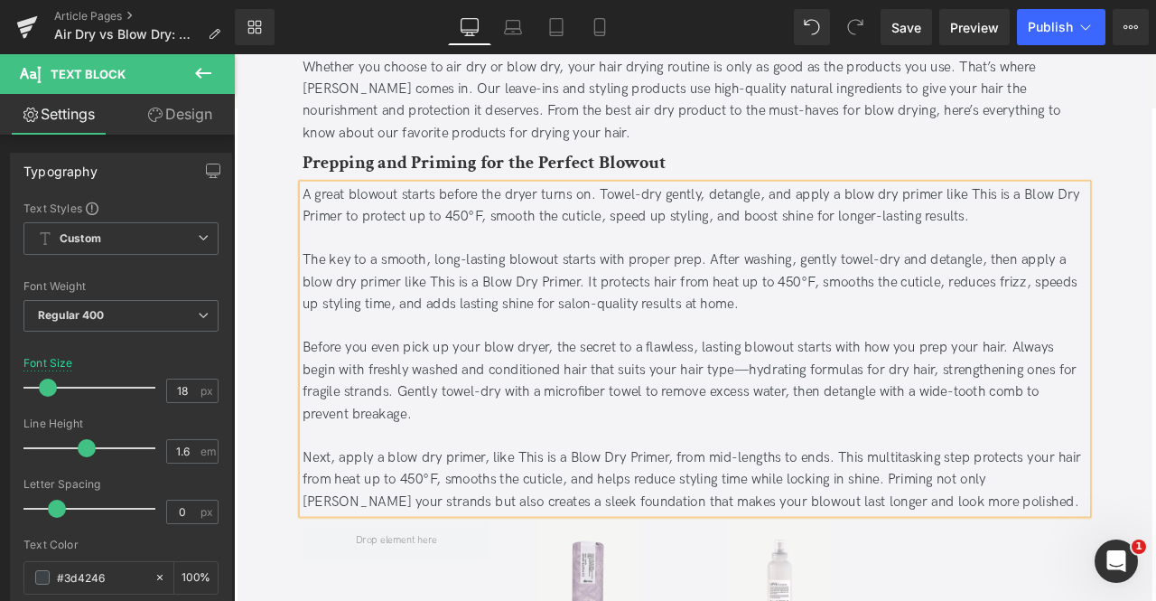
click at [1000, 323] on div "The key to a smooth, long-lasting blowout starts with proper prep. After washin…" at bounding box center [780, 325] width 931 height 78
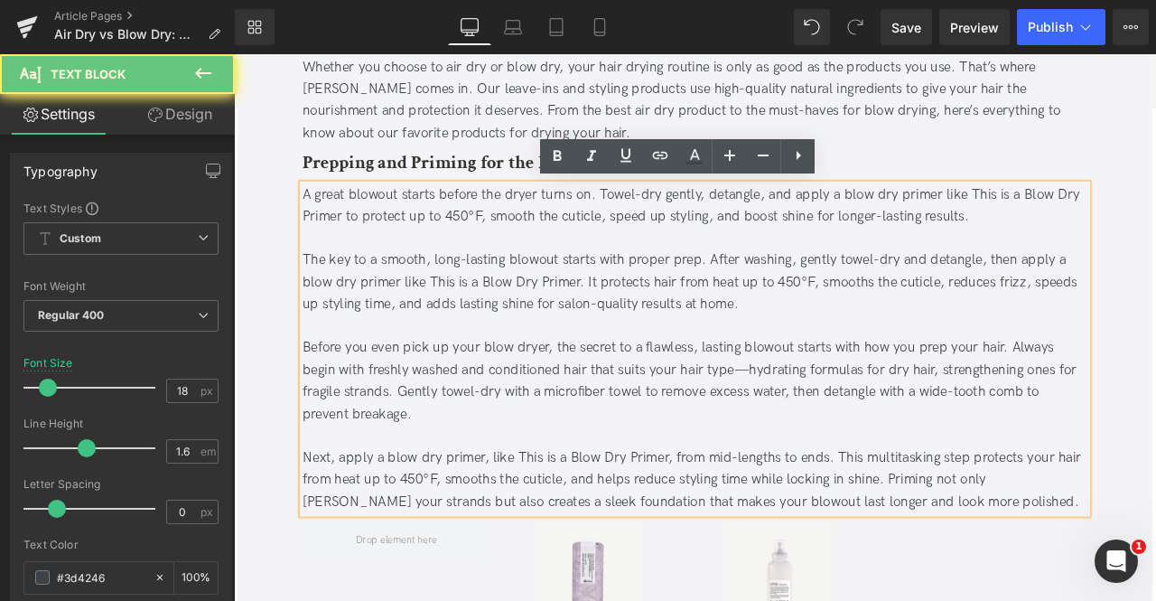
click at [1072, 294] on div "The key to a smooth, long-lasting blowout starts with proper prep. After washin…" at bounding box center [780, 325] width 931 height 78
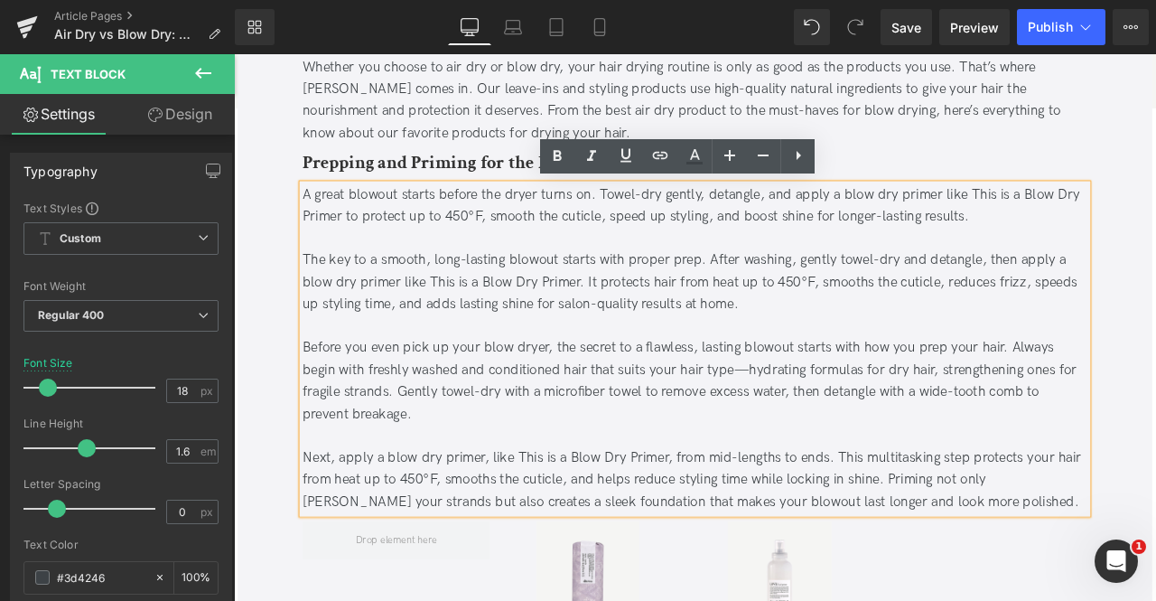
click at [1131, 304] on div "The key to a smooth, long-lasting blowout starts with proper prep. After washin…" at bounding box center [780, 325] width 931 height 78
click at [462, 323] on div "The key to a smooth, long-lasting blowout starts with proper prep. After washin…" at bounding box center [780, 325] width 931 height 78
click at [638, 323] on div "The key to a smooth, long-lasting blowout starts with proper prep. After washin…" at bounding box center [780, 325] width 931 height 78
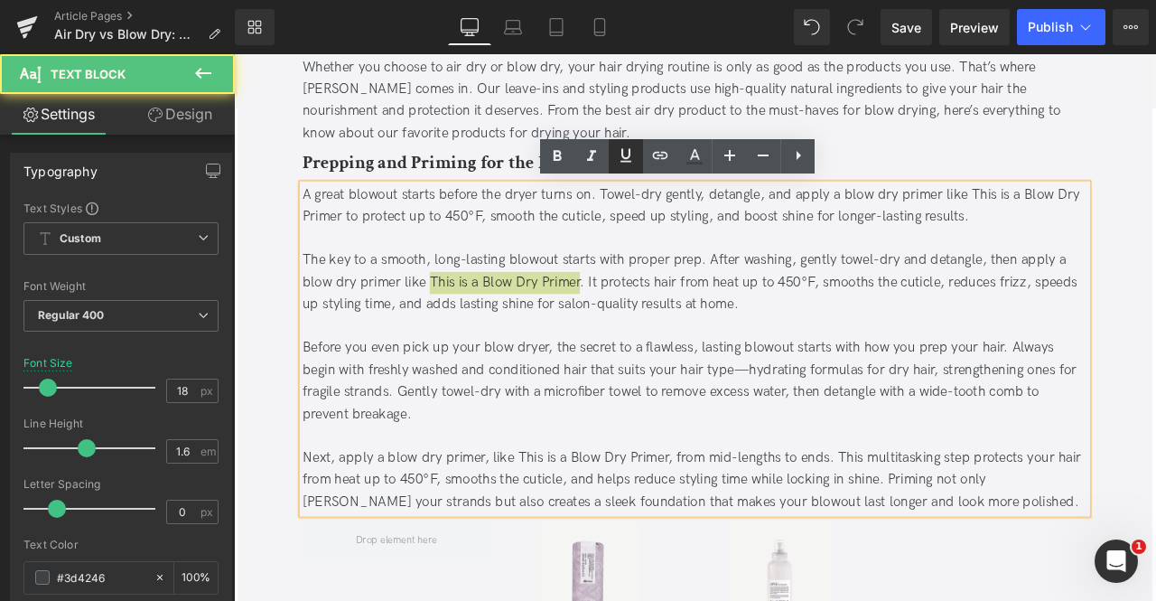
click at [625, 168] on link at bounding box center [626, 156] width 34 height 34
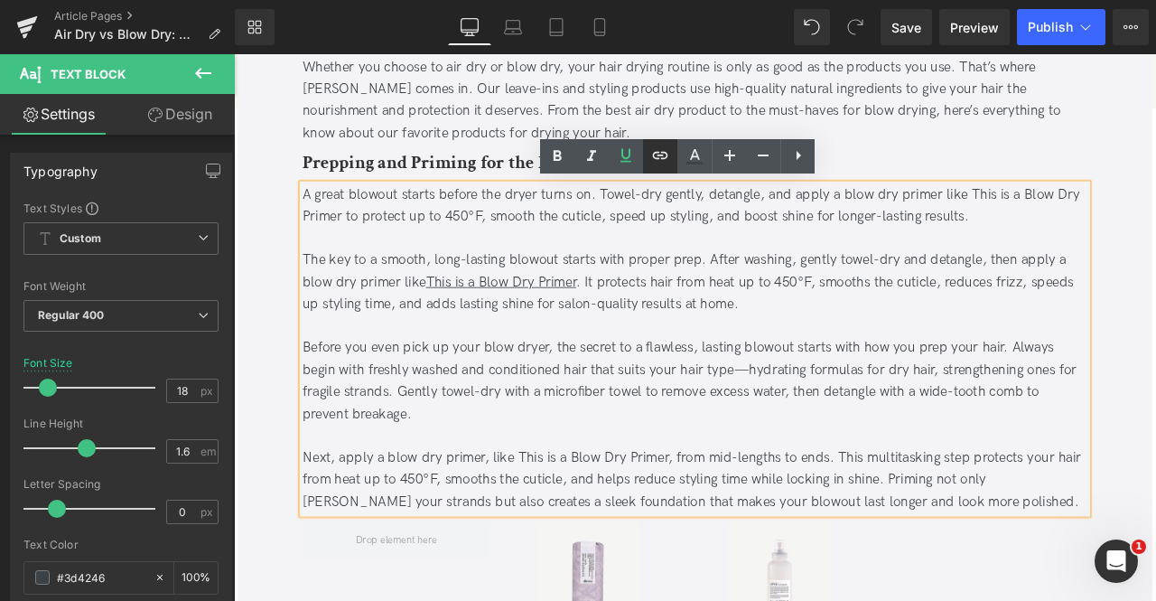
click at [654, 164] on icon at bounding box center [661, 156] width 22 height 22
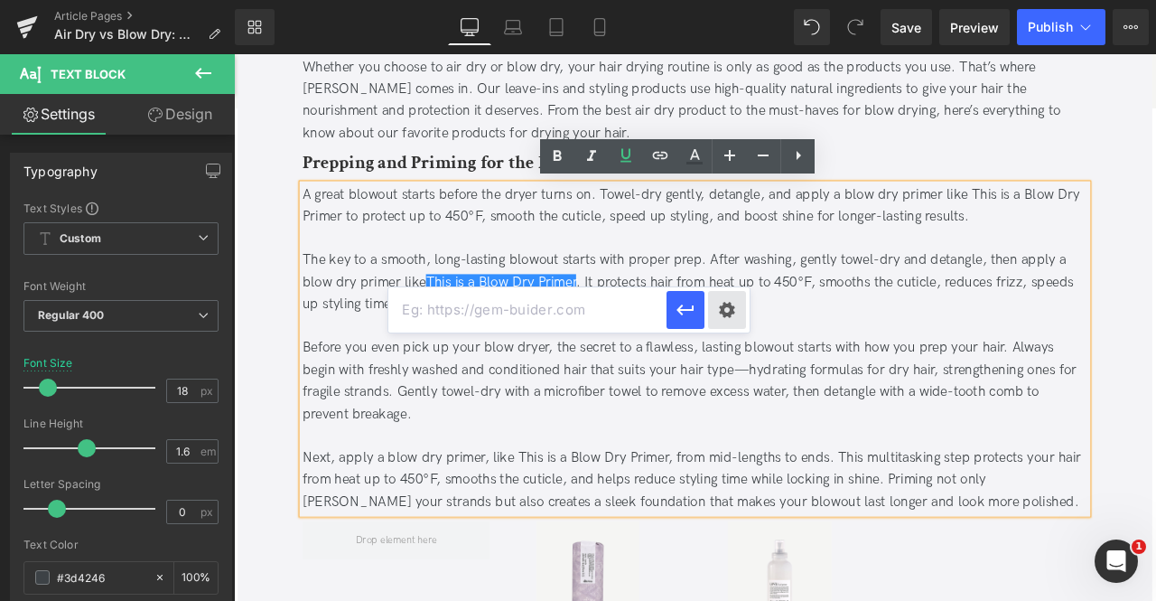
click at [721, 0] on div "Text Color Highlight Color #333333 Edit or remove link: Edit - Unlink - Cancel" at bounding box center [578, 0] width 1156 height 0
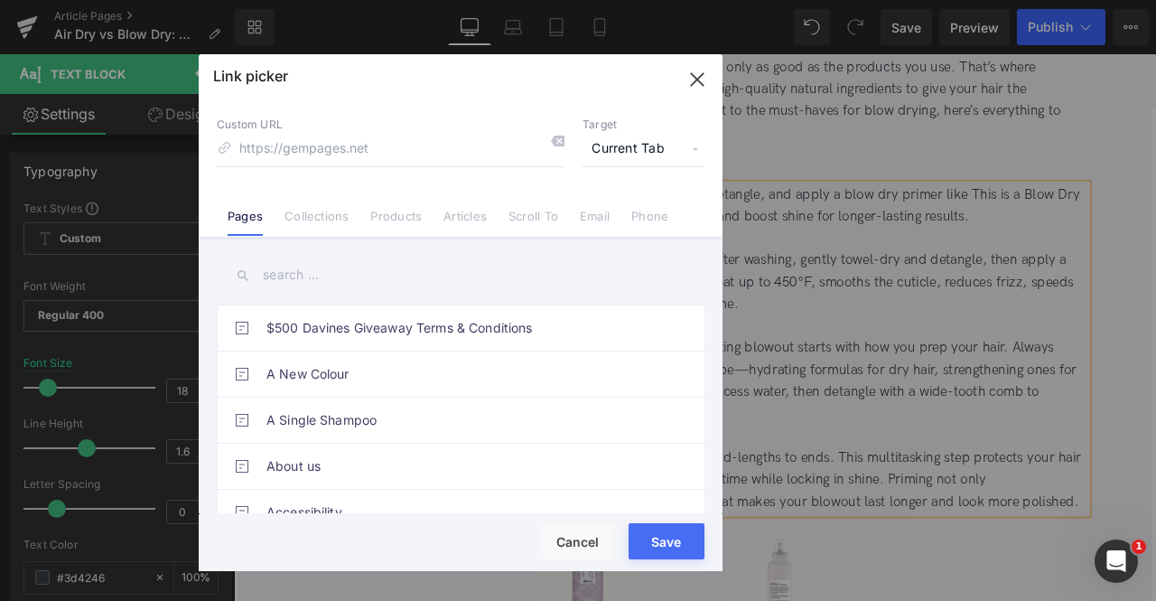
click at [614, 159] on span "Current Tab" at bounding box center [644, 149] width 122 height 34
click at [614, 209] on li "New Tab" at bounding box center [644, 214] width 140 height 32
click at [379, 227] on link "Products" at bounding box center [395, 222] width 51 height 27
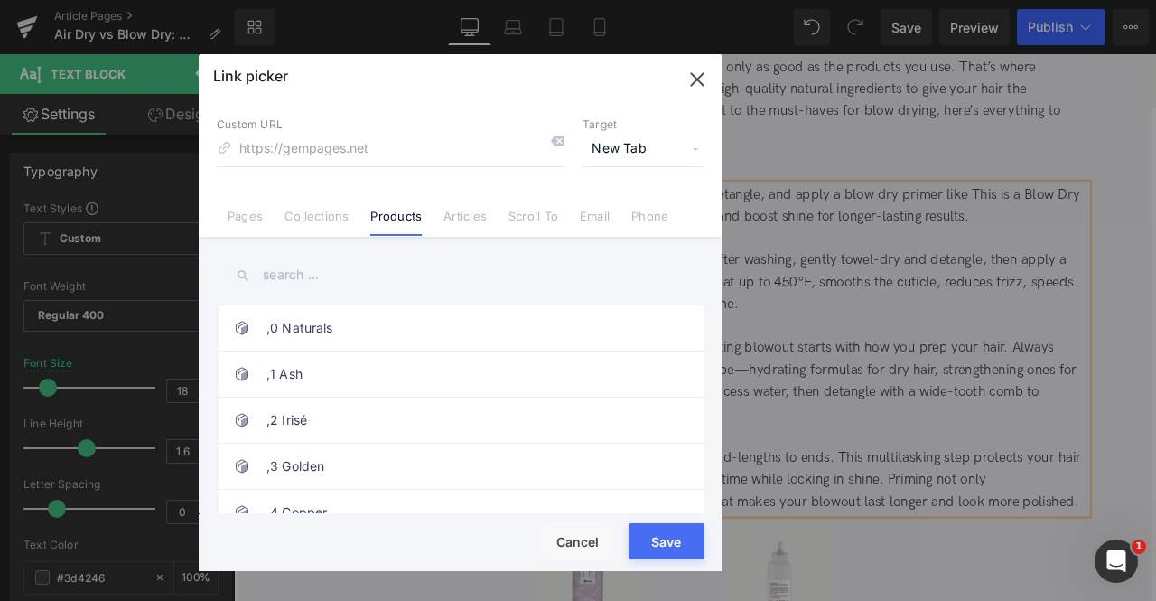
click at [287, 273] on input "text" at bounding box center [461, 275] width 488 height 41
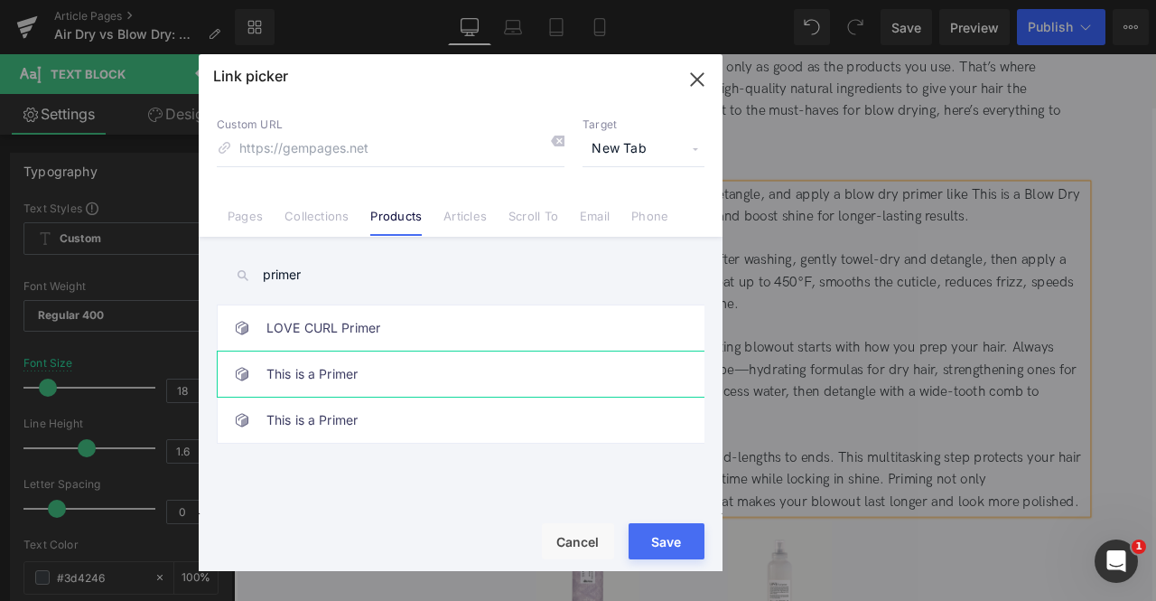
type input "primer"
click at [407, 368] on link "This is a Primer" at bounding box center [466, 373] width 398 height 45
click at [665, 537] on button "Save" at bounding box center [667, 541] width 76 height 36
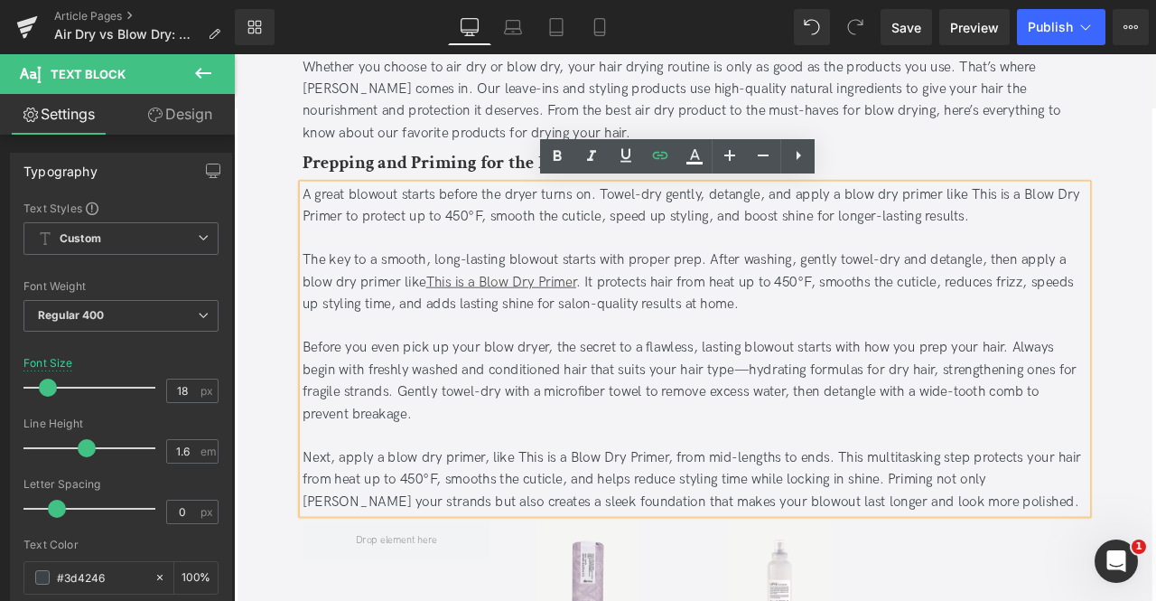
click at [678, 344] on div "The key to a smooth, long-lasting blowout starts with proper prep. After washin…" at bounding box center [780, 325] width 931 height 78
click at [747, 331] on div "The key to a smooth, long-lasting blowout starts with proper prep. After washin…" at bounding box center [780, 325] width 931 height 78
click at [885, 350] on div "The key to a smooth, long-lasting blowout starts with proper prep. After washin…" at bounding box center [780, 325] width 931 height 78
click at [759, 450] on div "Before you even pick up your blow dryer, the secret to a flawless, lasting blow…" at bounding box center [780, 442] width 931 height 104
click at [750, 480] on div "Before you even pick up your blow dryer, the secret to a flawless, lasting blow…" at bounding box center [780, 442] width 931 height 104
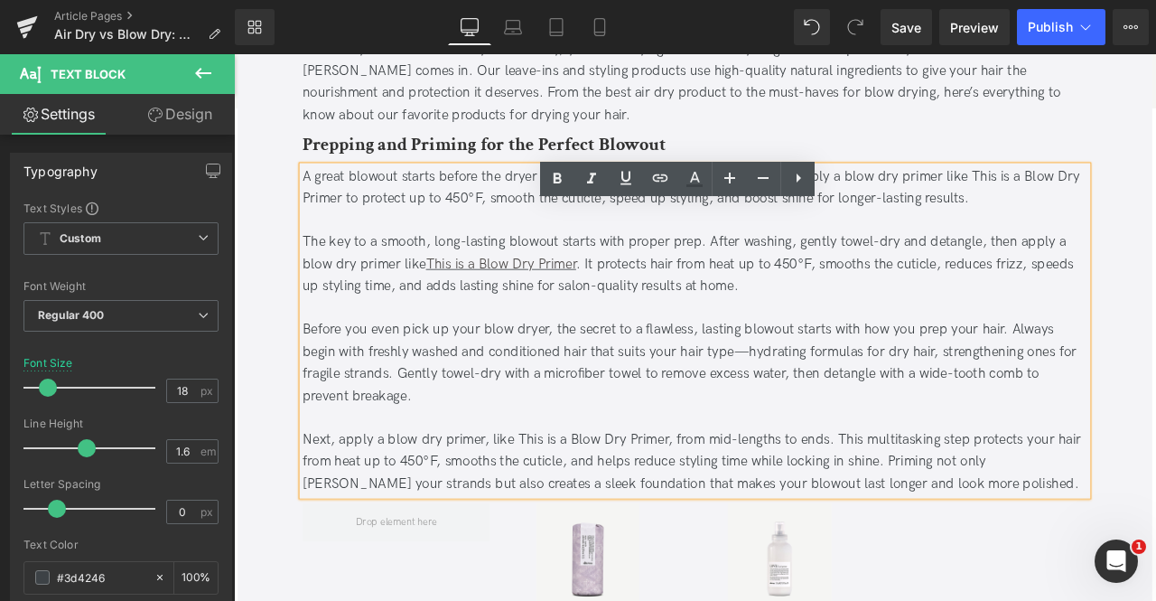
scroll to position [2192, 0]
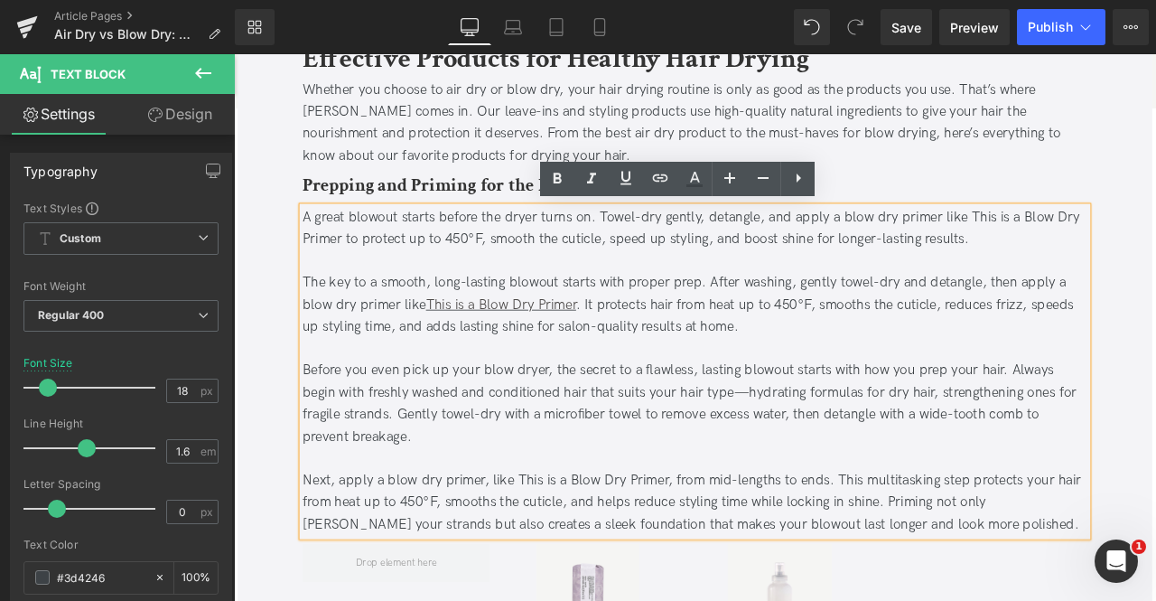
click at [782, 433] on div "Before you even pick up your blow dryer, the secret to a flawless, lasting blow…" at bounding box center [780, 469] width 931 height 104
click at [412, 458] on div "Before you even pick up your blow dryer, the secret to a flawless, lasting blow…" at bounding box center [780, 469] width 931 height 104
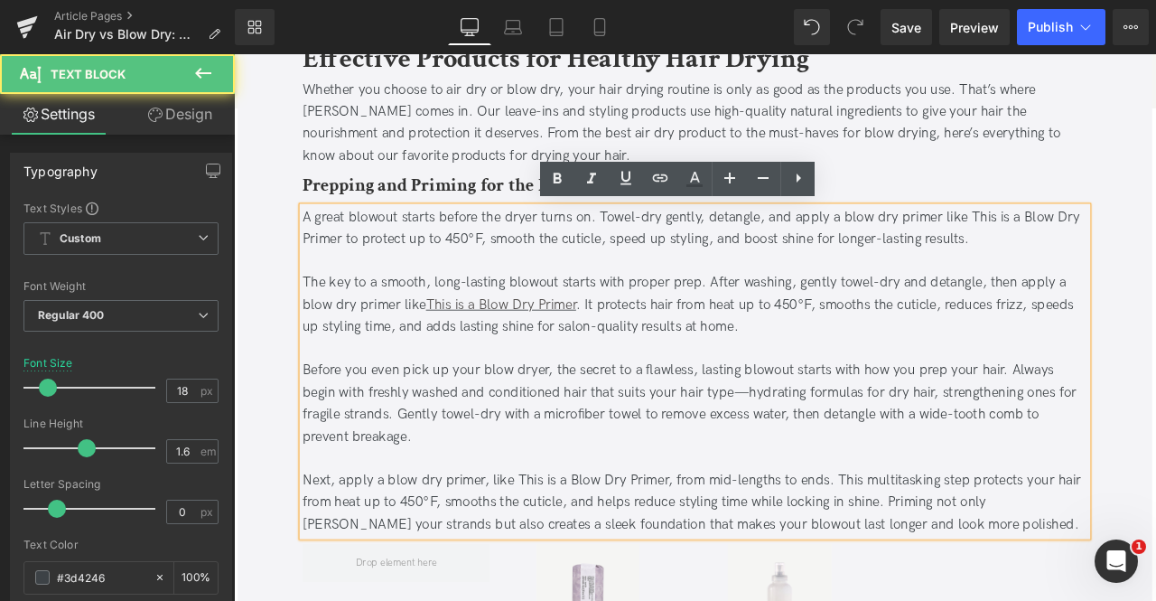
click at [535, 455] on div "Before you even pick up your blow dryer, the secret to a flawless, lasting blow…" at bounding box center [780, 469] width 931 height 104
click at [760, 477] on div "Before you even pick up your blow dryer, the secret to a flawless, lasting blow…" at bounding box center [780, 469] width 931 height 104
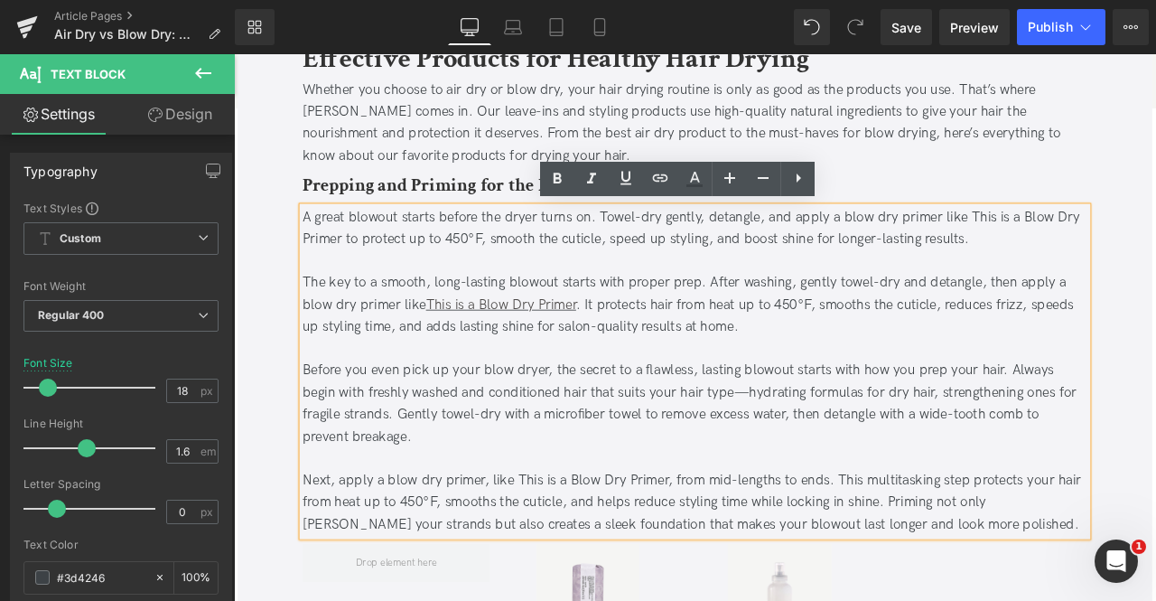
click at [894, 491] on div "Before you even pick up your blow dryer, the secret to a flawless, lasting blow…" at bounding box center [780, 469] width 931 height 104
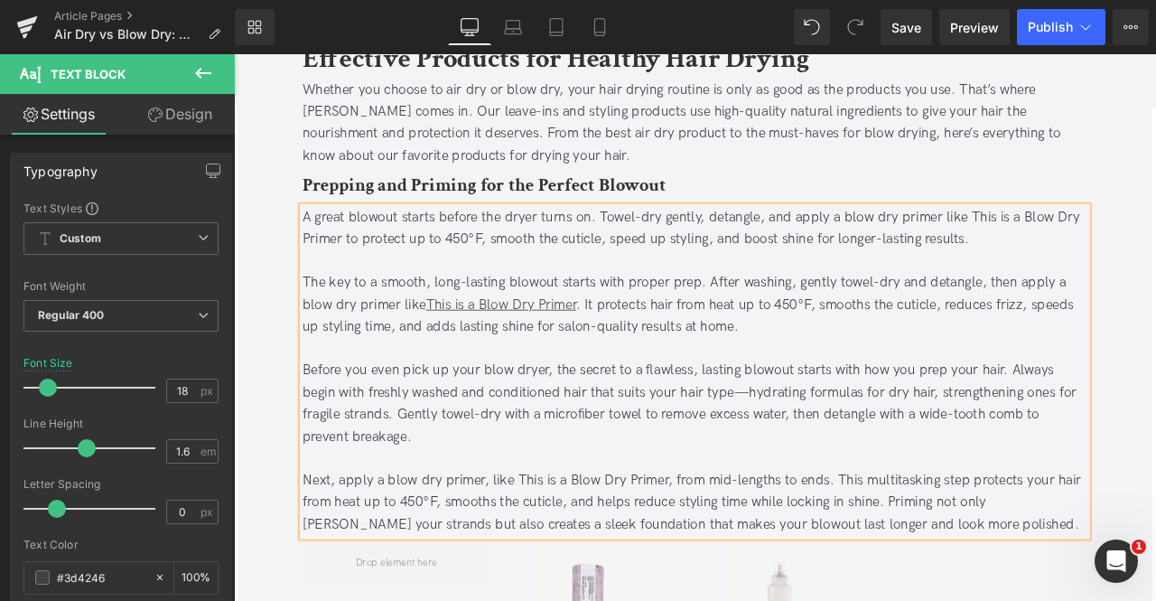
click at [718, 442] on div "Before you even pick up your blow dryer, the secret to a flawless, lasting blow…" at bounding box center [780, 469] width 931 height 104
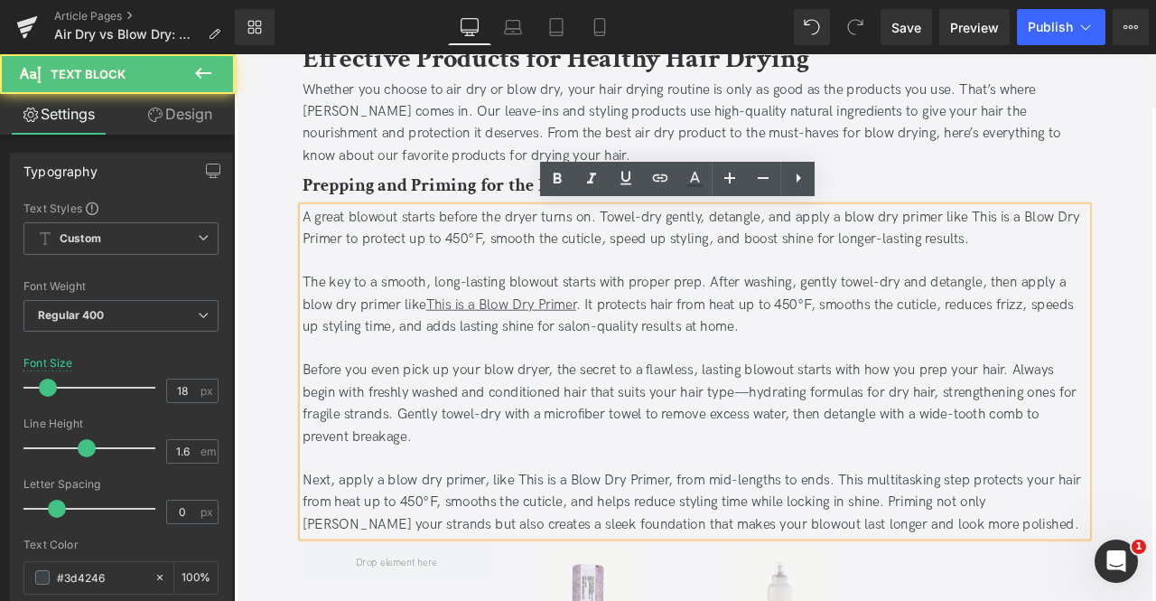
click at [800, 380] on div "The key to a smooth, long-lasting blowout starts with proper prep. After washin…" at bounding box center [780, 352] width 931 height 78
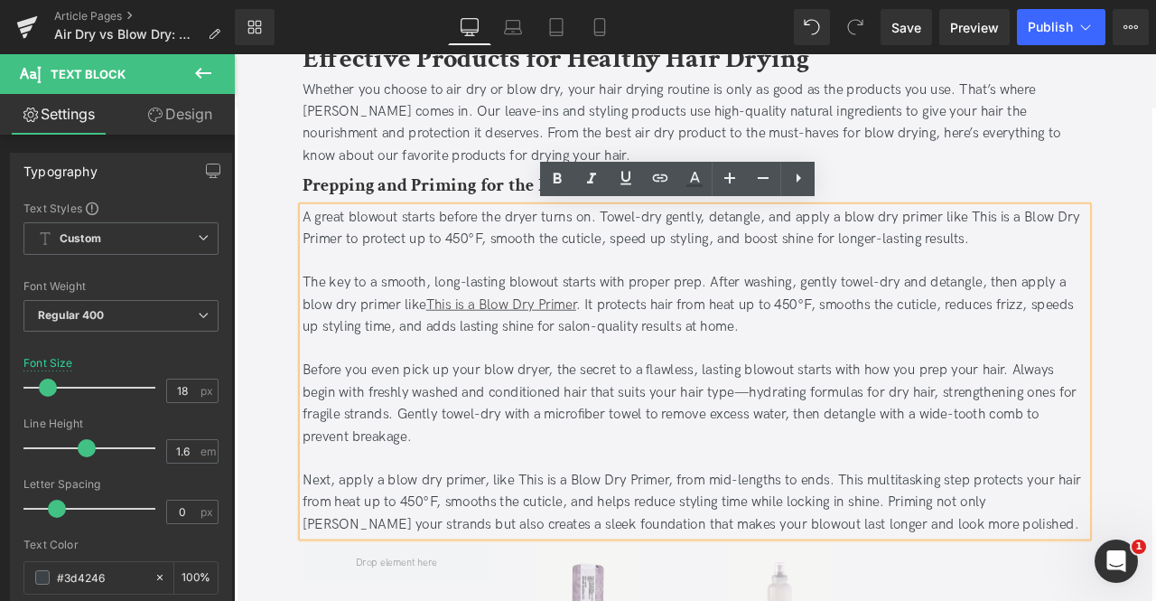
click at [859, 378] on div "The key to a smooth, long-lasting blowout starts with proper prep. After washin…" at bounding box center [780, 352] width 931 height 78
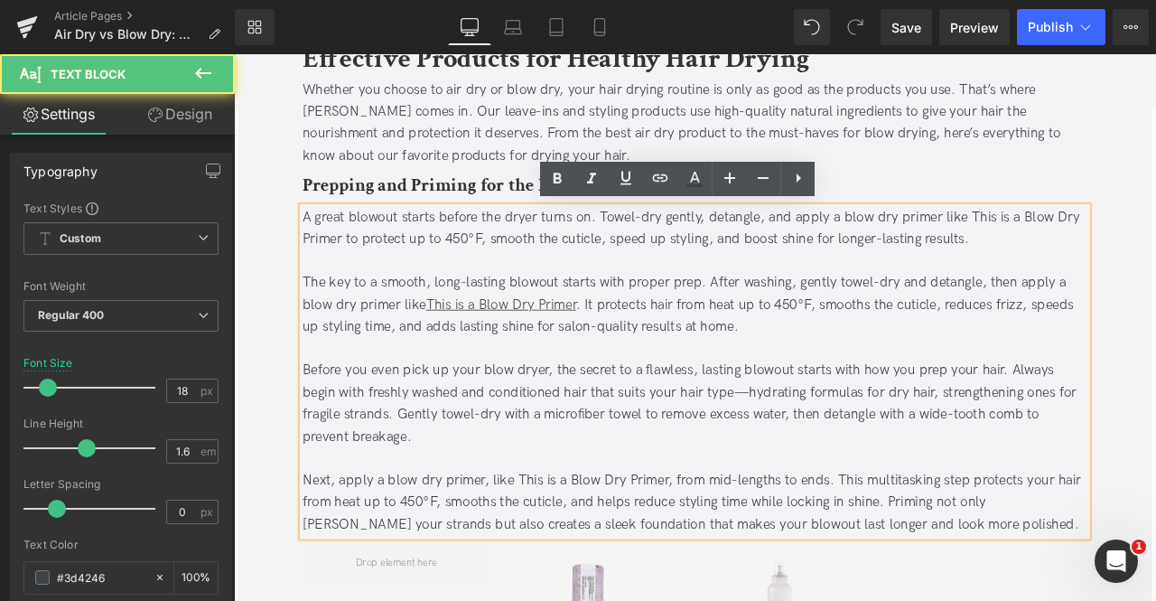
click at [661, 501] on div "Before you even pick up your blow dryer, the secret to a flawless, lasting blow…" at bounding box center [780, 469] width 931 height 104
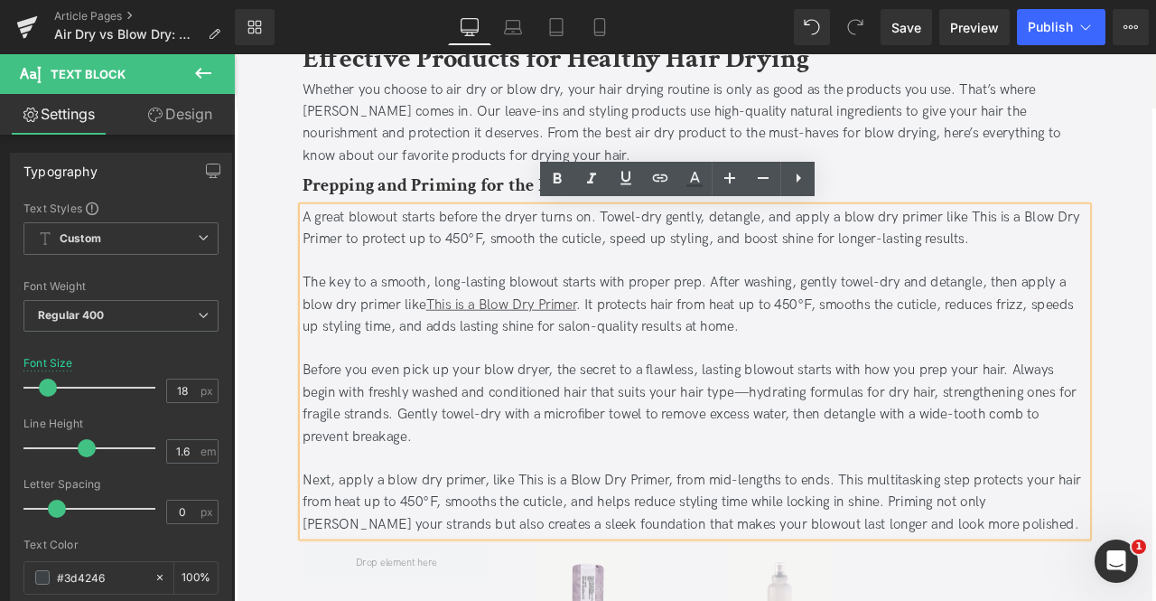
click at [1083, 600] on div "Next, apply a blow dry primer, like This is a Blow Dry Primer, from mid-lengths…" at bounding box center [780, 586] width 931 height 78
click at [315, 418] on div "A great blowout starts before the dryer turns on. Towel-dry gently, detangle, a…" at bounding box center [780, 430] width 931 height 390
click at [319, 426] on div "Before you even pick up your blow dryer, the secret to a flawless, lasting blow…" at bounding box center [780, 469] width 931 height 104
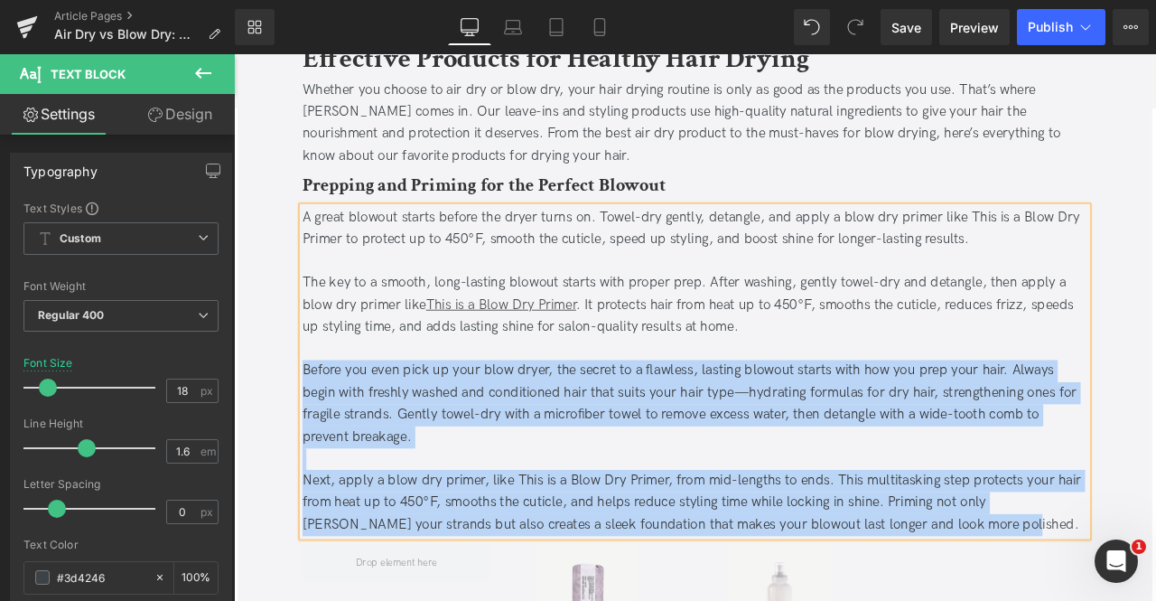
click at [1084, 600] on div "Next, apply a blow dry primer, like This is a Blow Dry Primer, from mid-lengths…" at bounding box center [780, 586] width 931 height 78
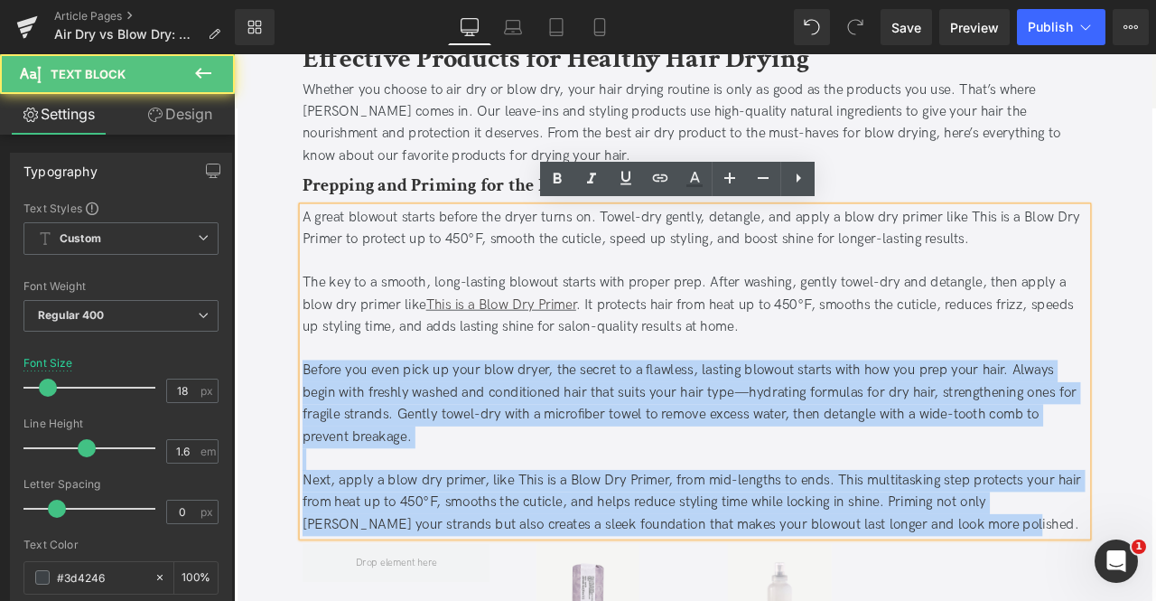
copy div "Before you even pick up your blow dryer, the secret to a flawless, lasting blow…"
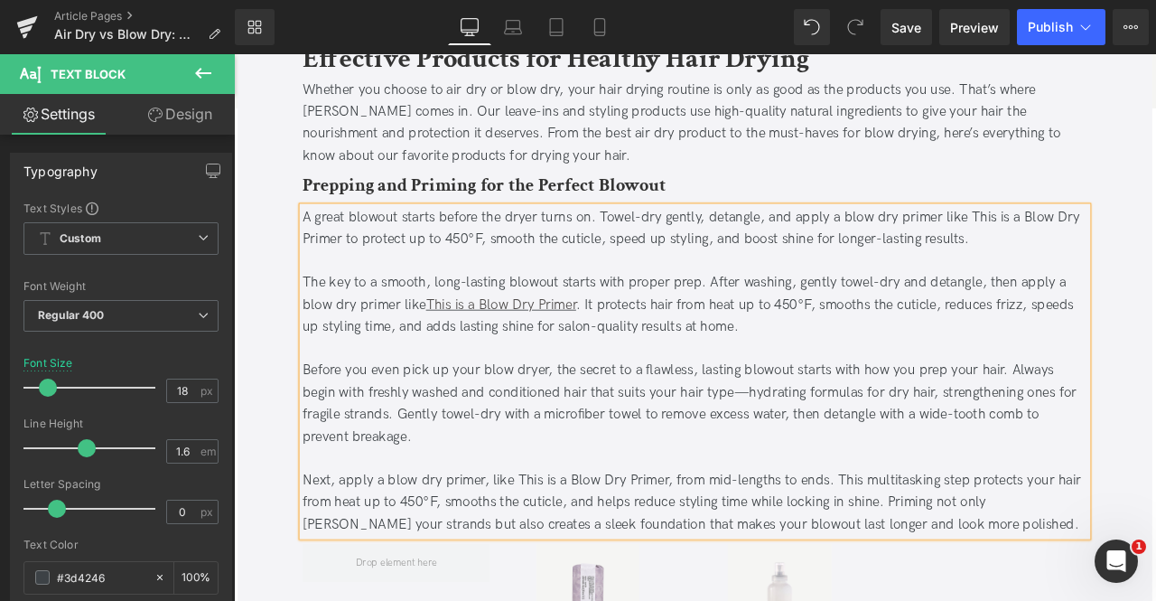
click at [535, 399] on div at bounding box center [780, 404] width 931 height 26
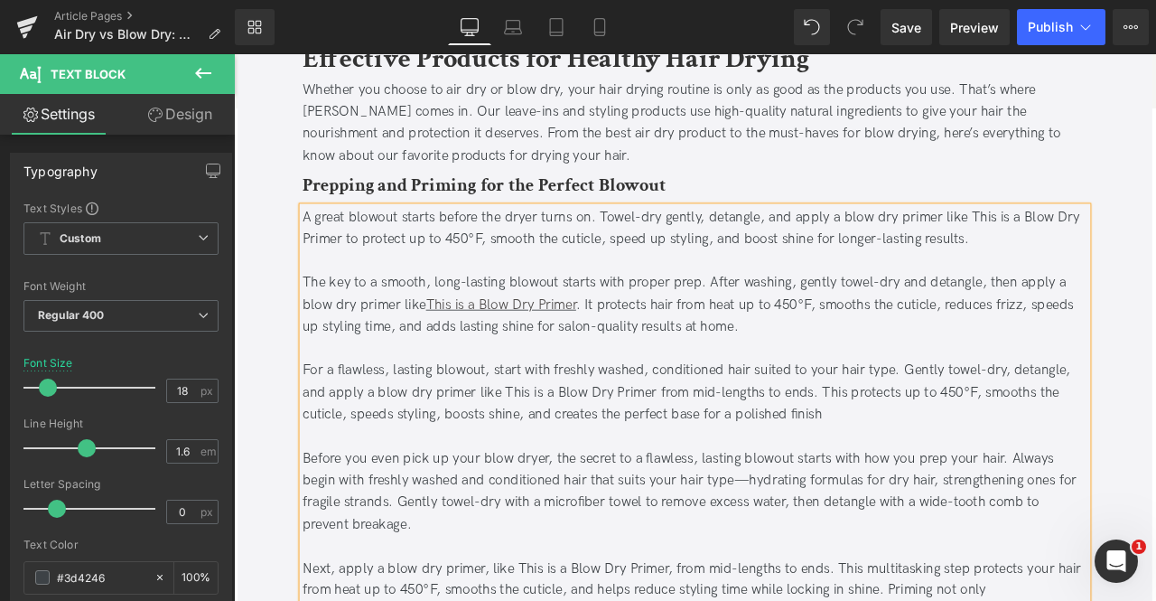
scroll to position [2253, 0]
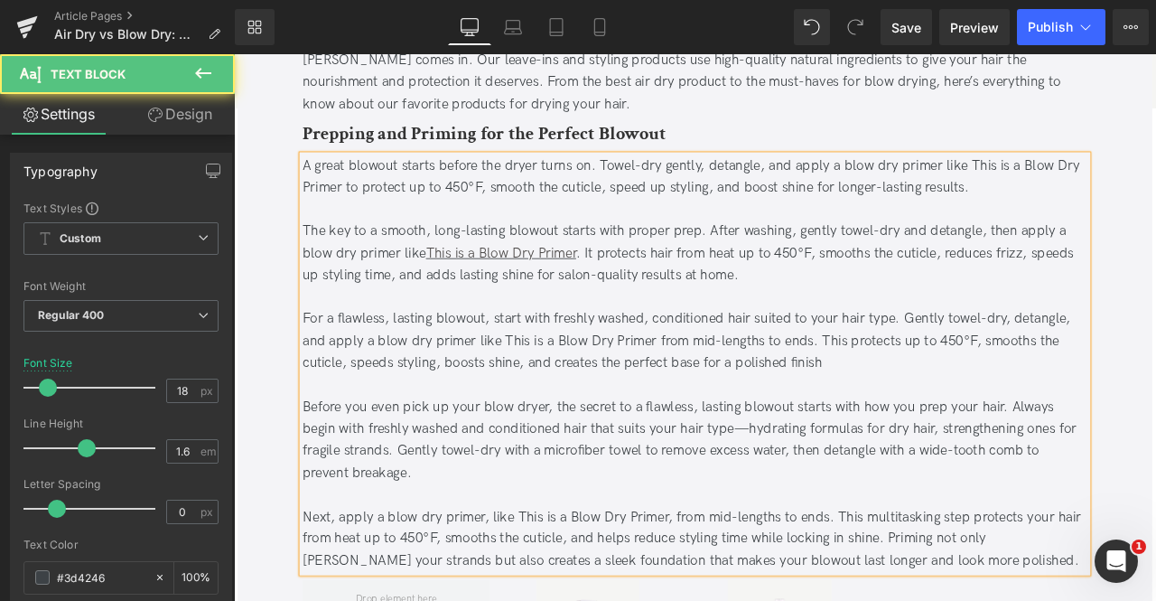
click at [535, 399] on div "For a flawless, lasting blowout, start with freshly washed, conditioned hair su…" at bounding box center [780, 394] width 931 height 78
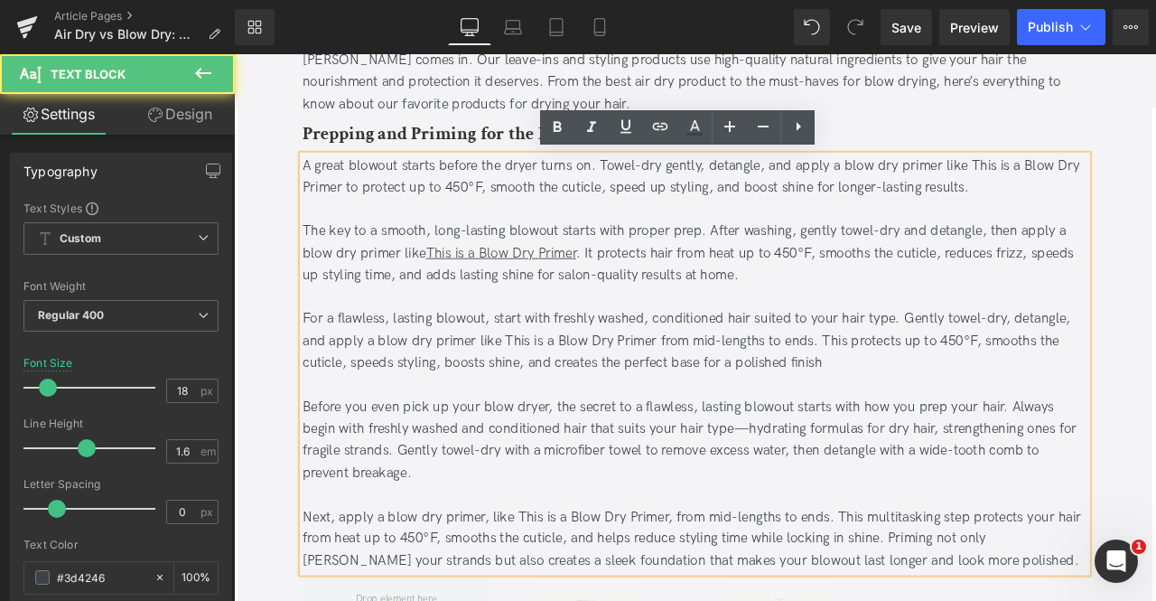
click at [674, 383] on div "For a flawless, lasting blowout, start with freshly washed, conditioned hair su…" at bounding box center [780, 394] width 931 height 78
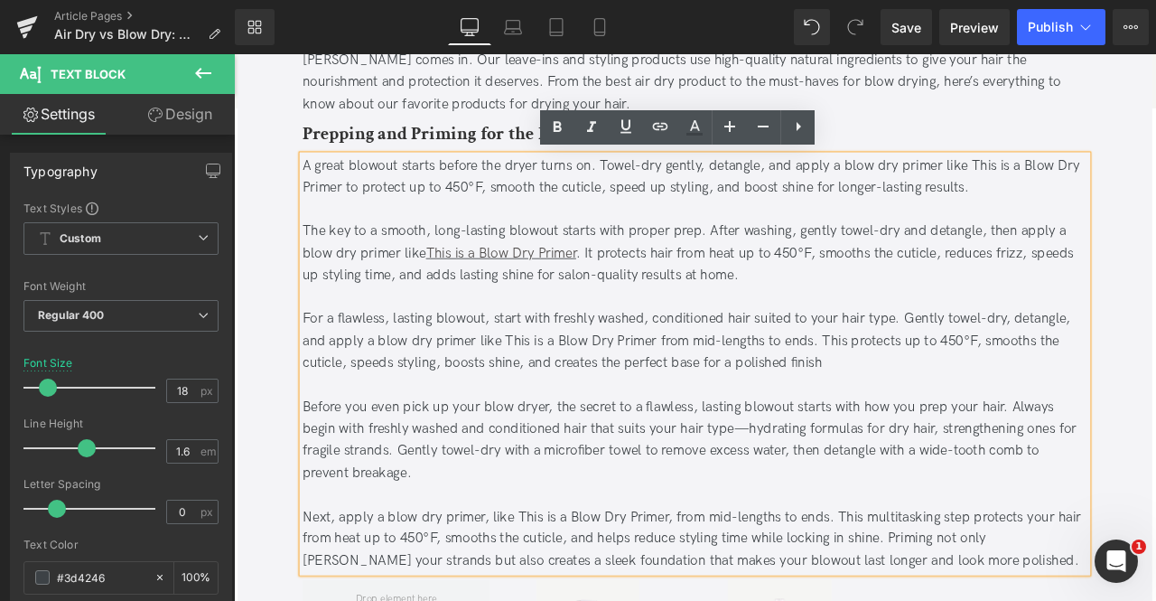
click at [969, 369] on div "For a flawless, lasting blowout, start with freshly washed, conditioned hair su…" at bounding box center [780, 394] width 931 height 78
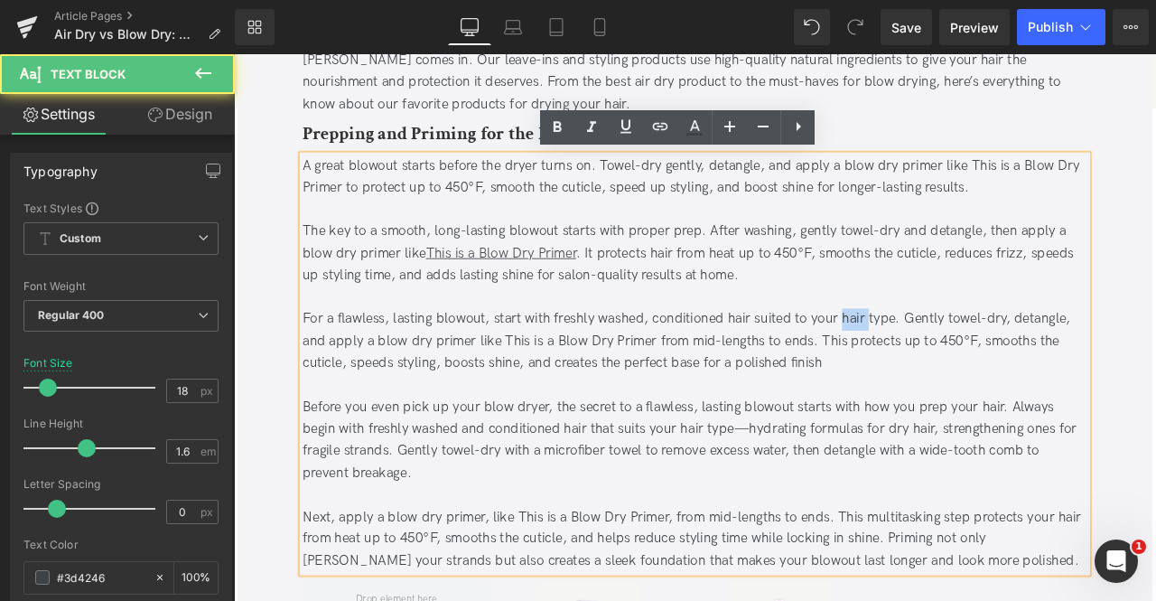
click at [969, 369] on div "For a flawless, lasting blowout, start with freshly washed, conditioned hair su…" at bounding box center [780, 394] width 931 height 78
click at [992, 365] on div "For a flawless, lasting blowout, start with freshly washed, conditioned hair su…" at bounding box center [780, 394] width 931 height 78
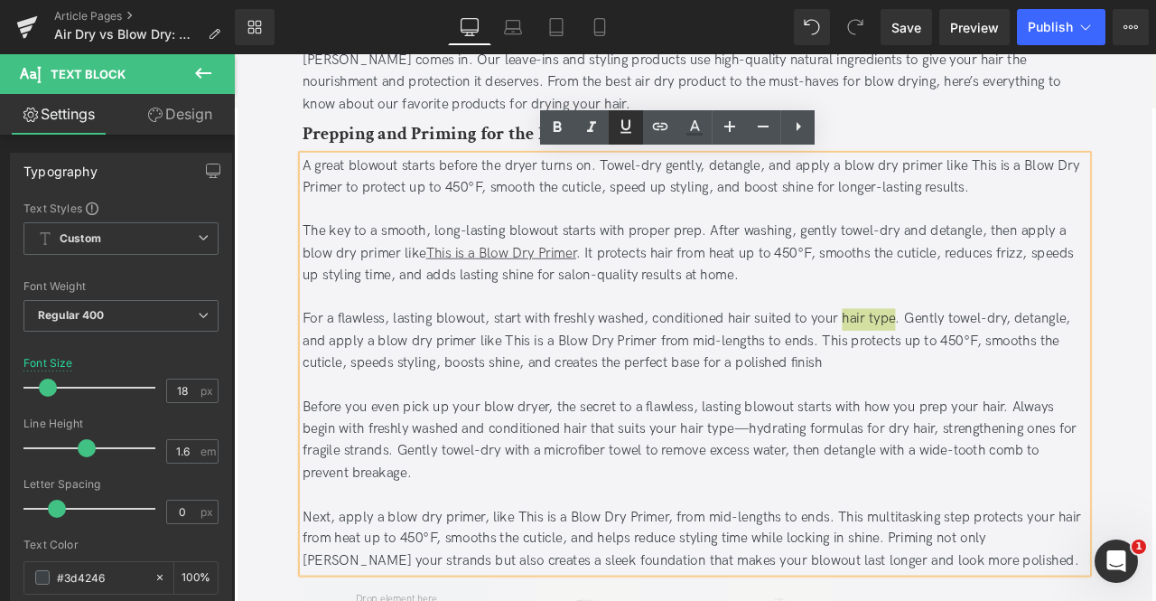
click at [627, 124] on icon at bounding box center [626, 127] width 22 height 22
click at [658, 129] on icon at bounding box center [660, 126] width 15 height 7
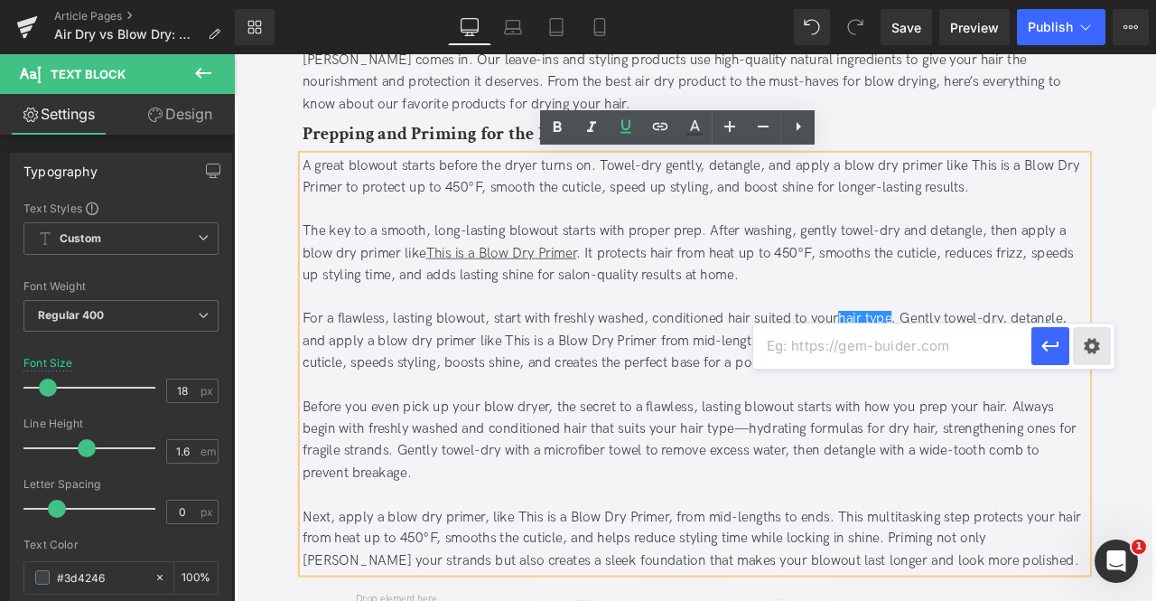
click at [1100, 0] on div "Text Color Highlight Color #333333 Edit or remove link: Edit - Unlink - Cancel" at bounding box center [578, 0] width 1156 height 0
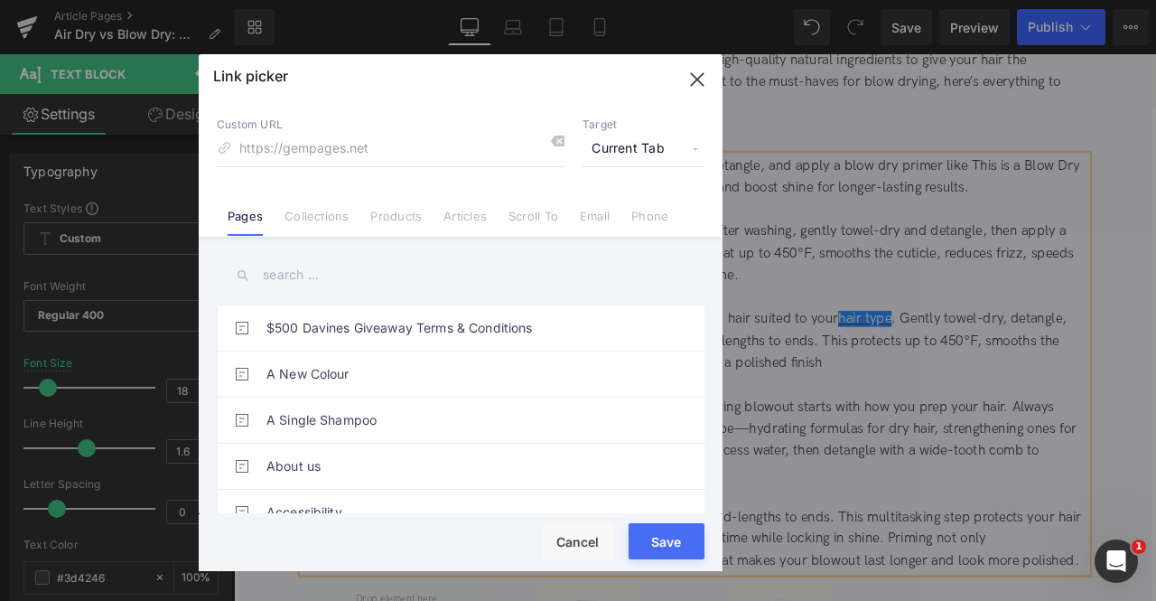
click at [633, 136] on span "Current Tab" at bounding box center [644, 149] width 122 height 34
click at [621, 220] on li "New Tab" at bounding box center [644, 214] width 140 height 32
click at [291, 278] on input "text" at bounding box center [461, 275] width 488 height 41
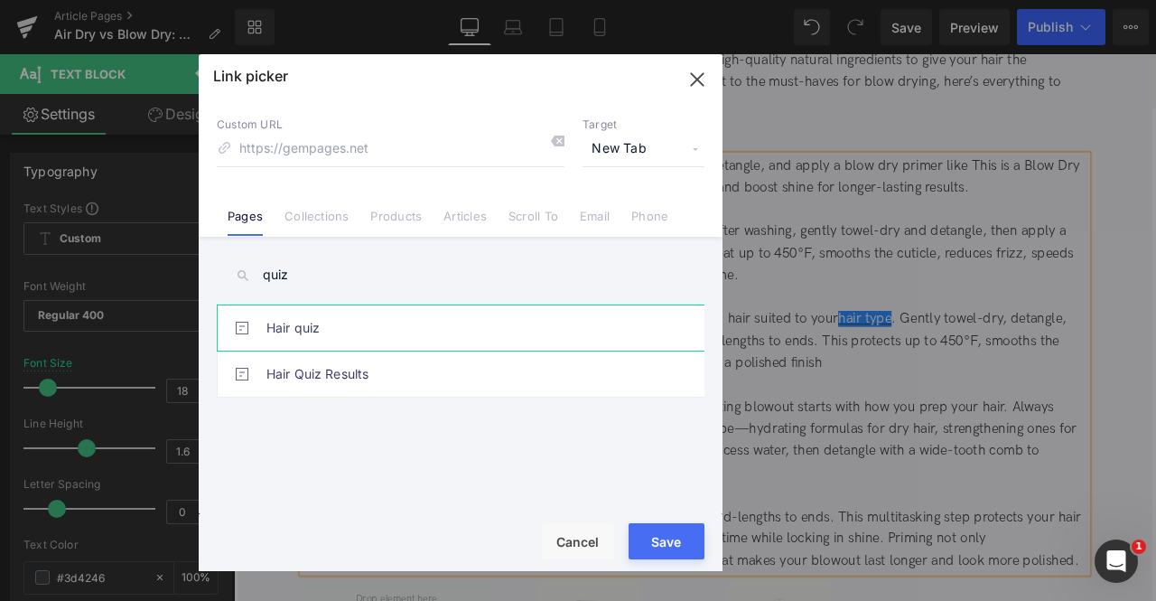
type input "quiz"
click at [351, 331] on link "Hair quiz" at bounding box center [466, 327] width 398 height 45
click at [681, 548] on button "Save" at bounding box center [667, 541] width 76 height 36
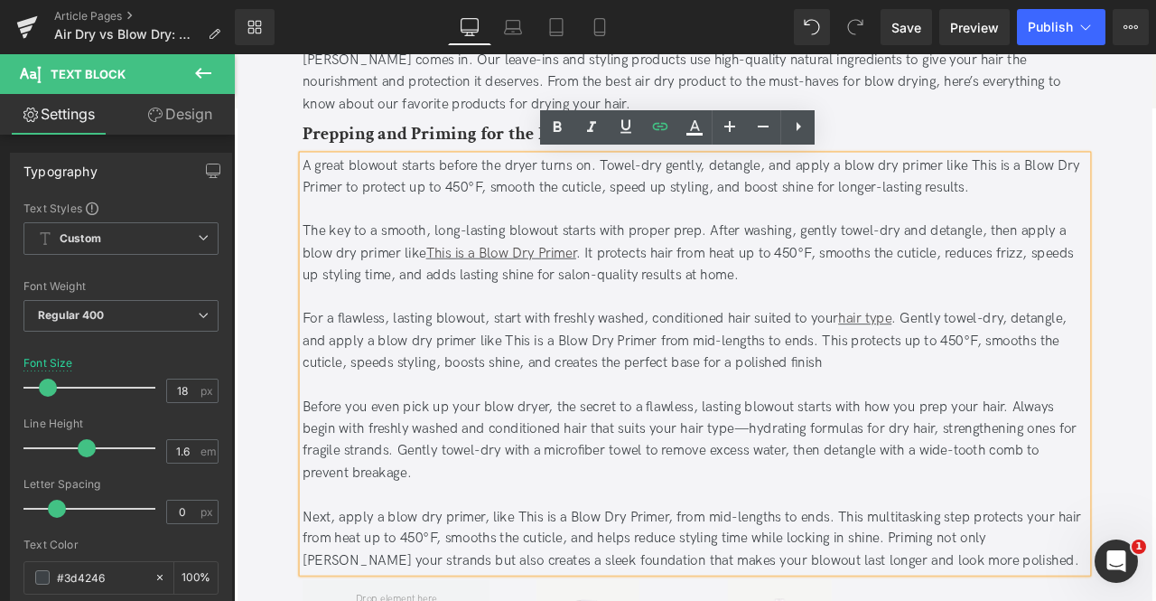
click at [763, 396] on div "For a flawless, lasting blowout, start with freshly washed, conditioned hair su…" at bounding box center [780, 394] width 931 height 78
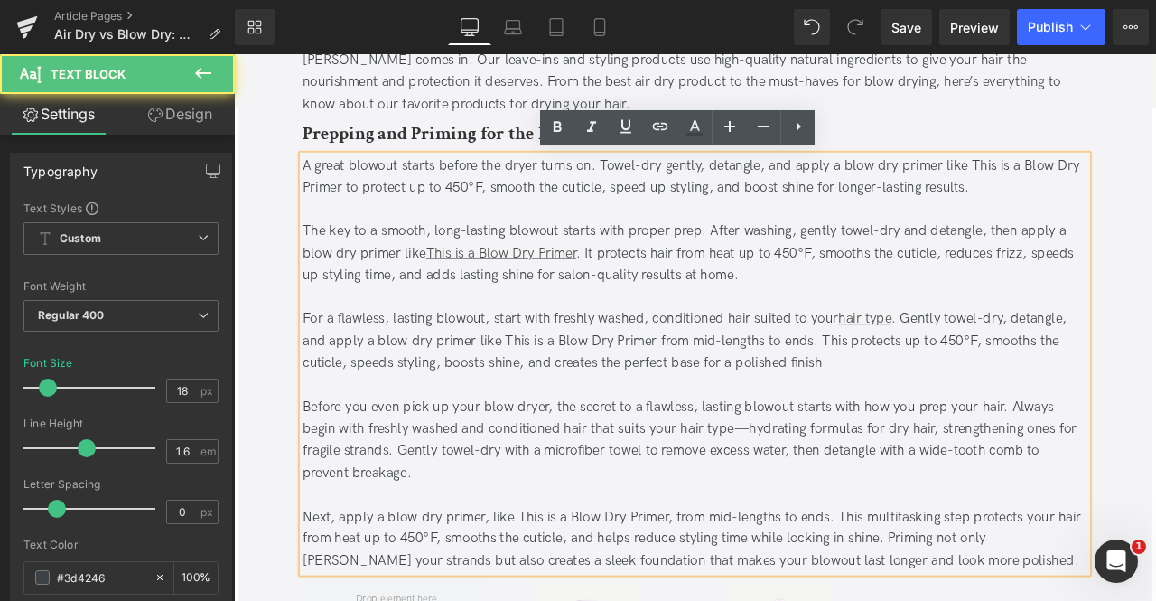
click at [421, 378] on div "For a flawless, lasting blowout, start with freshly washed, conditioned hair su…" at bounding box center [780, 394] width 931 height 78
click at [551, 395] on div "For a flawless, lasting blowout, start with freshly washed, conditioned hair su…" at bounding box center [780, 394] width 931 height 78
click at [518, 392] on div "For a flawless, lasting blowout, start with freshly washed, conditioned hair su…" at bounding box center [780, 394] width 931 height 78
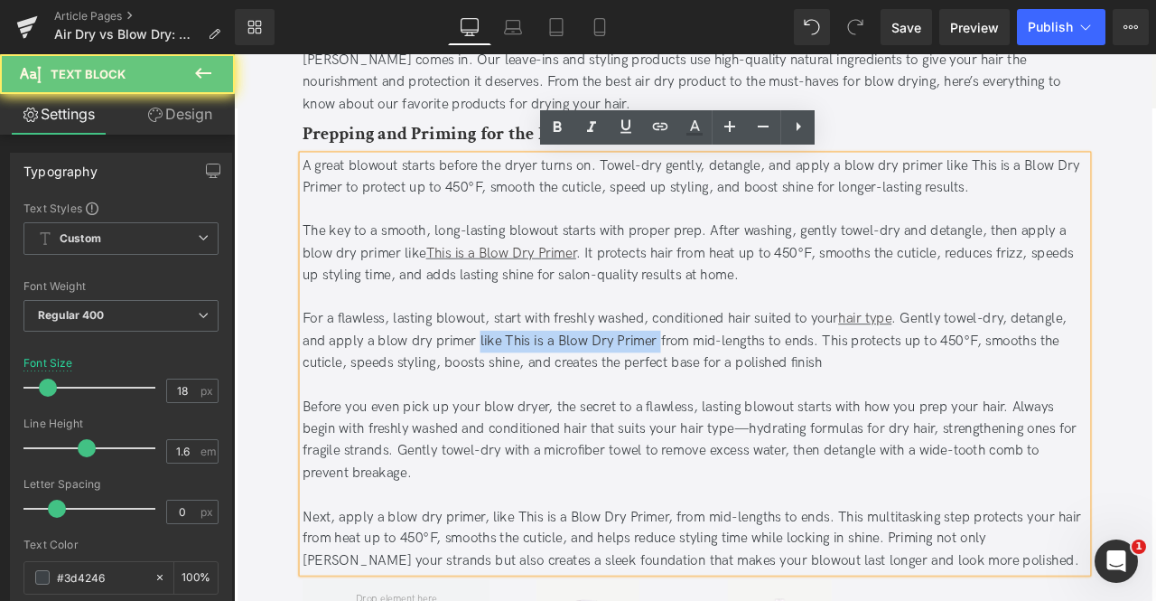
click at [732, 391] on div "For a flawless, lasting blowout, start with freshly washed, conditioned hair su…" at bounding box center [780, 394] width 931 height 78
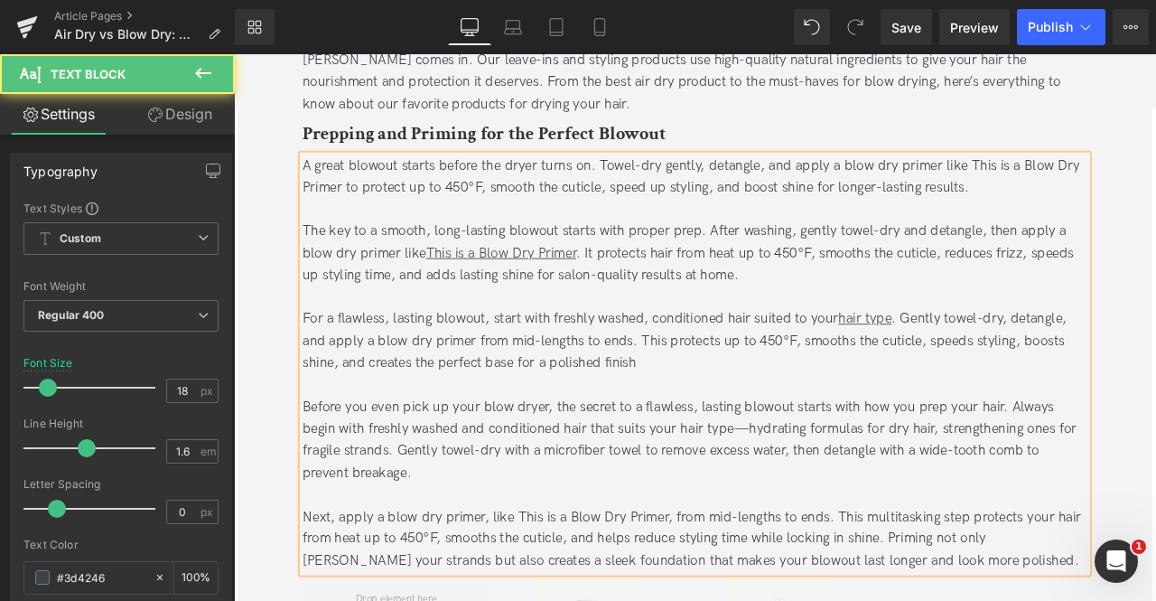
click at [725, 396] on div "For a flawless, lasting blowout, start with freshly washed, conditioned hair su…" at bounding box center [780, 394] width 931 height 78
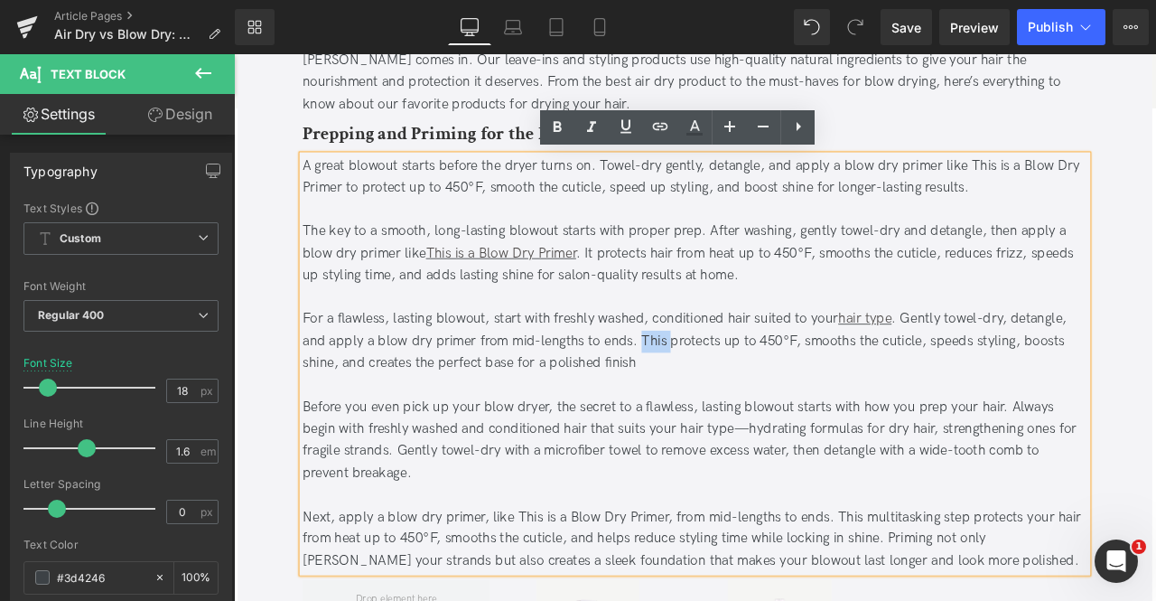
click at [742, 394] on div "For a flawless, lasting blowout, start with freshly washed, conditioned hair su…" at bounding box center [780, 394] width 931 height 78
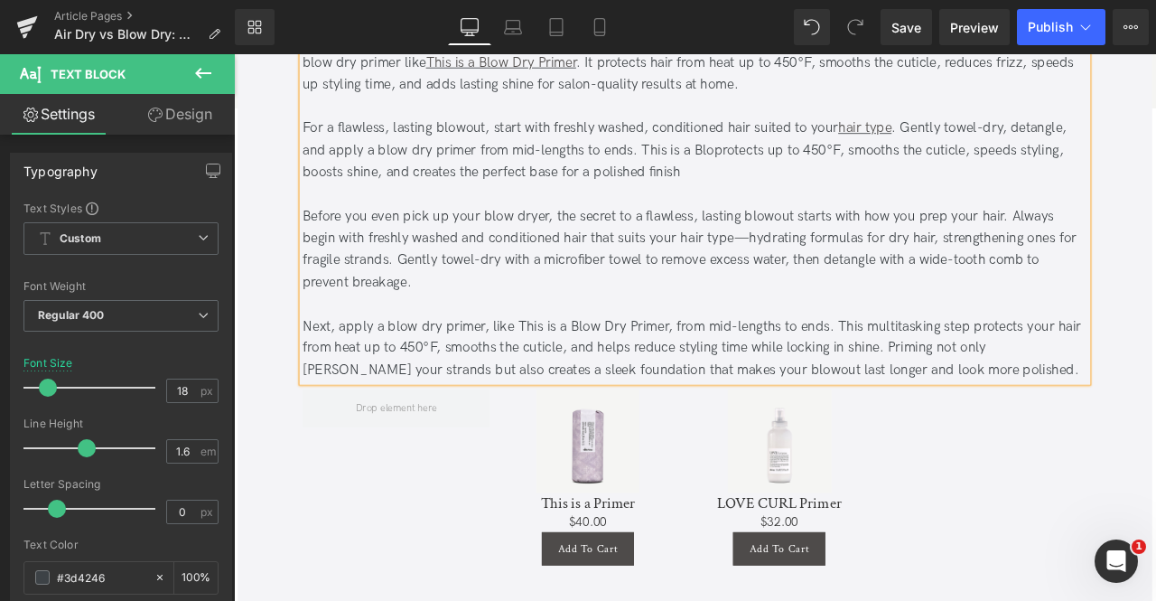
scroll to position [2410, 0]
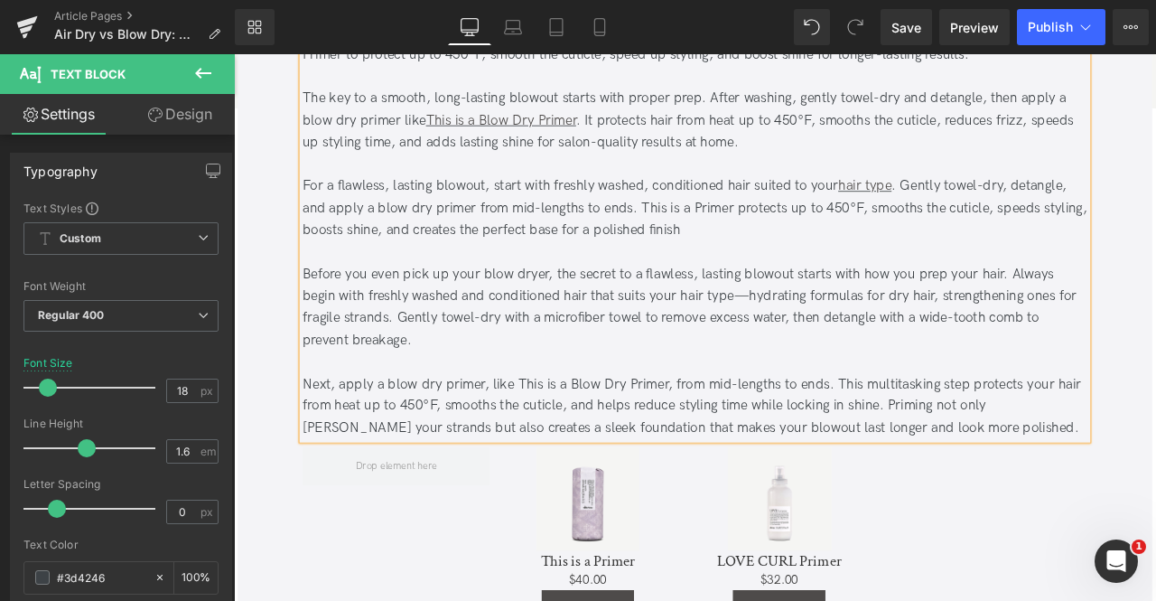
click at [716, 232] on div "For a flawless, lasting blowout, start with freshly washed, conditioned hair su…" at bounding box center [780, 237] width 931 height 78
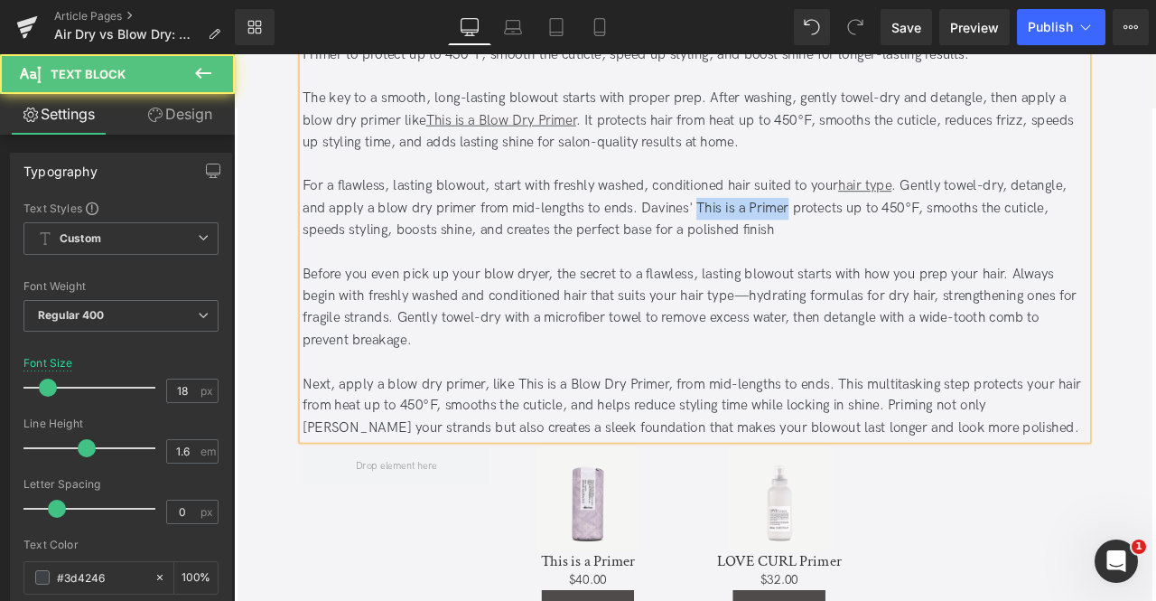
click at [885, 236] on div "For a flawless, lasting blowout, start with freshly washed, conditioned hair su…" at bounding box center [780, 237] width 931 height 78
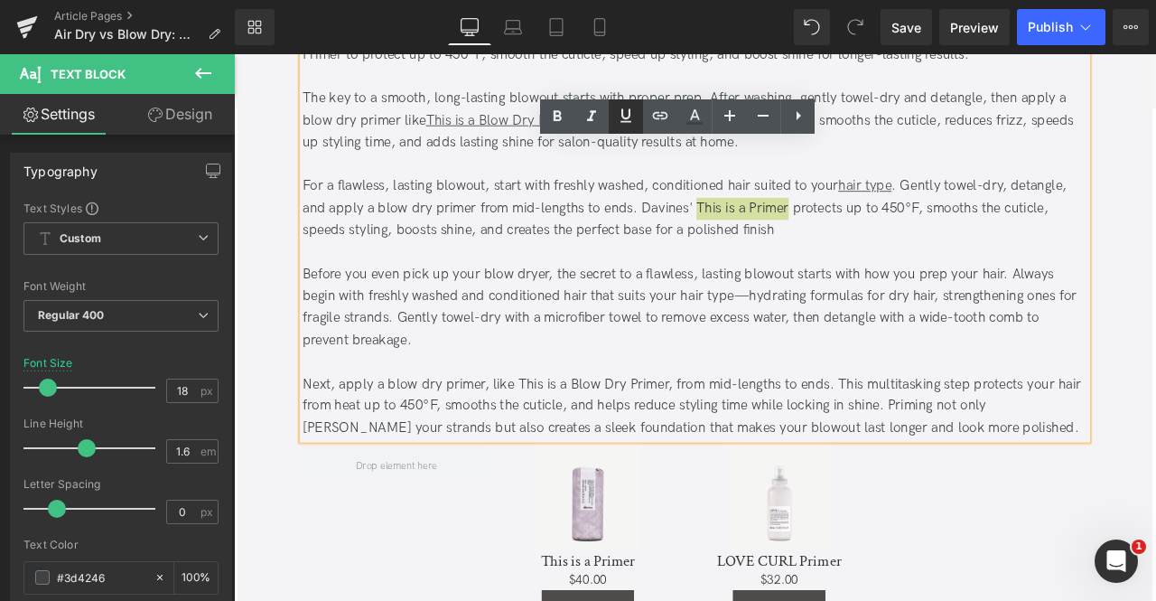
click at [620, 117] on icon at bounding box center [626, 116] width 22 height 22
click at [653, 120] on icon at bounding box center [661, 116] width 22 height 22
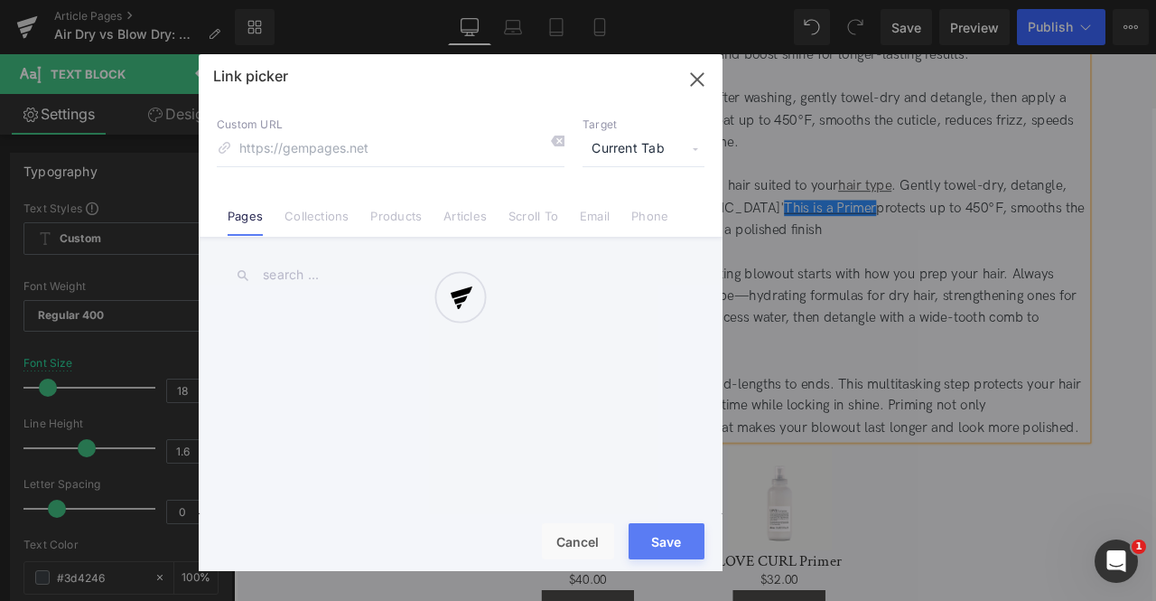
click at [971, 0] on div "Text Color Highlight Color #333333 Edit or remove link: Edit - Unlink - Cancel …" at bounding box center [578, 0] width 1156 height 0
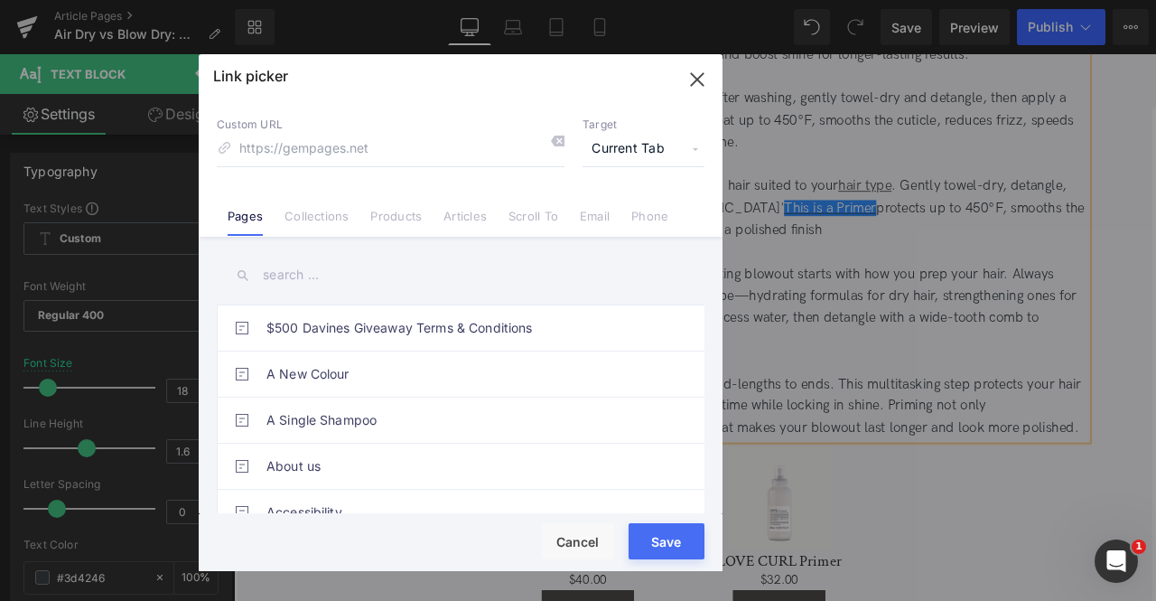
click at [667, 147] on span "Current Tab" at bounding box center [644, 149] width 122 height 34
click at [627, 207] on li "New Tab" at bounding box center [644, 214] width 140 height 32
click at [387, 215] on link "Products" at bounding box center [395, 222] width 51 height 27
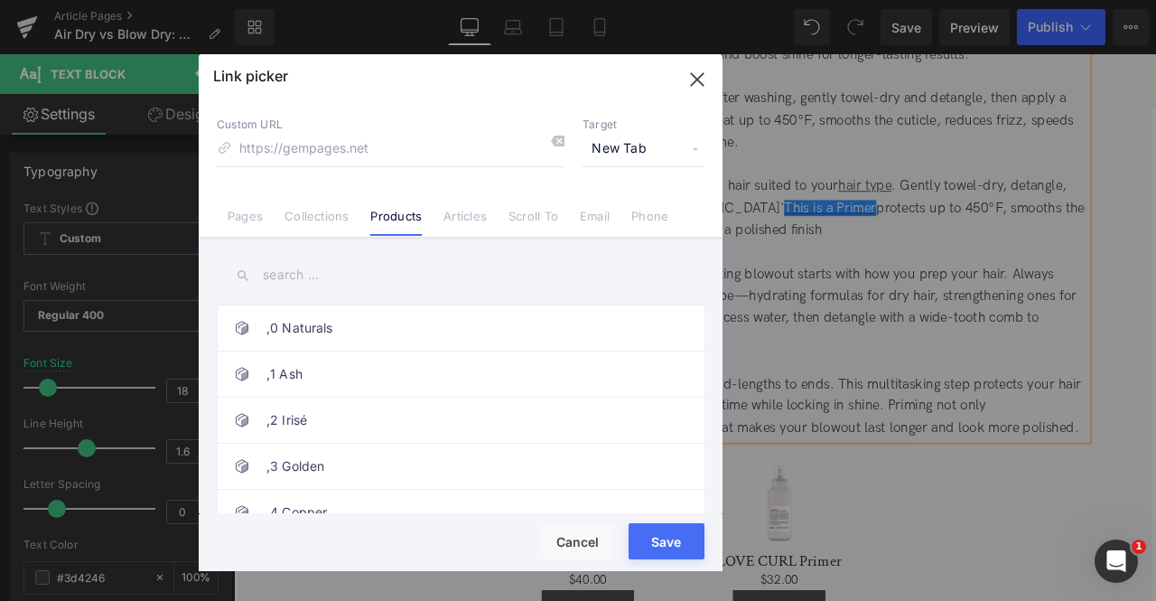
click at [290, 274] on input "text" at bounding box center [461, 275] width 488 height 41
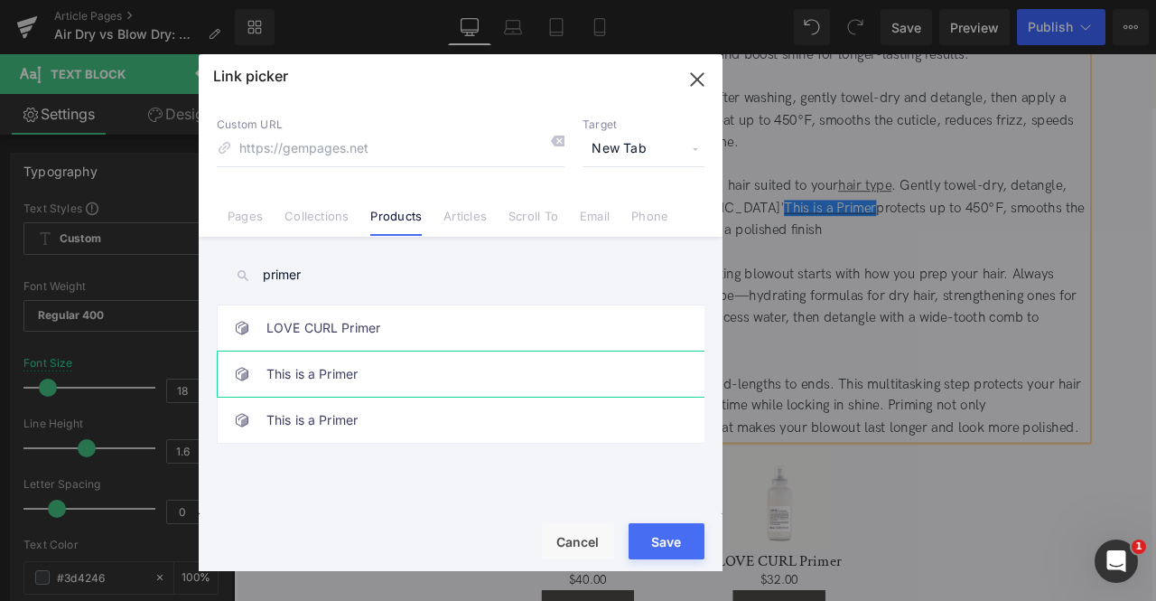
type input "primer"
click at [410, 373] on link "This is a Primer" at bounding box center [466, 373] width 398 height 45
click at [501, 324] on link "LOVE CURL Primer" at bounding box center [466, 327] width 398 height 45
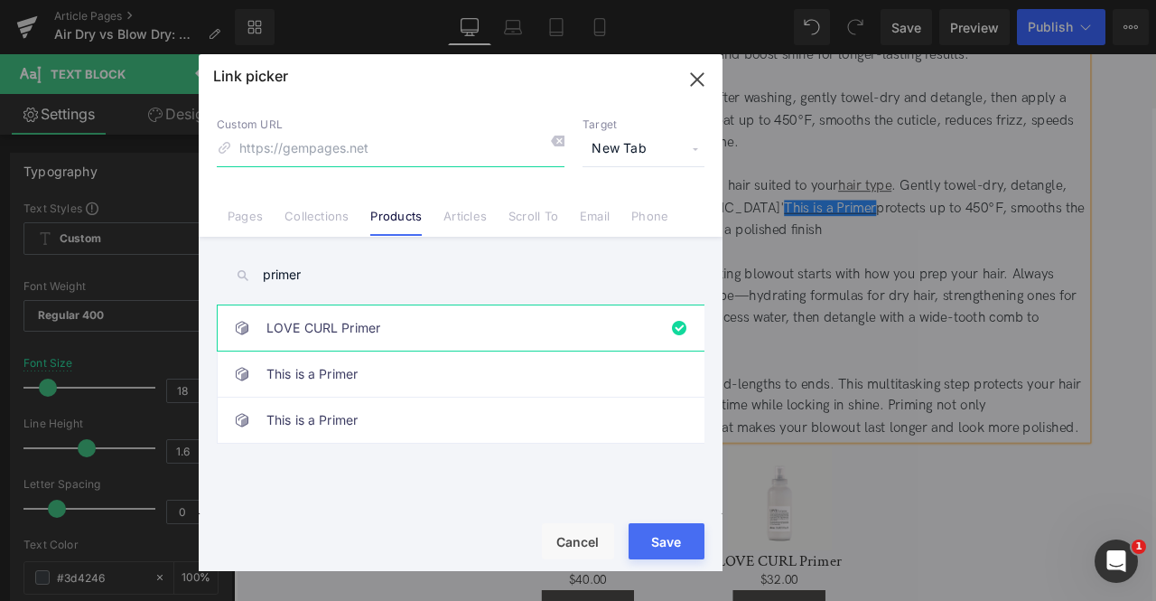
click at [412, 140] on input at bounding box center [391, 149] width 348 height 34
type input "/products/love-curl-primer"
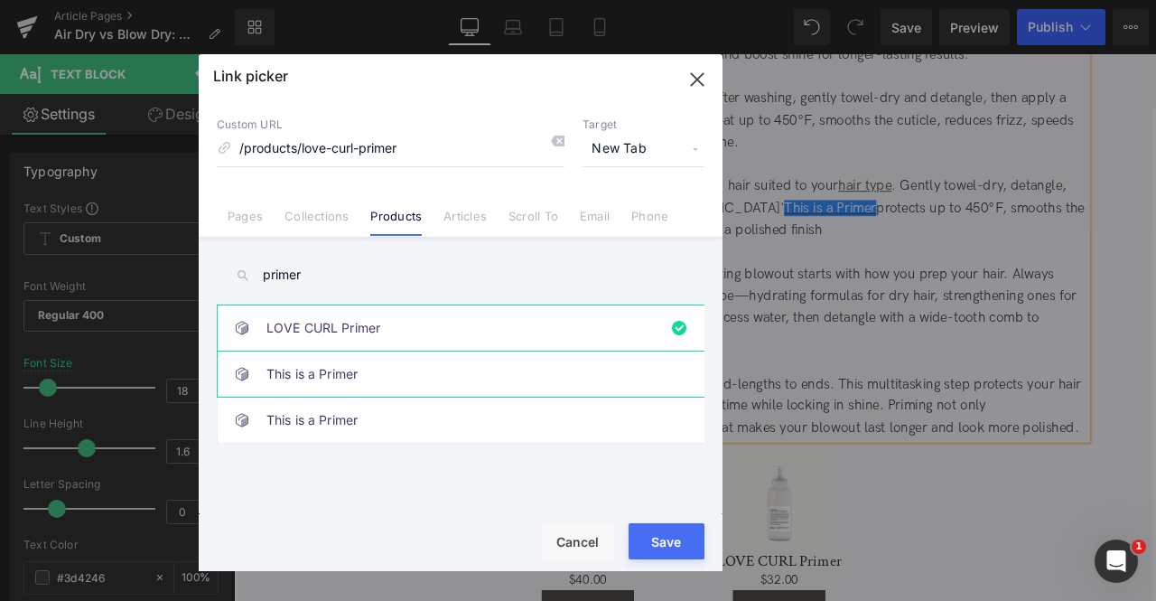
click at [367, 383] on link "This is a Primer" at bounding box center [466, 373] width 398 height 45
drag, startPoint x: 667, startPoint y: 543, endPoint x: 525, endPoint y: 375, distance: 219.9
click at [667, 543] on button "Save" at bounding box center [667, 541] width 76 height 36
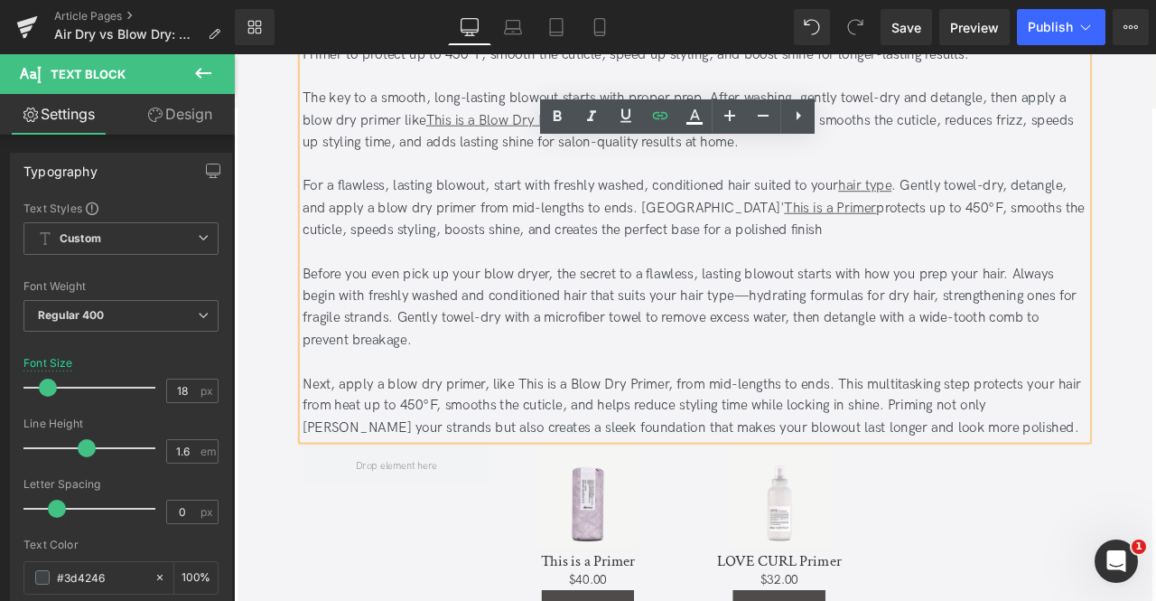
scroll to position [2543, 0]
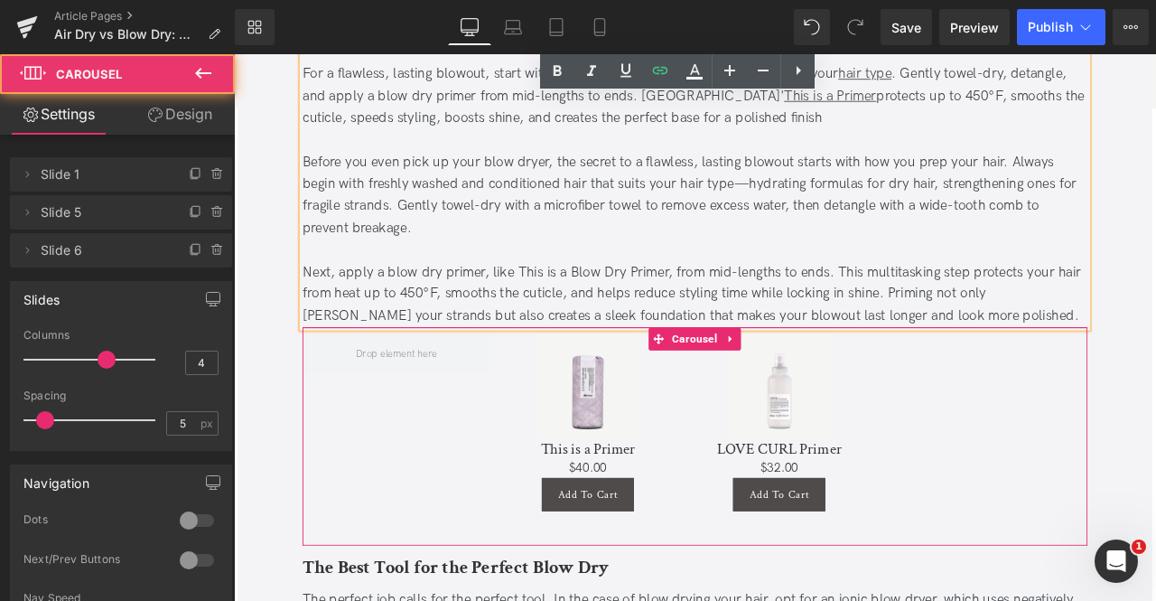
click at [477, 500] on div at bounding box center [655, 507] width 681 height 240
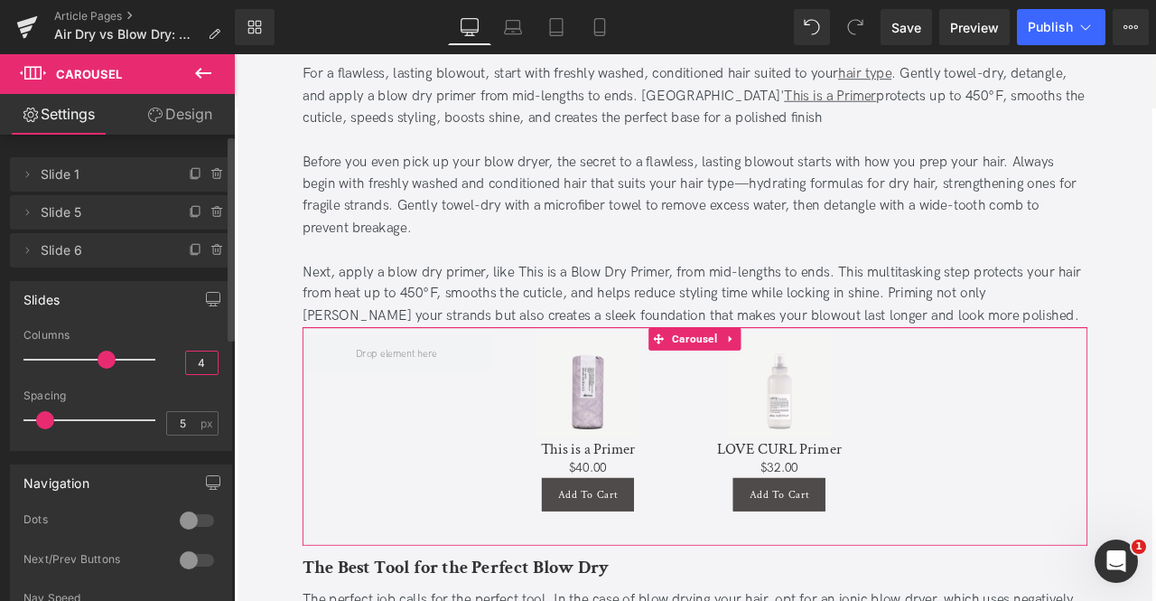
click at [201, 367] on input "4" at bounding box center [202, 362] width 32 height 23
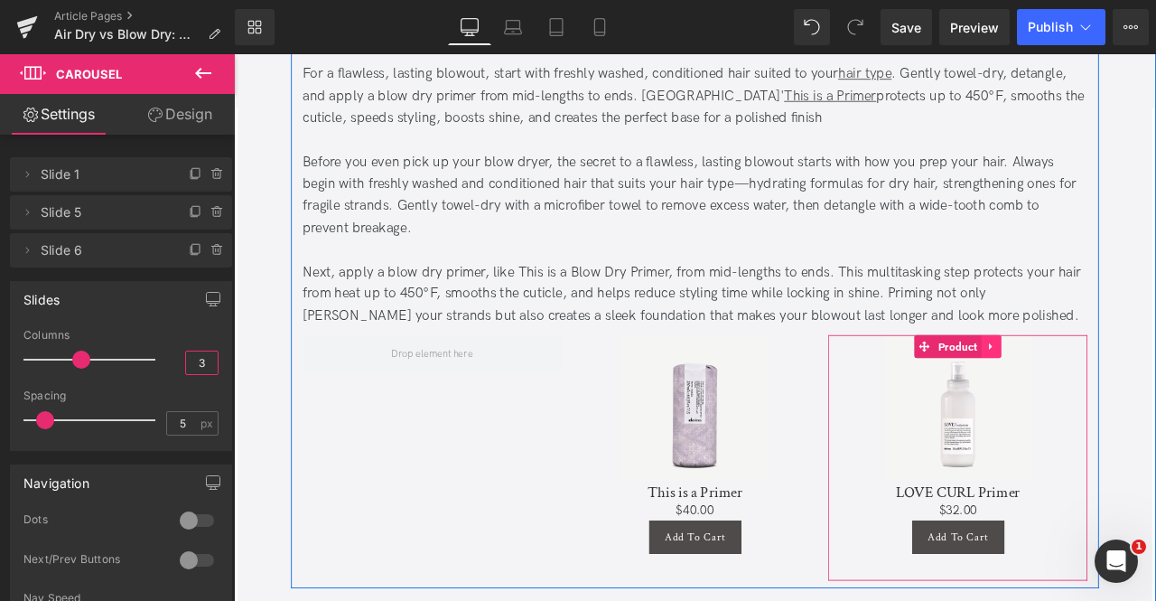
type input "3"
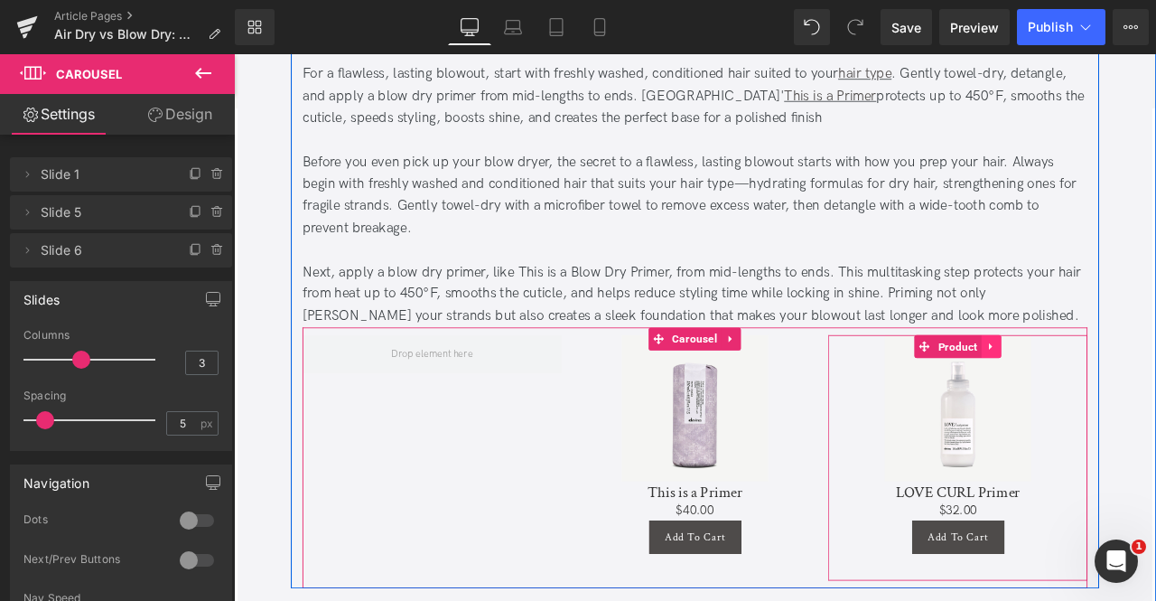
click at [1126, 393] on icon at bounding box center [1132, 400] width 13 height 14
click at [1140, 397] on icon at bounding box center [1143, 400] width 13 height 13
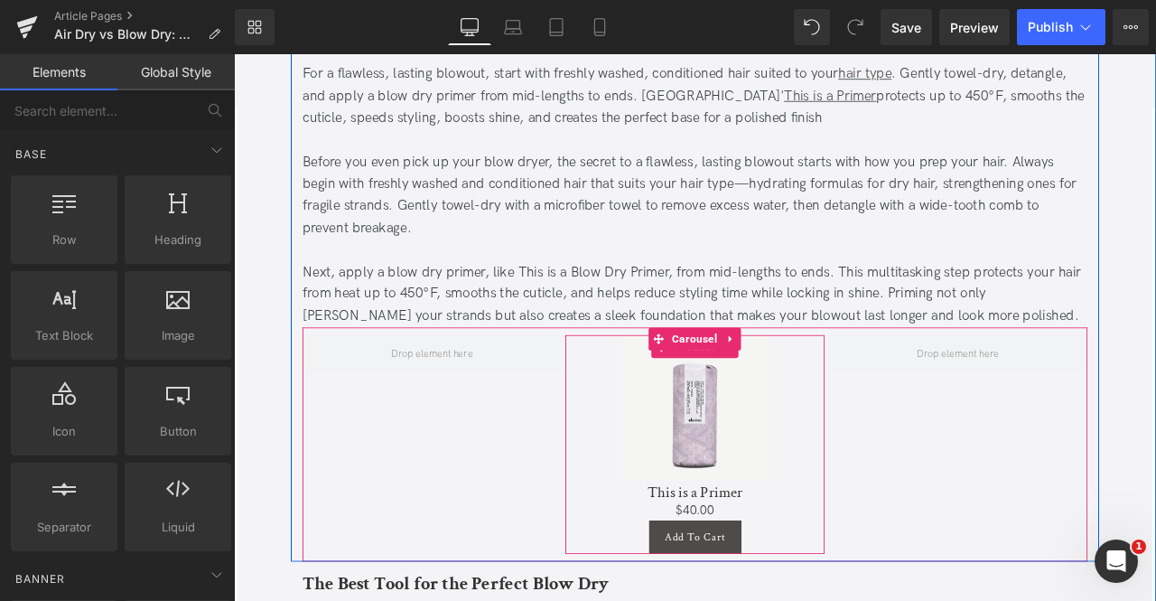
scroll to position [2782, 0]
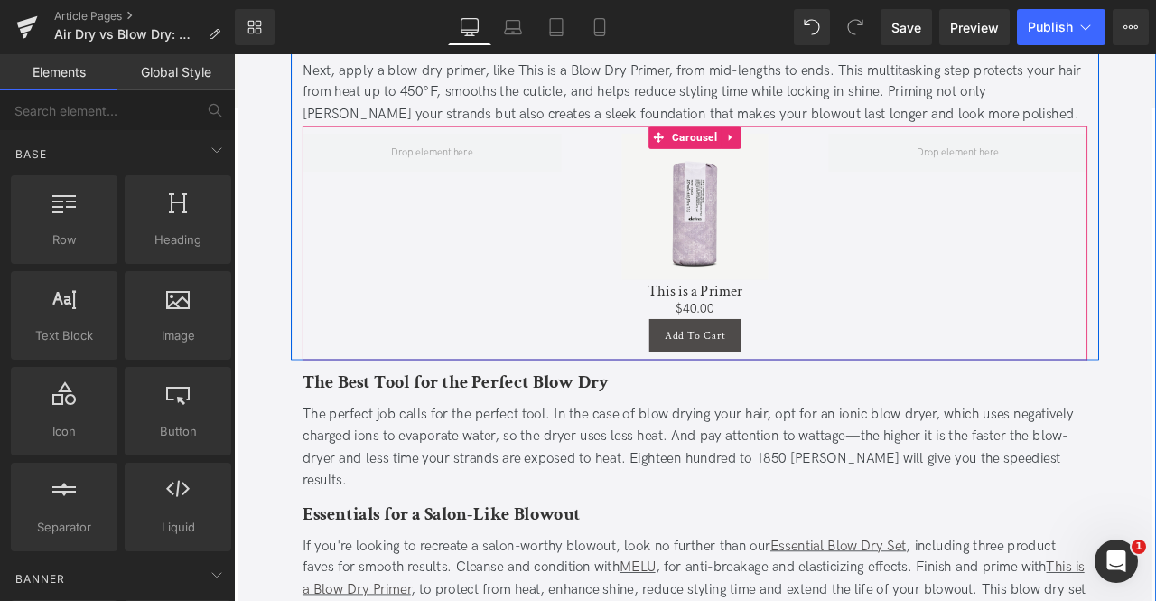
click at [1053, 321] on div "Sale Off (P) Image" at bounding box center [782, 278] width 935 height 260
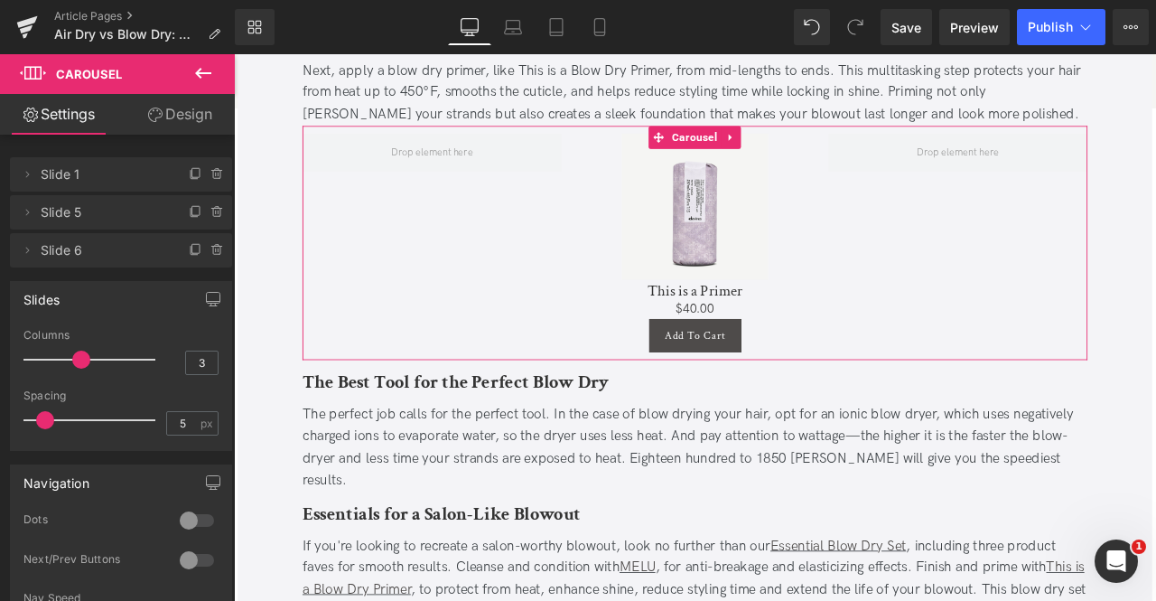
click at [190, 112] on link "Design" at bounding box center [179, 114] width 117 height 41
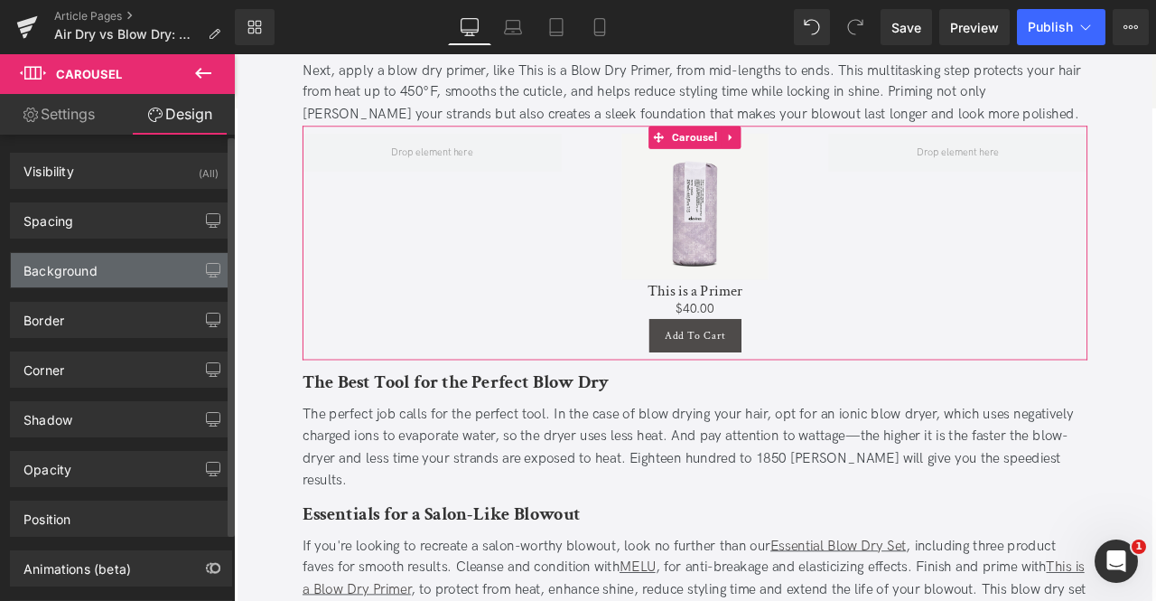
click at [103, 270] on div "Background" at bounding box center [121, 270] width 220 height 34
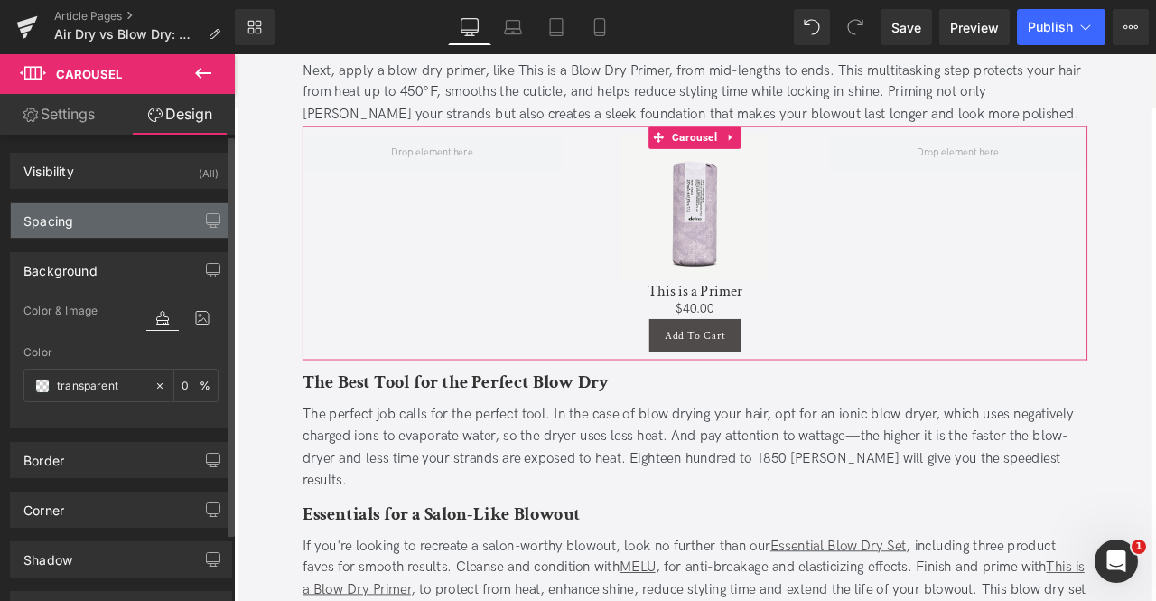
click at [87, 232] on div "Spacing" at bounding box center [121, 220] width 220 height 34
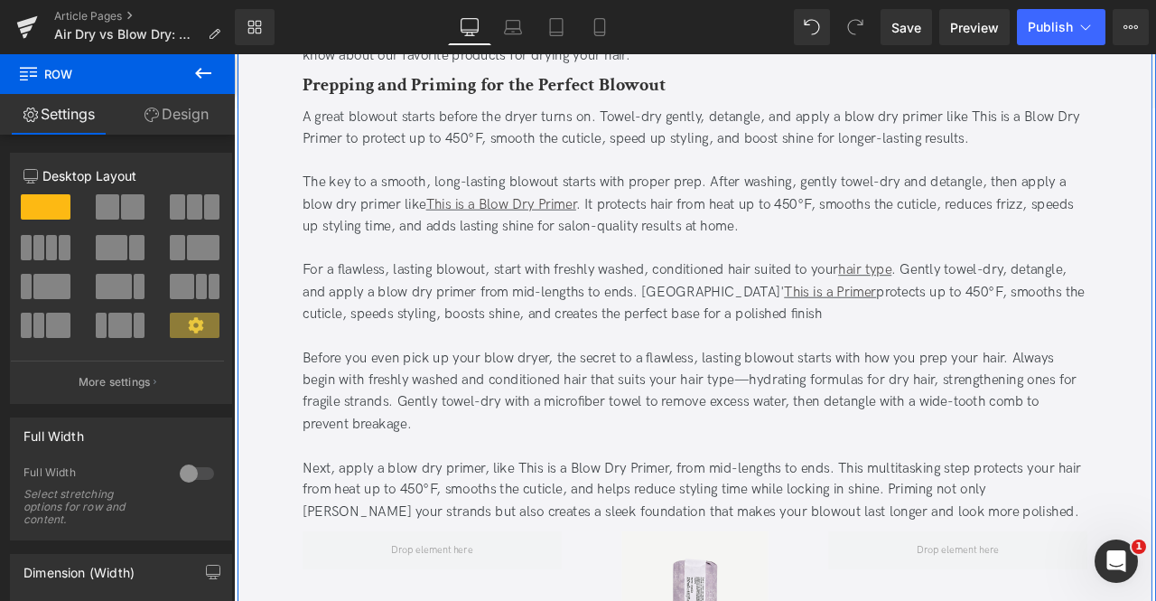
scroll to position [2304, 0]
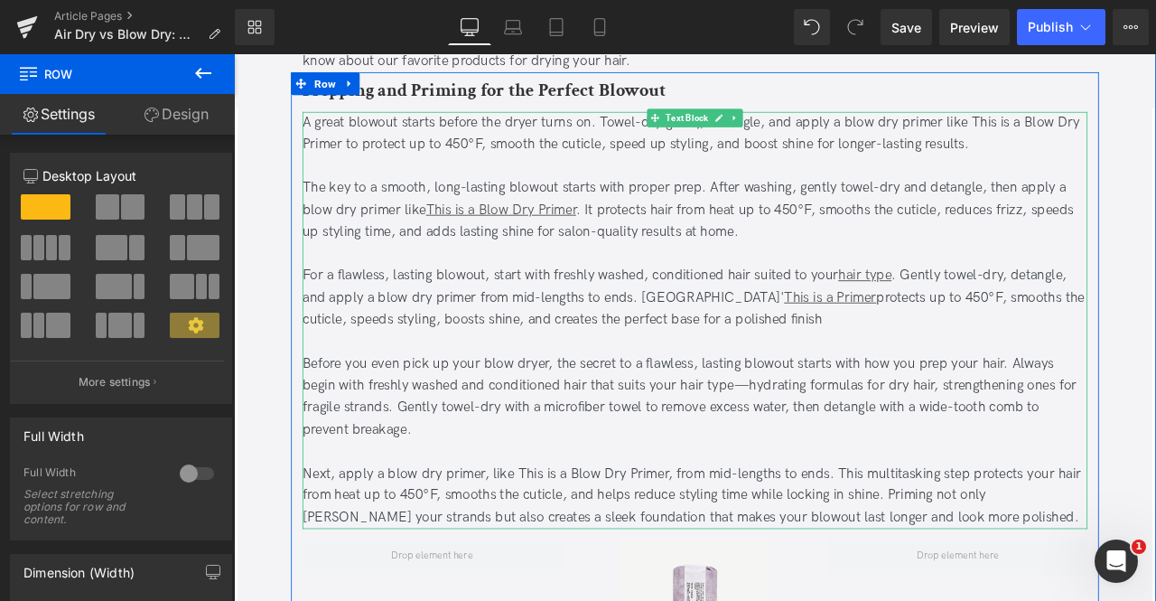
click at [641, 476] on div "Before you even pick up your blow dryer, the secret to a flawless, lasting blow…" at bounding box center [780, 461] width 931 height 104
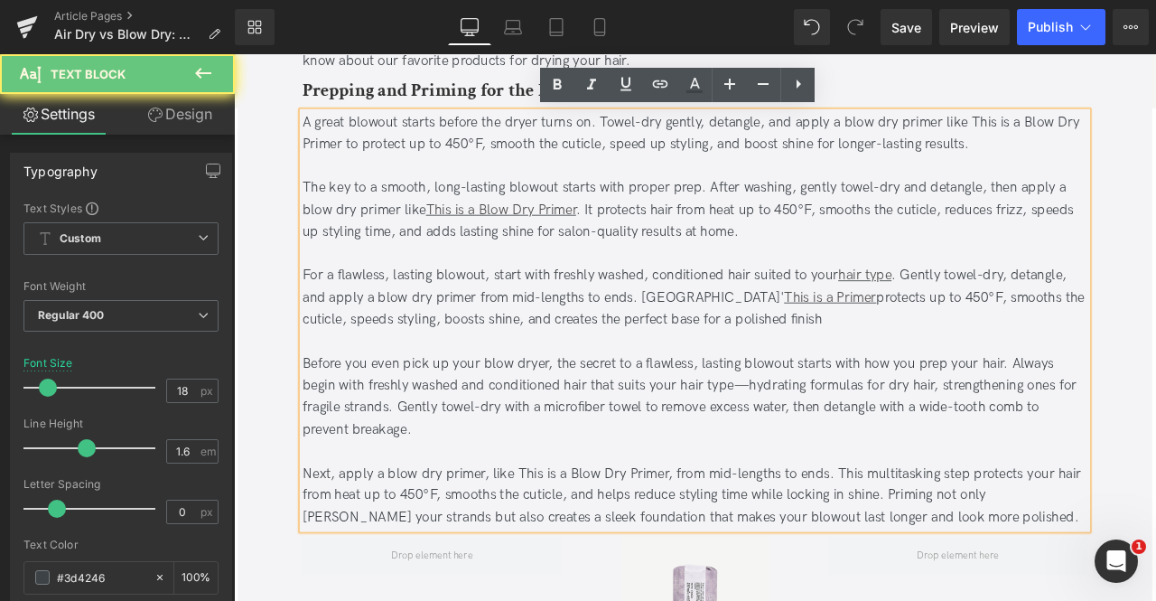
click at [750, 423] on div "Before you even pick up your blow dryer, the secret to a flawless, lasting blow…" at bounding box center [780, 461] width 931 height 104
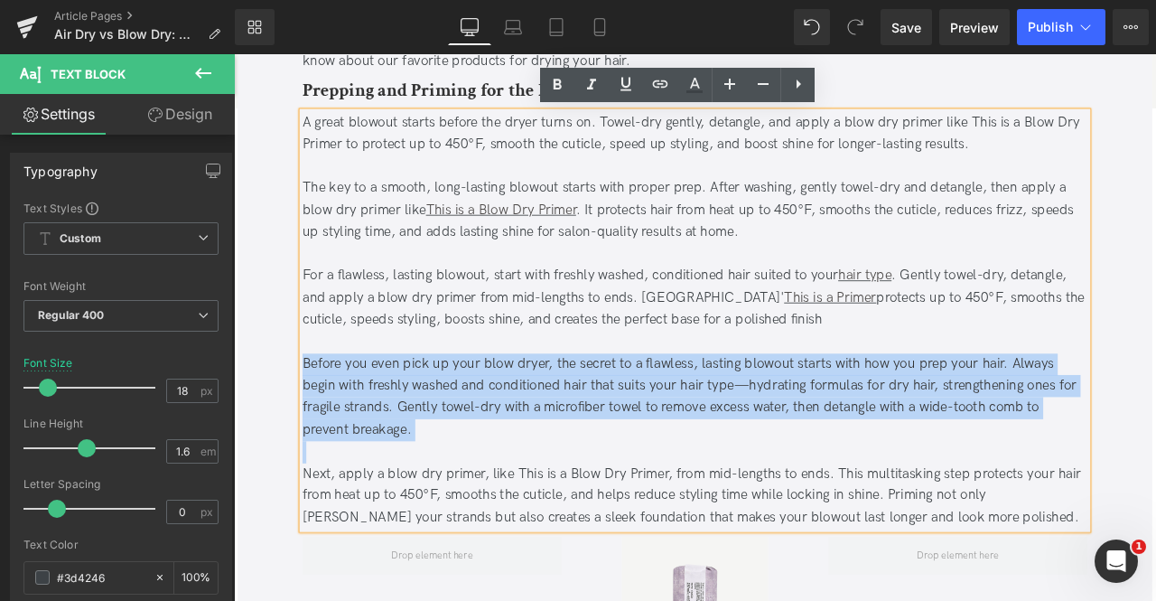
click at [750, 423] on div "Before you even pick up your blow dryer, the secret to a flawless, lasting blow…" at bounding box center [780, 461] width 931 height 104
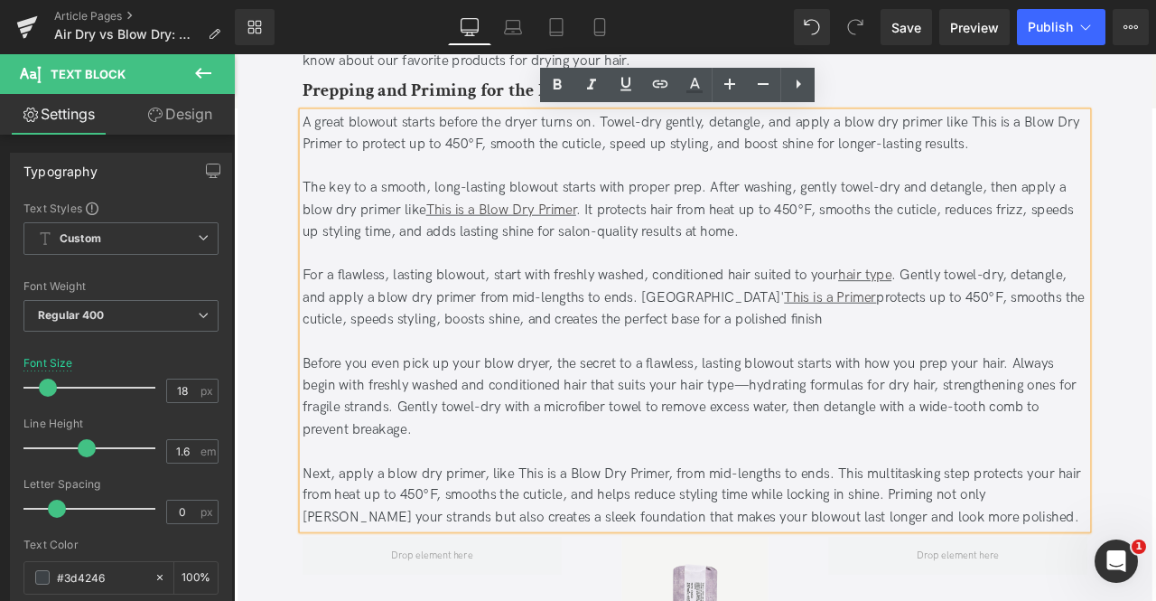
click at [919, 365] on div "For a flawless, lasting blowout, start with freshly washed, conditioned hair su…" at bounding box center [780, 343] width 931 height 78
click at [620, 267] on div "The key to a smooth, long-lasting blowout starts with proper prep. After washin…" at bounding box center [780, 240] width 931 height 78
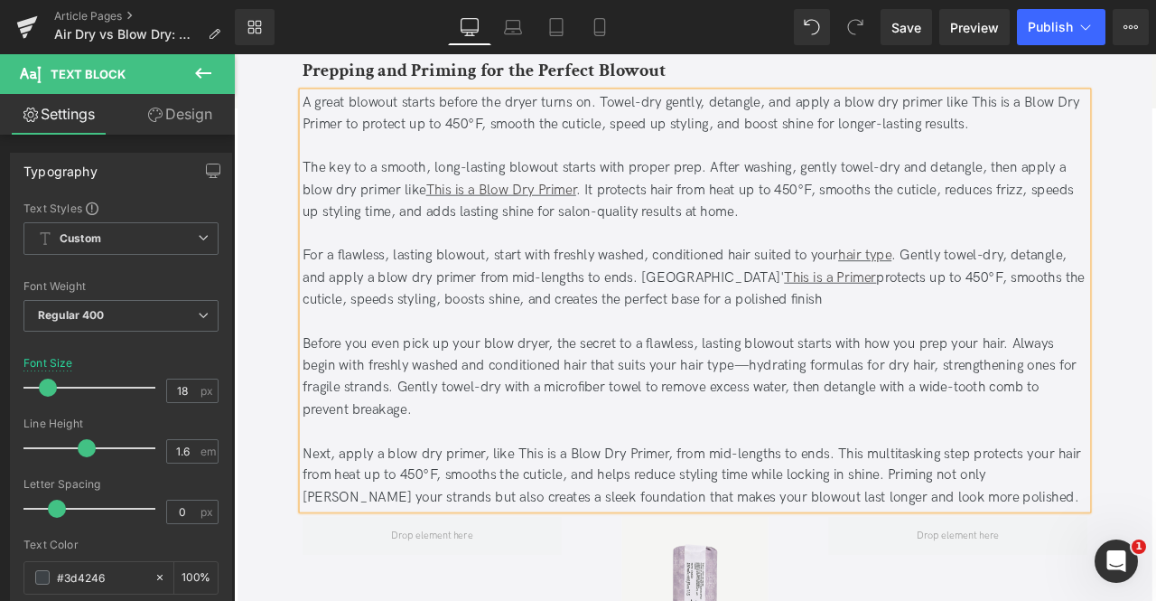
scroll to position [2322, 0]
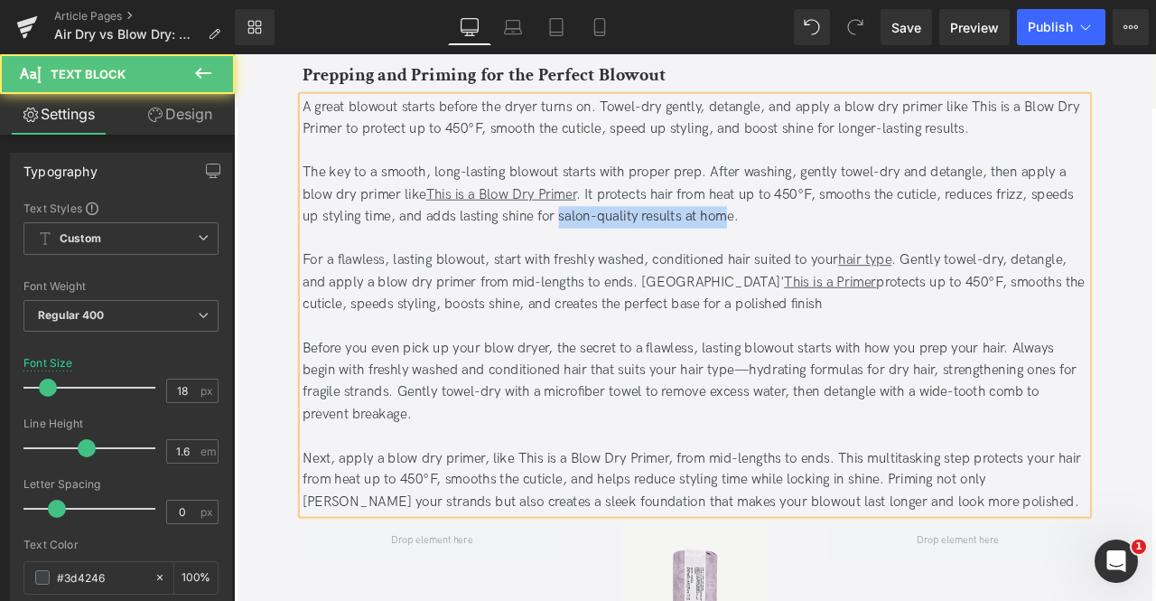
click at [819, 246] on div "The key to a smooth, long-lasting blowout starts with proper prep. After washin…" at bounding box center [780, 222] width 931 height 78
copy div "salon-quality results at home"
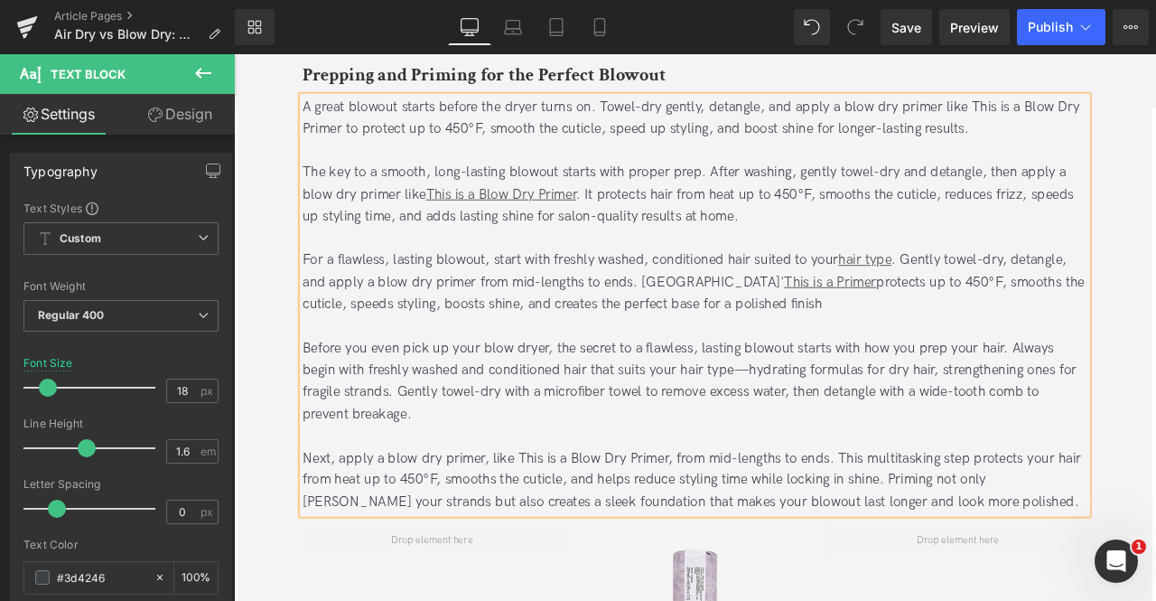
click at [900, 351] on div "For a flawless, lasting blowout, start with freshly washed, conditioned hair su…" at bounding box center [780, 325] width 931 height 78
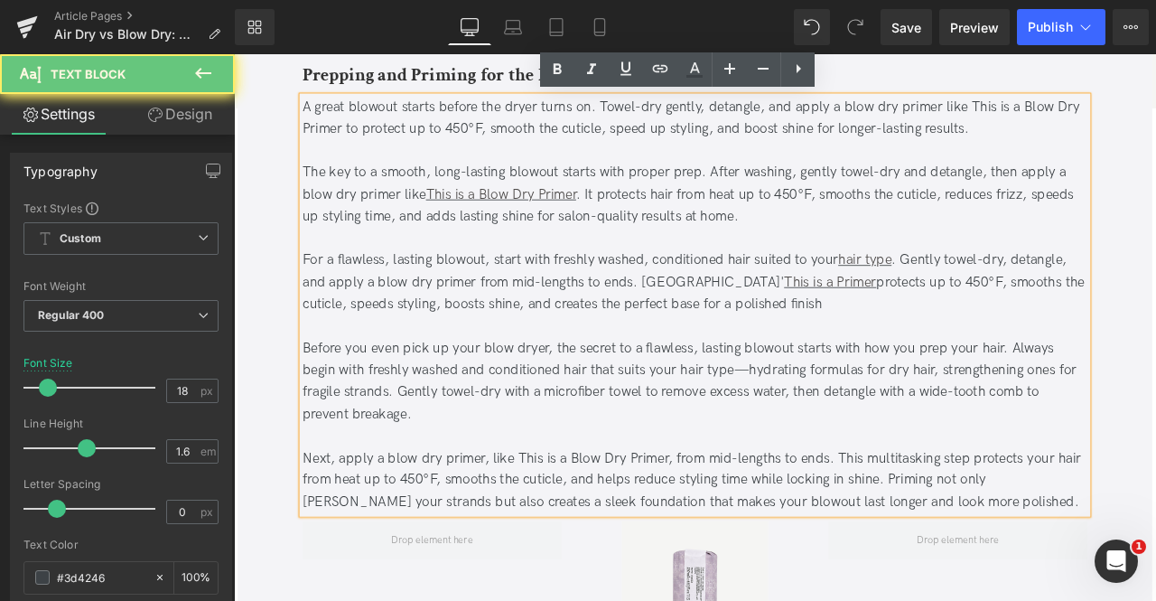
click at [757, 353] on div "For a flawless, lasting blowout, start with freshly washed, conditioned hair su…" at bounding box center [780, 325] width 931 height 78
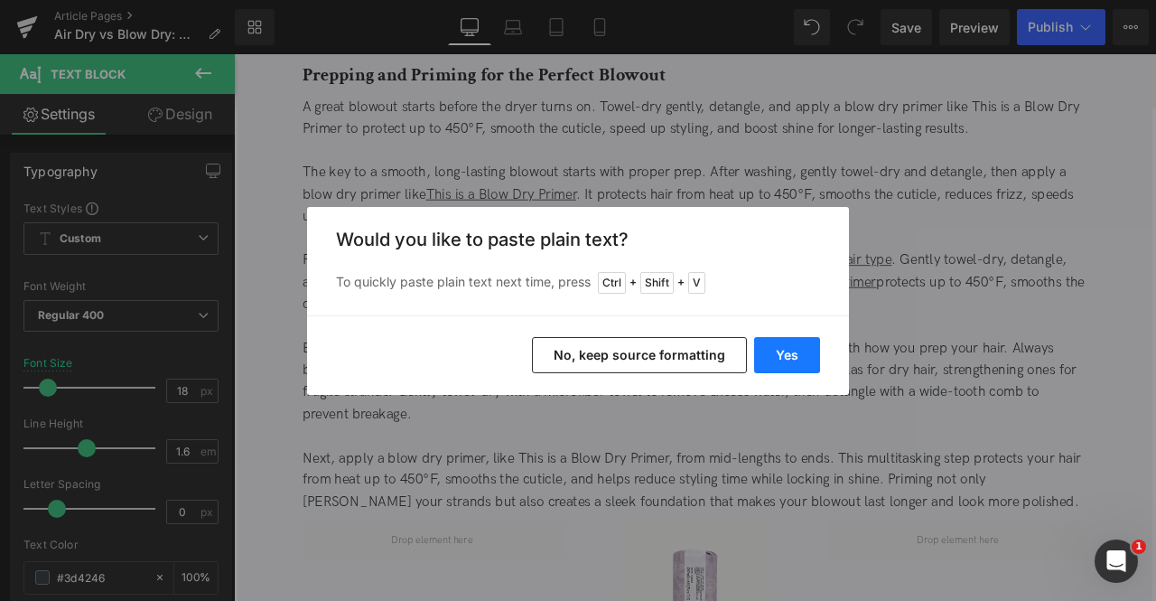
click at [793, 338] on button "Yes" at bounding box center [787, 355] width 66 height 36
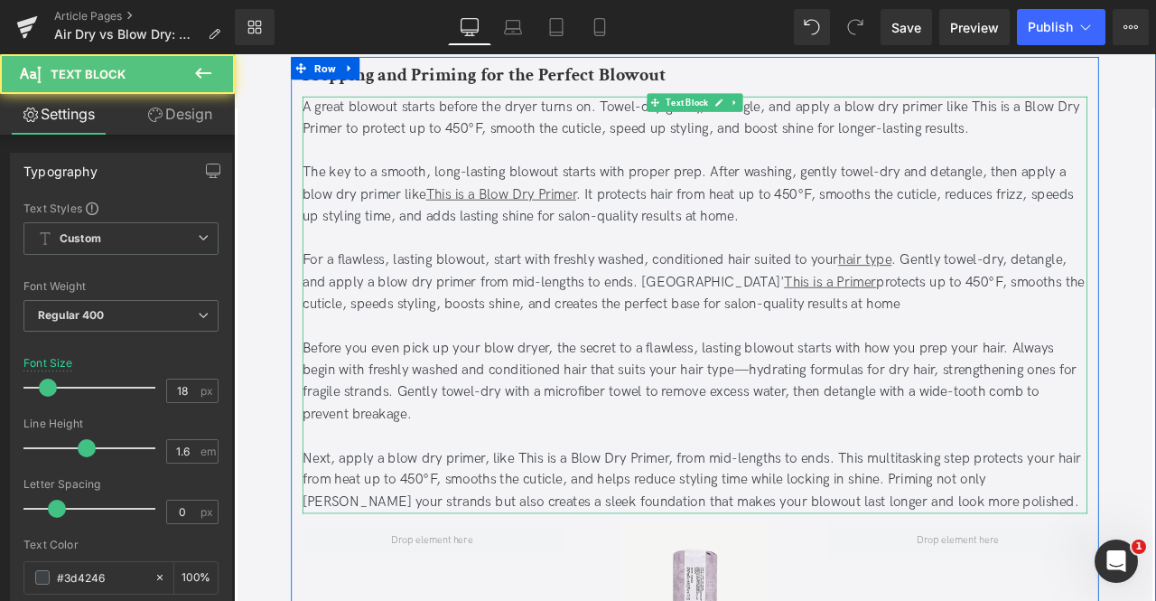
click at [978, 348] on div "For a flawless, lasting blowout, start with freshly washed, conditioned hair su…" at bounding box center [780, 325] width 931 height 78
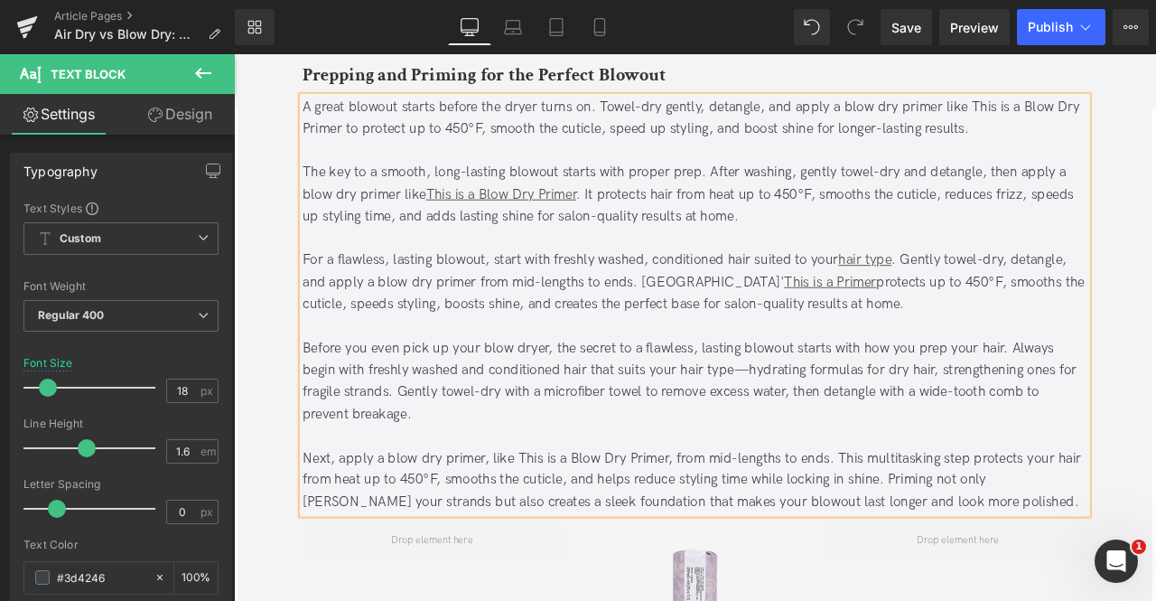
click at [1086, 587] on div "Next, apply a blow dry primer, like This is a Blow Dry Primer, from mid-lengths…" at bounding box center [780, 560] width 931 height 78
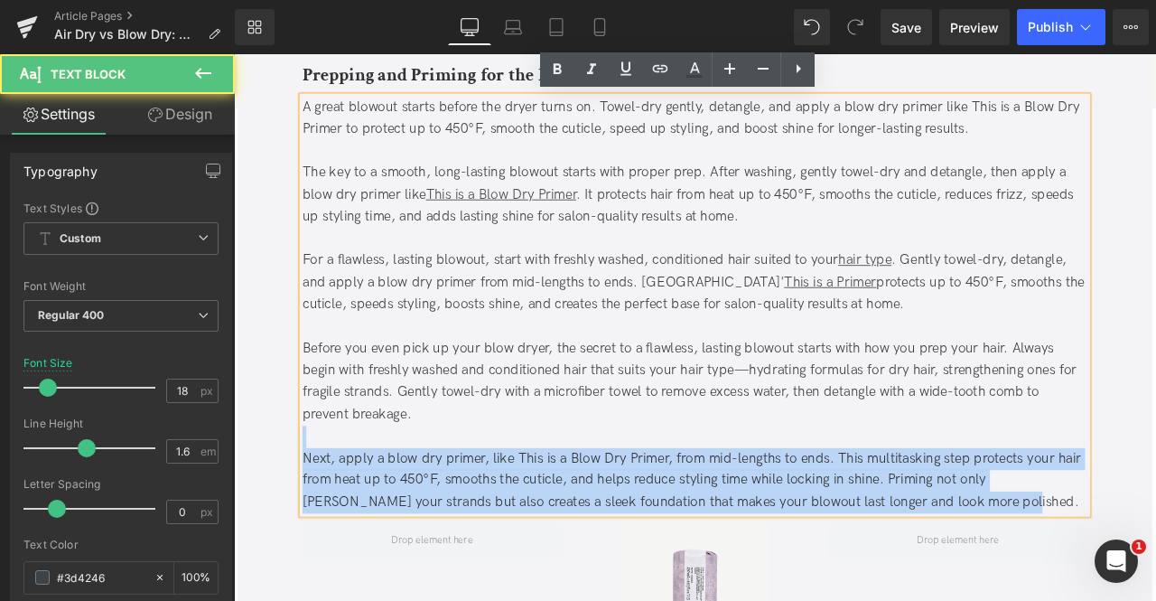
click at [922, 473] on div "Before you even pick up your blow dryer, the secret to a flawless, lasting blow…" at bounding box center [780, 443] width 931 height 104
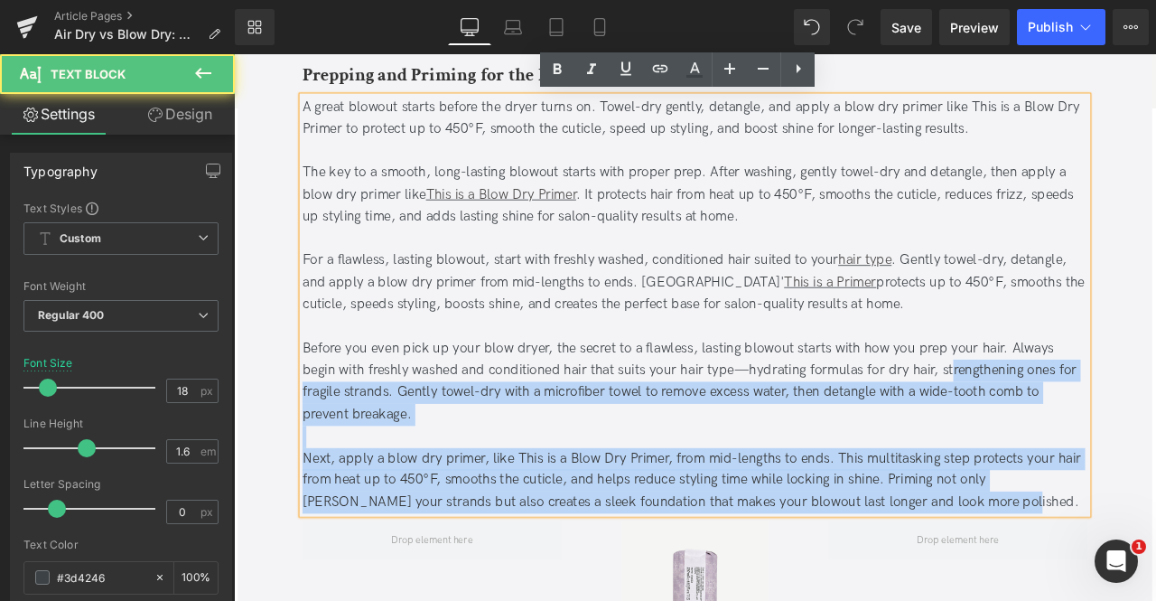
click at [1041, 418] on div "Before you even pick up your blow dryer, the secret to a flawless, lasting blow…" at bounding box center [780, 443] width 931 height 104
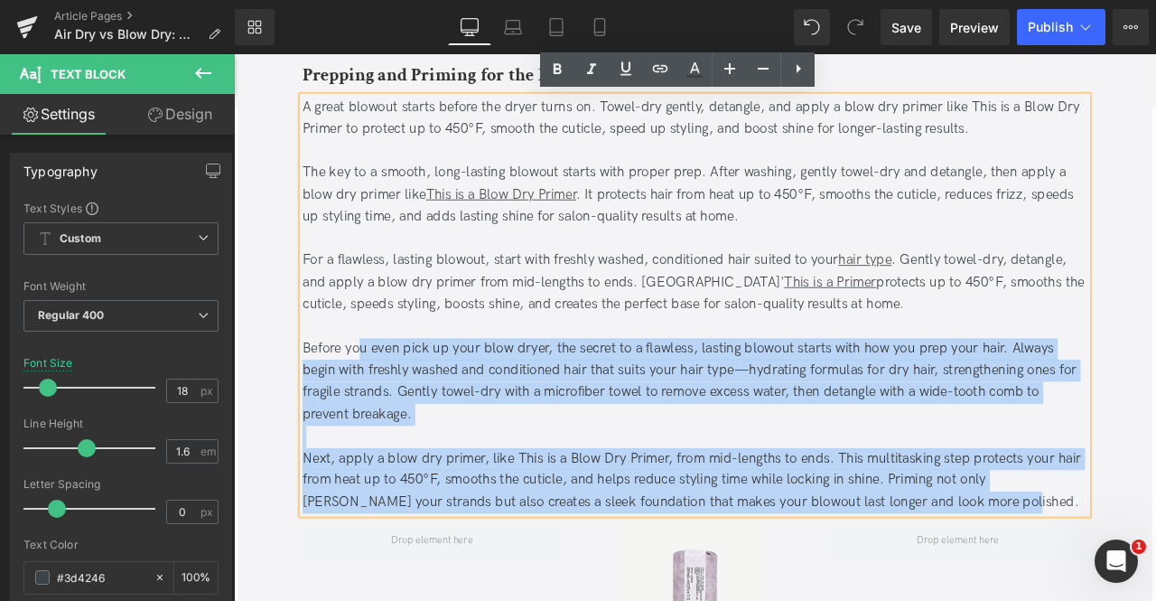
click at [385, 392] on div "Before you even pick up your blow dryer, the secret to a flawless, lasting blow…" at bounding box center [780, 443] width 931 height 104
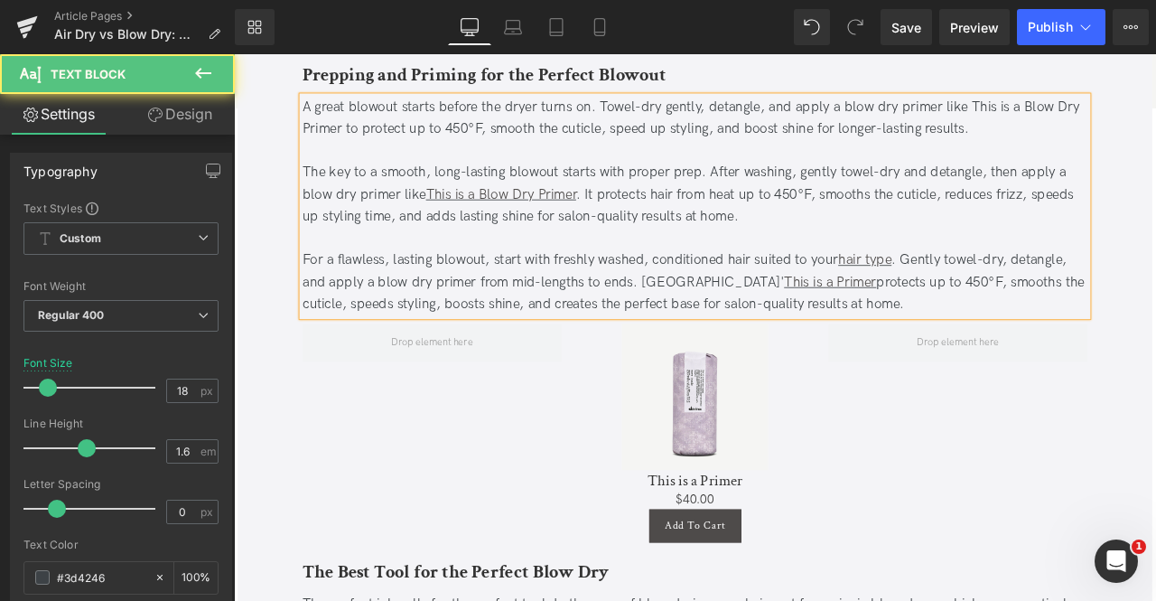
click at [856, 257] on div "The key to a smooth, long-lasting blowout starts with proper prep. After washin…" at bounding box center [780, 222] width 931 height 78
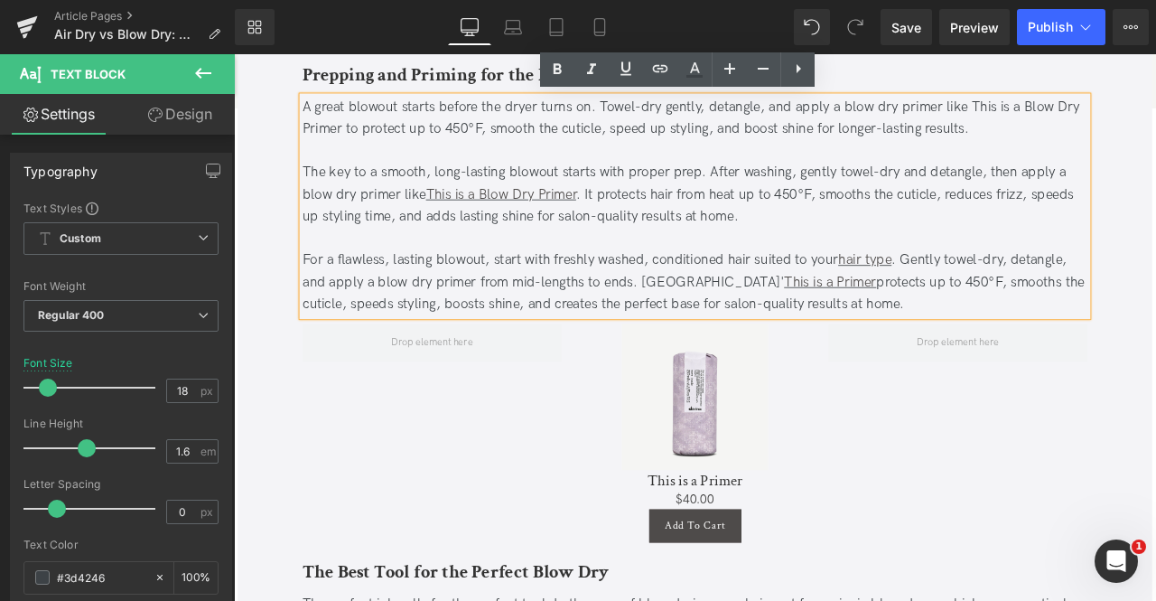
click at [315, 114] on div "A great blowout starts before the dryer turns on. Towel-dry gently, detangle, a…" at bounding box center [780, 131] width 931 height 52
click at [655, 119] on div "A great blowout starts before the dryer turns on. Towel-dry gently, detangle, a…" at bounding box center [780, 131] width 931 height 52
copy div "A great blowout starts before the dryer turns on"
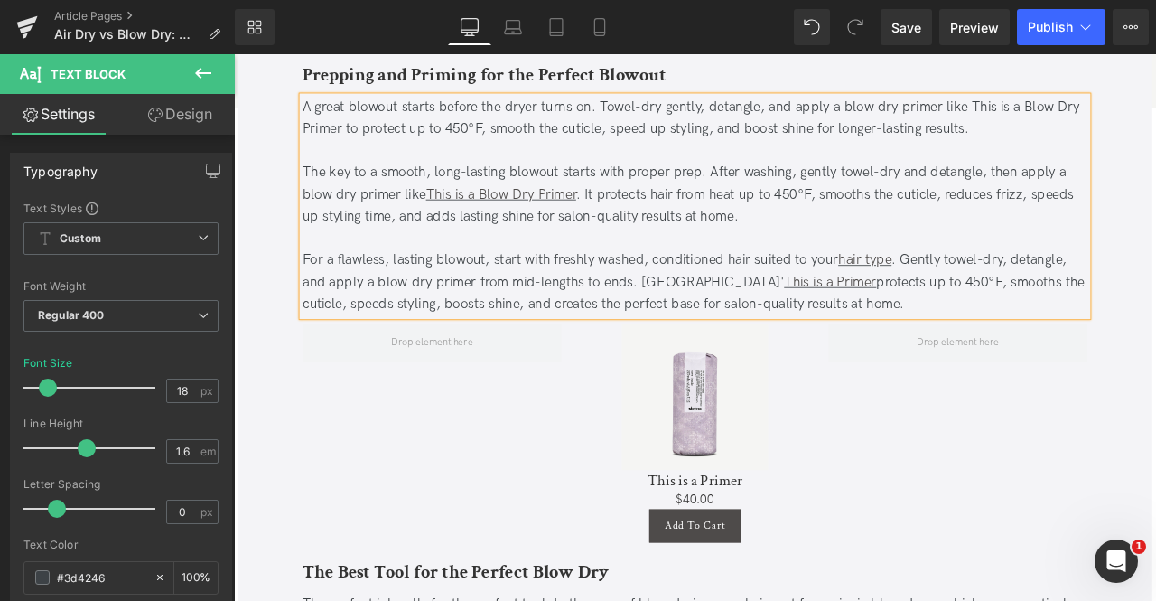
click at [315, 295] on div "A great blowout starts before the dryer turns on. Towel-dry gently, detangle, a…" at bounding box center [780, 235] width 931 height 260
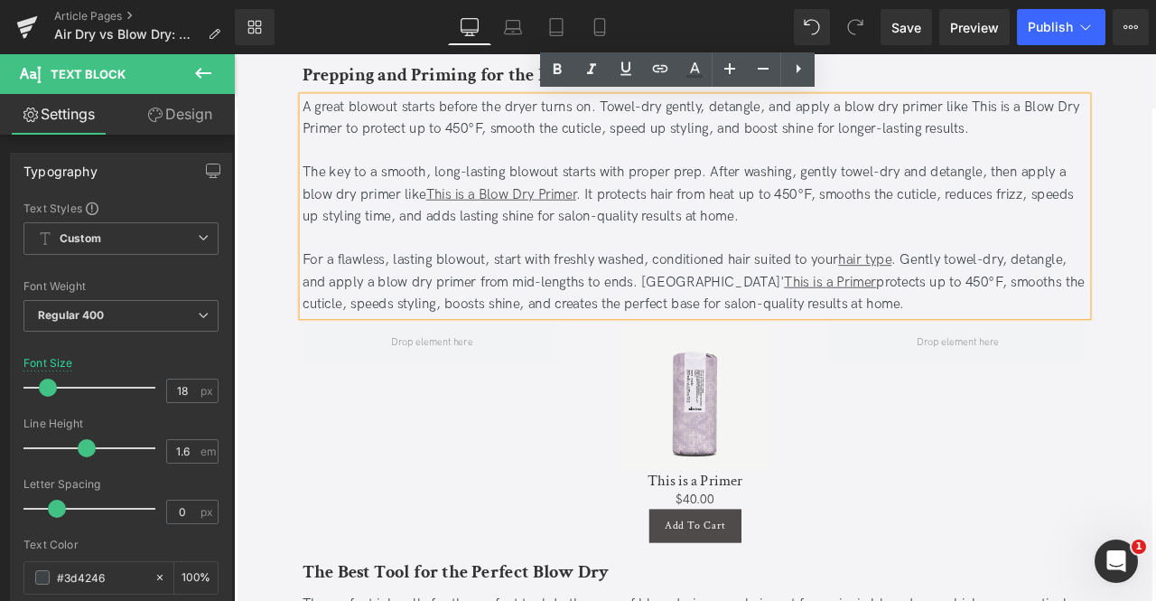
click at [321, 294] on div "For a flawless, lasting blowout, start with freshly washed, conditioned hair su…" at bounding box center [780, 325] width 931 height 78
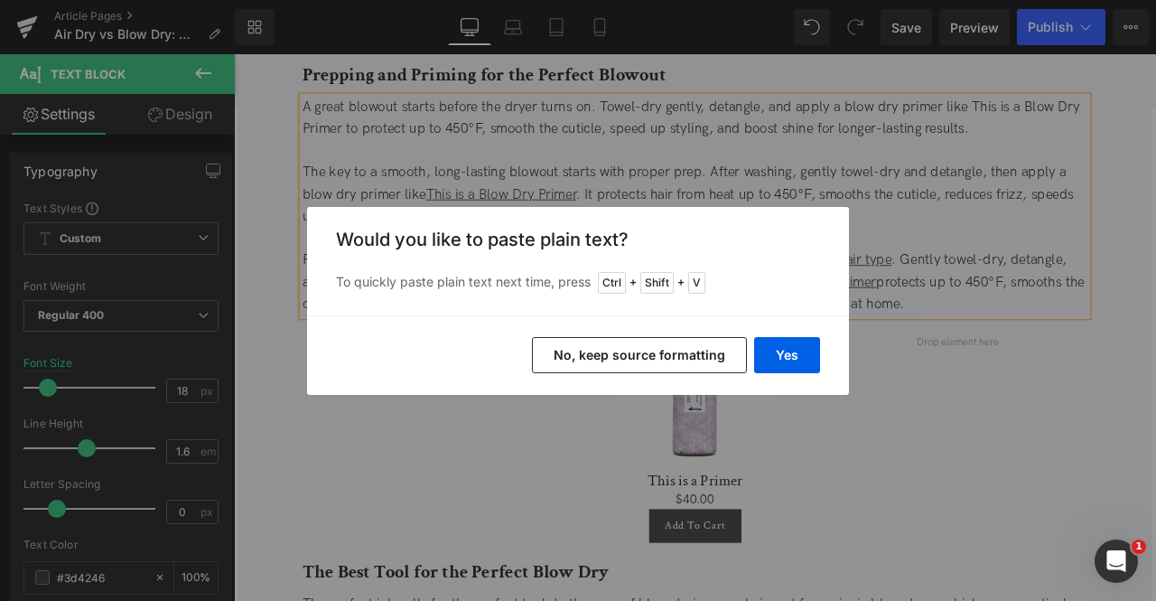
click at [820, 353] on div "Yes No, keep source formatting" at bounding box center [578, 355] width 542 height 80
click at [810, 355] on button "Yes" at bounding box center [787, 355] width 66 height 36
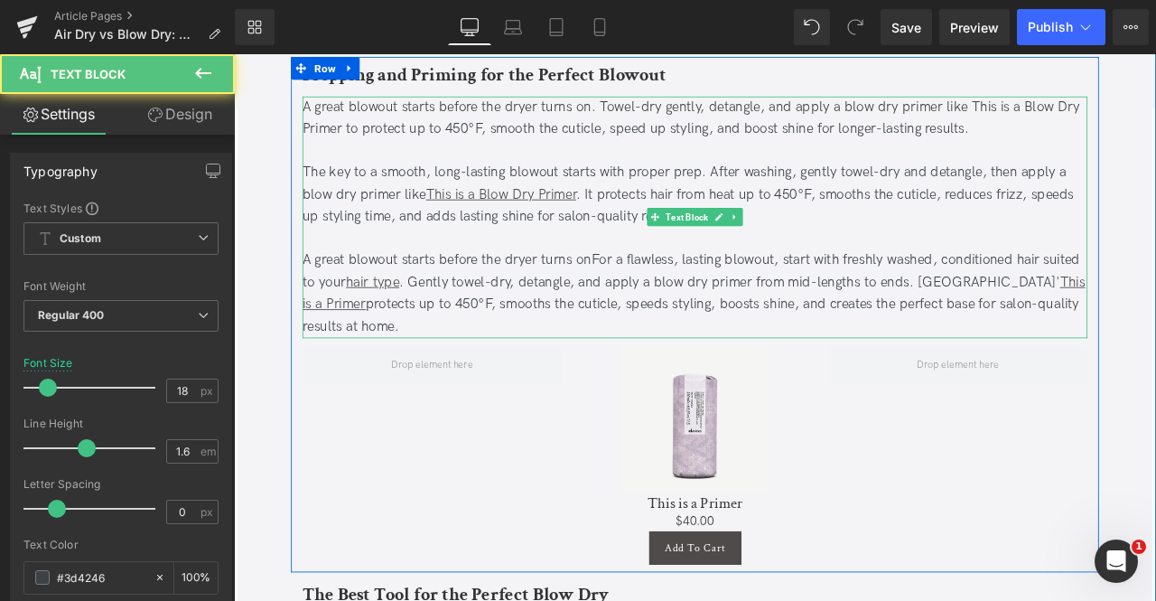
click at [653, 301] on div "A great blowout starts before the dryer turns onFor a flawless, lasting blowout…" at bounding box center [780, 338] width 931 height 104
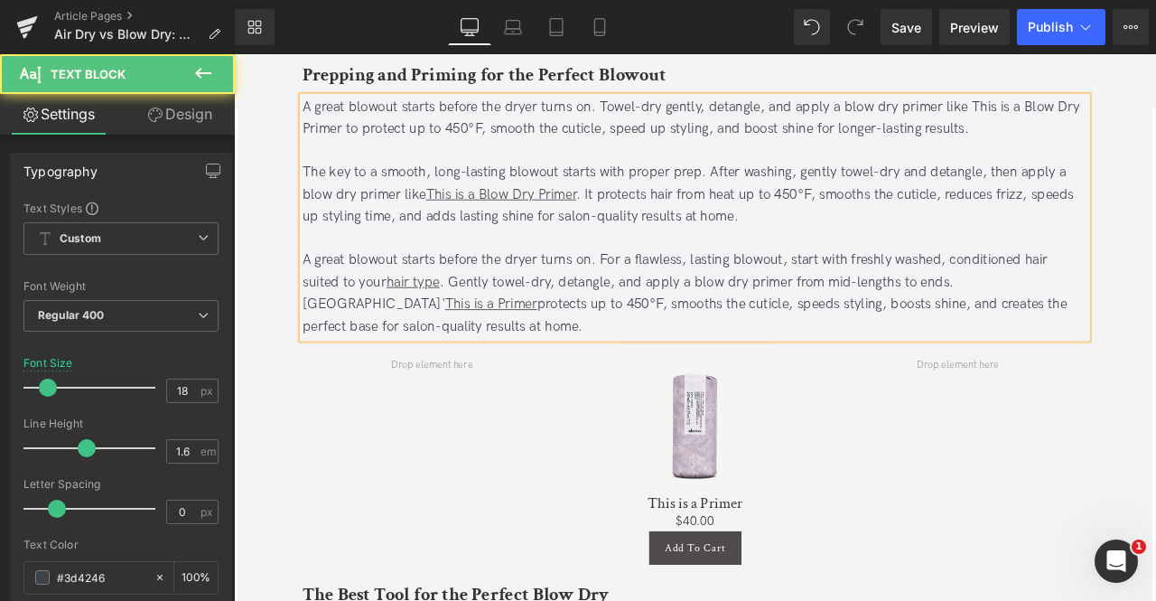
click at [868, 295] on div "A great blowout starts before the dryer turns on. For a flawless, lasting blowo…" at bounding box center [780, 338] width 931 height 104
click at [866, 257] on div "The key to a smooth, long-lasting blowout starts with proper prep. After washin…" at bounding box center [780, 222] width 931 height 78
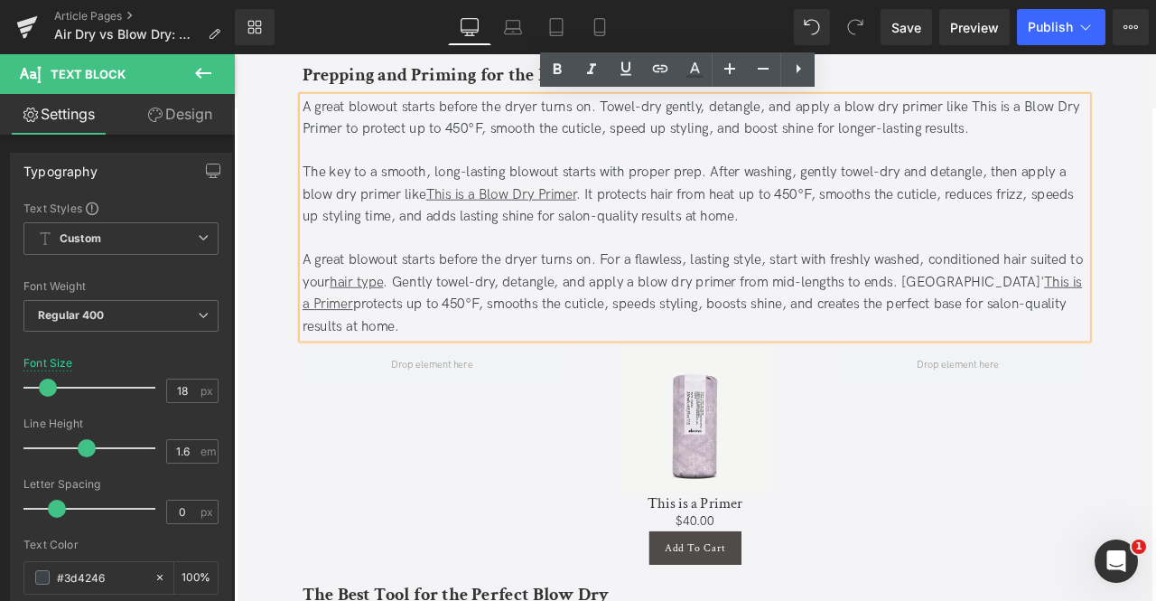
click at [351, 301] on div "A great blowout starts before the dryer turns on. For a flawless, lasting style…" at bounding box center [780, 338] width 931 height 104
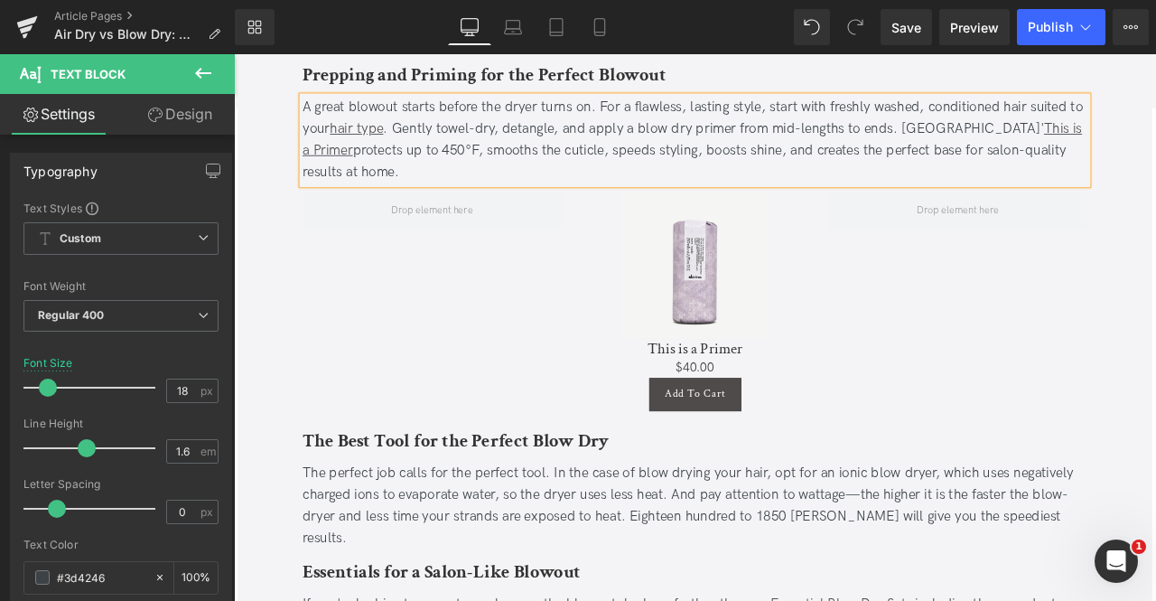
click at [292, 357] on div "Air Dry vs Blow Dry: Which Is Better for Your Hair? Heading Updated on [DATE] |…" at bounding box center [781, 163] width 994 height 4472
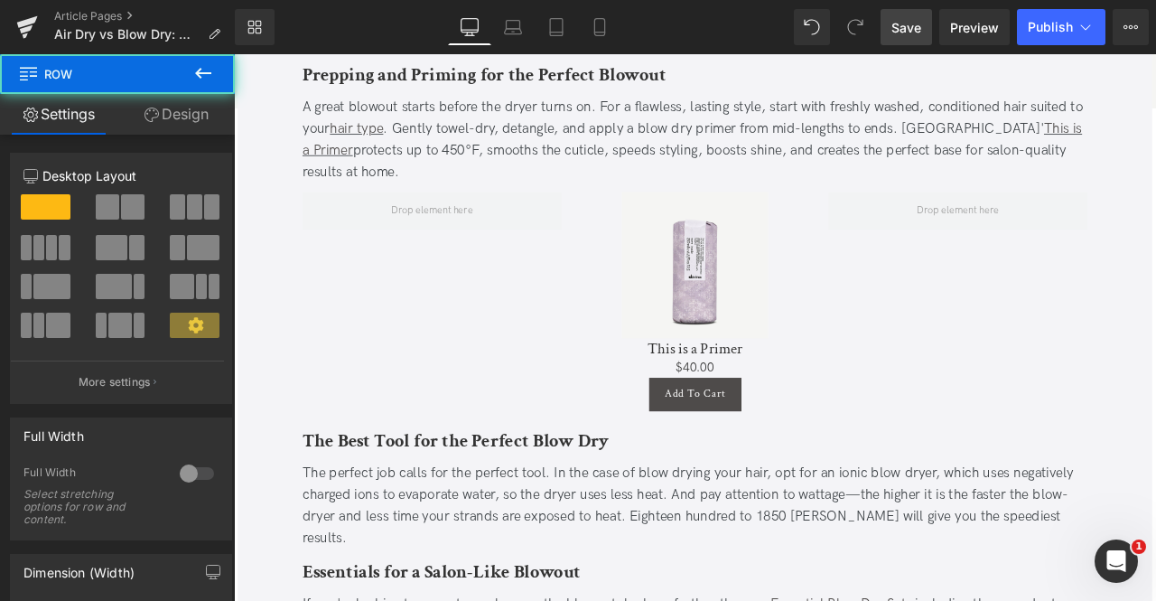
click at [909, 27] on span "Save" at bounding box center [907, 27] width 30 height 19
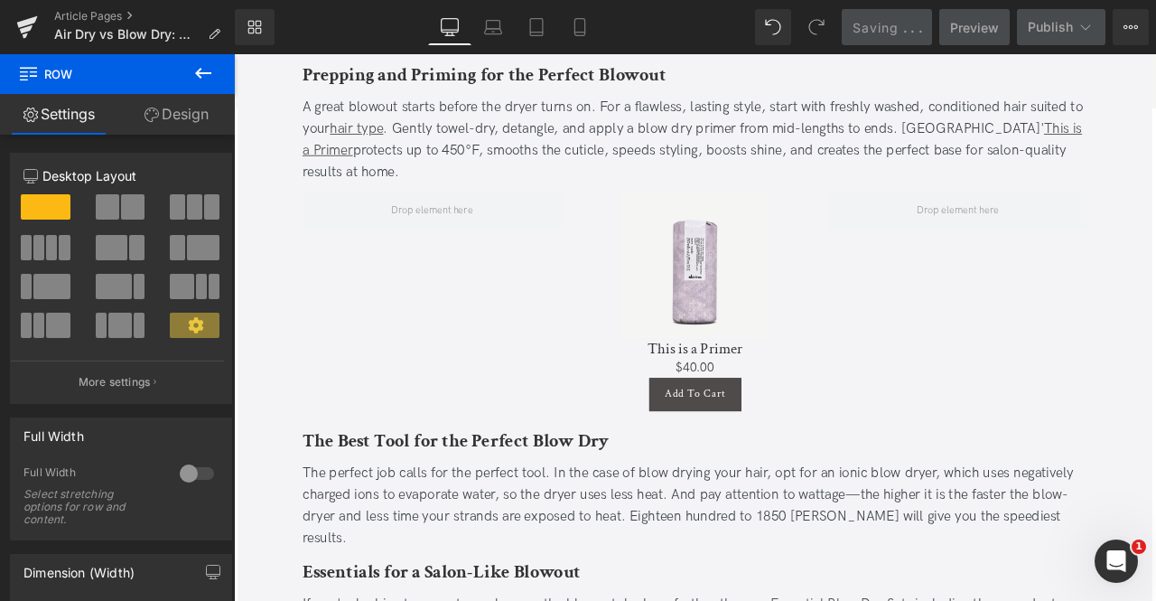
scroll to position [2164, 0]
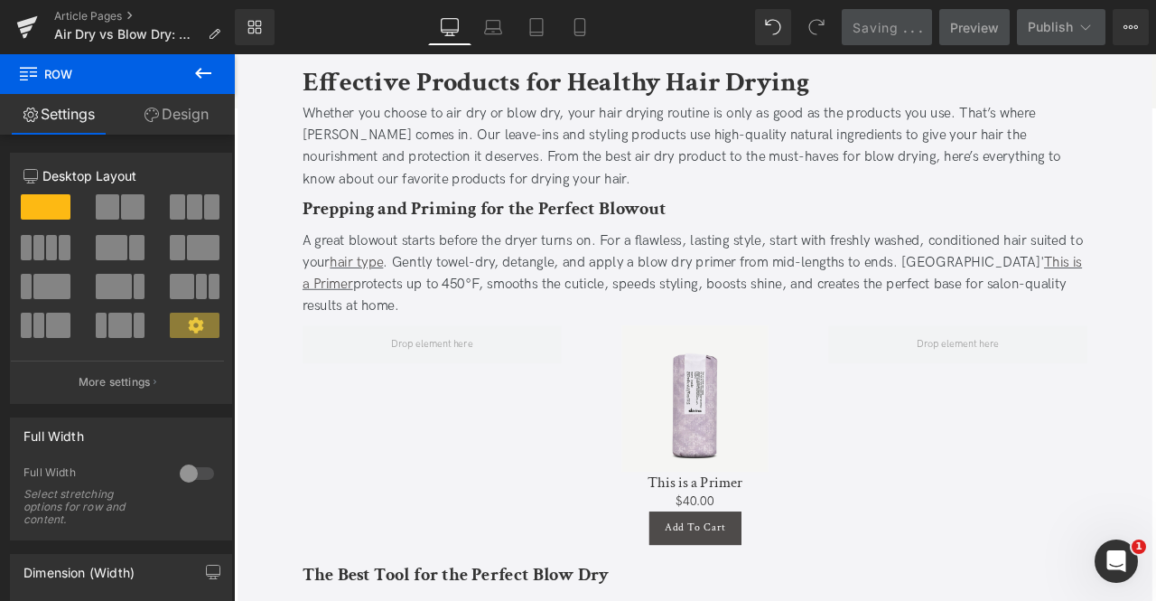
click at [501, 243] on b "Prepping and Priming for the Perfect Blowout" at bounding box center [530, 237] width 431 height 28
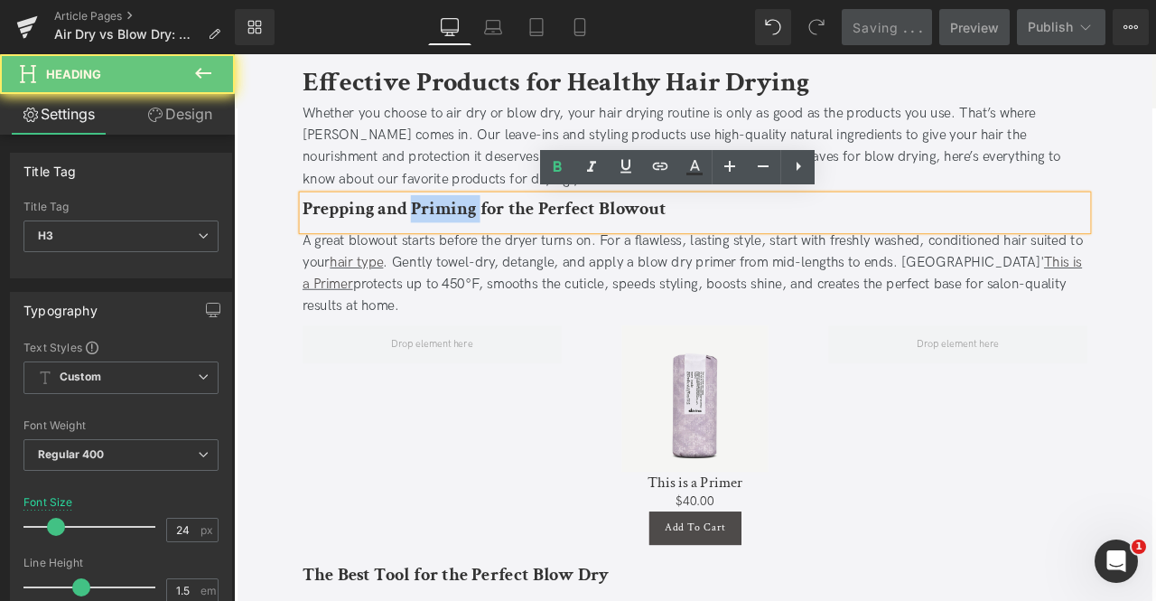
click at [501, 243] on b "Prepping and Priming for the Perfect Blowout" at bounding box center [530, 237] width 431 height 28
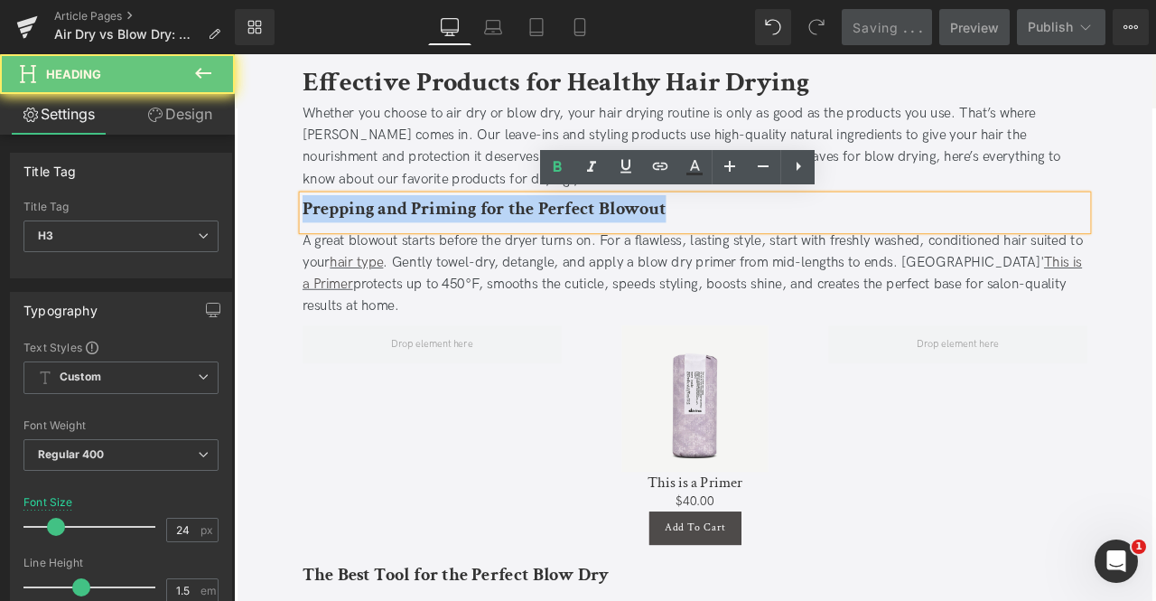
click at [501, 243] on b "Prepping and Priming for the Perfect Blowout" at bounding box center [530, 237] width 431 height 28
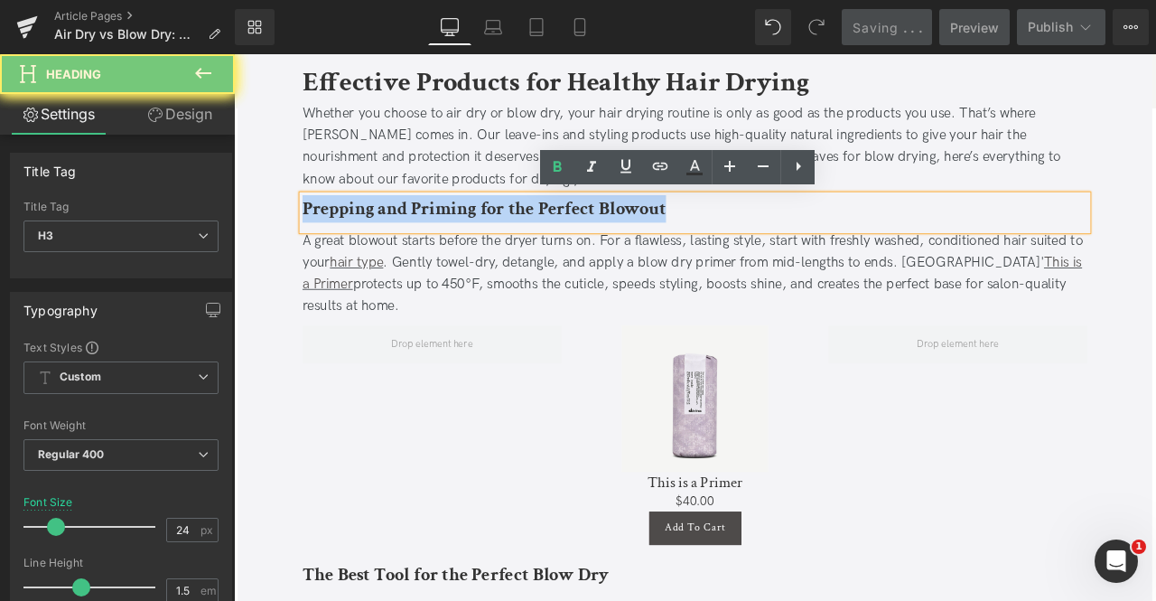
copy b "Prepping and Priming for the Perfect Blowout"
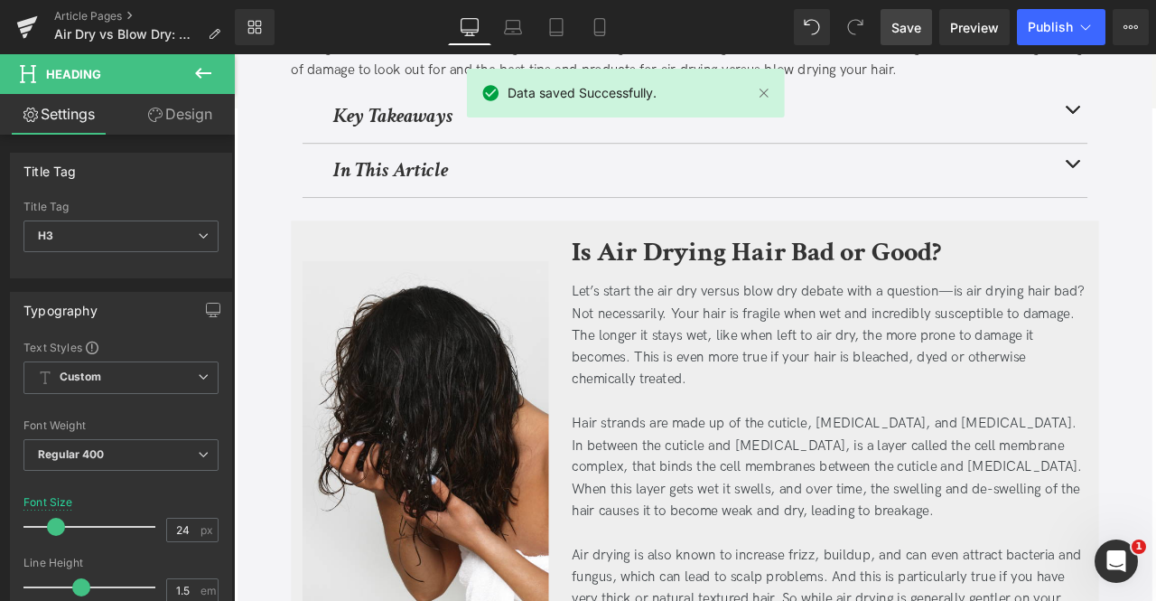
scroll to position [427, 0]
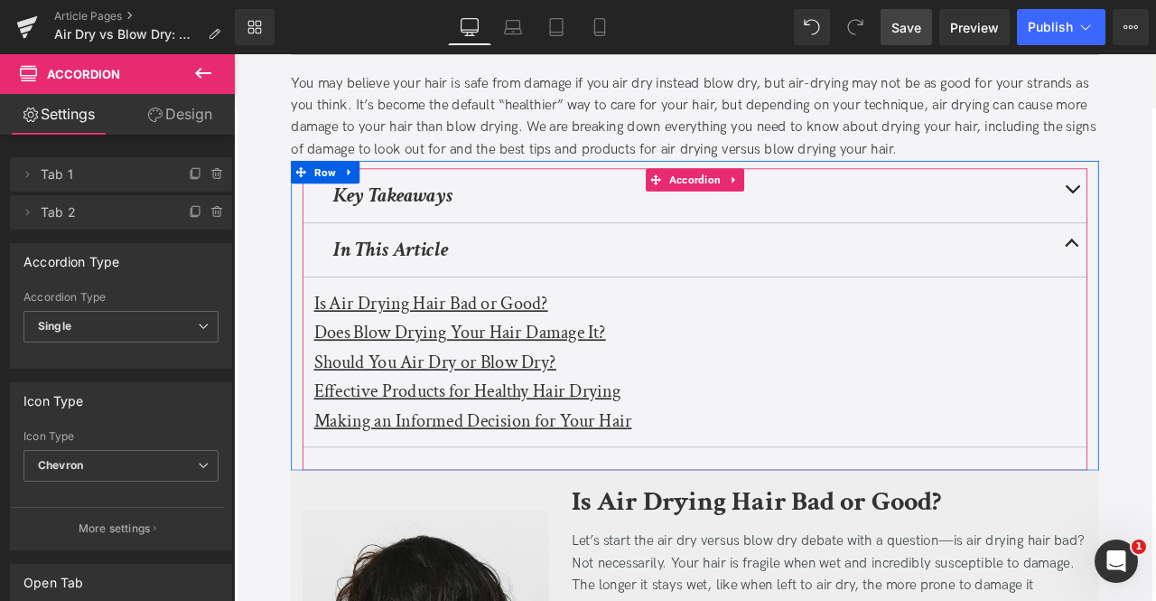
scroll to position [329, 0]
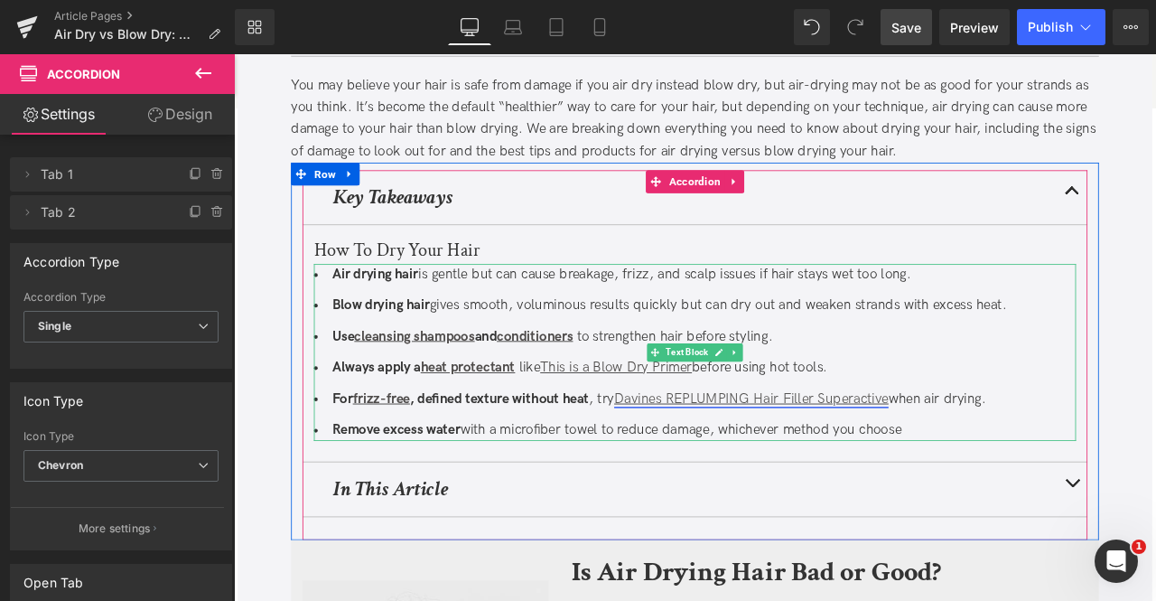
scroll to position [370, 0]
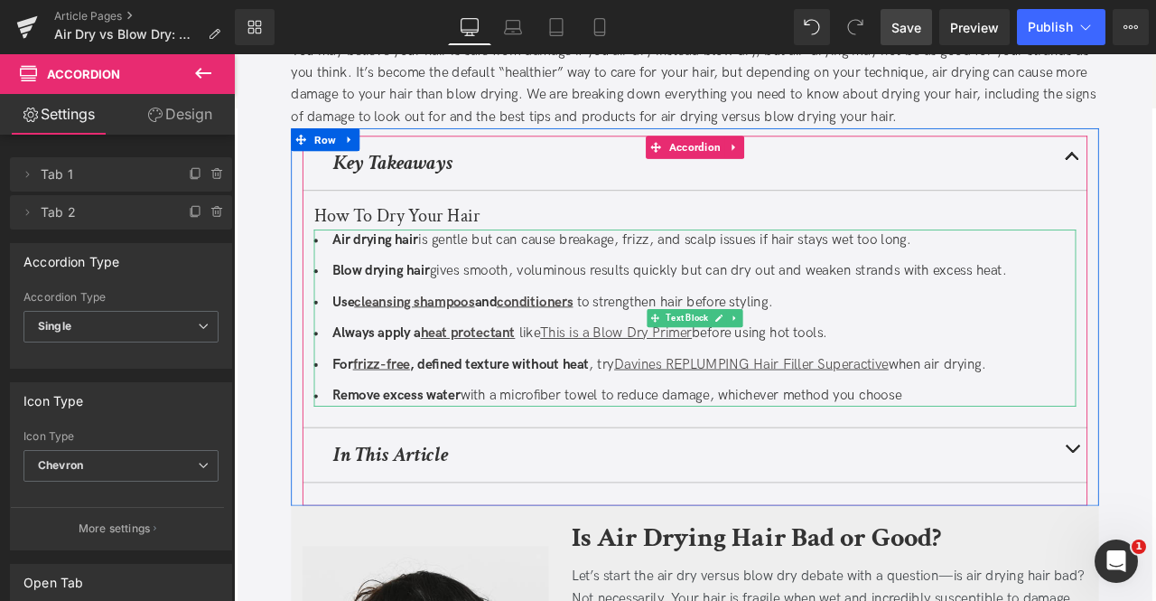
click at [688, 302] on li "Blow drying hair gives smooth, voluminous results quickly but can dry out and w…" at bounding box center [780, 311] width 903 height 26
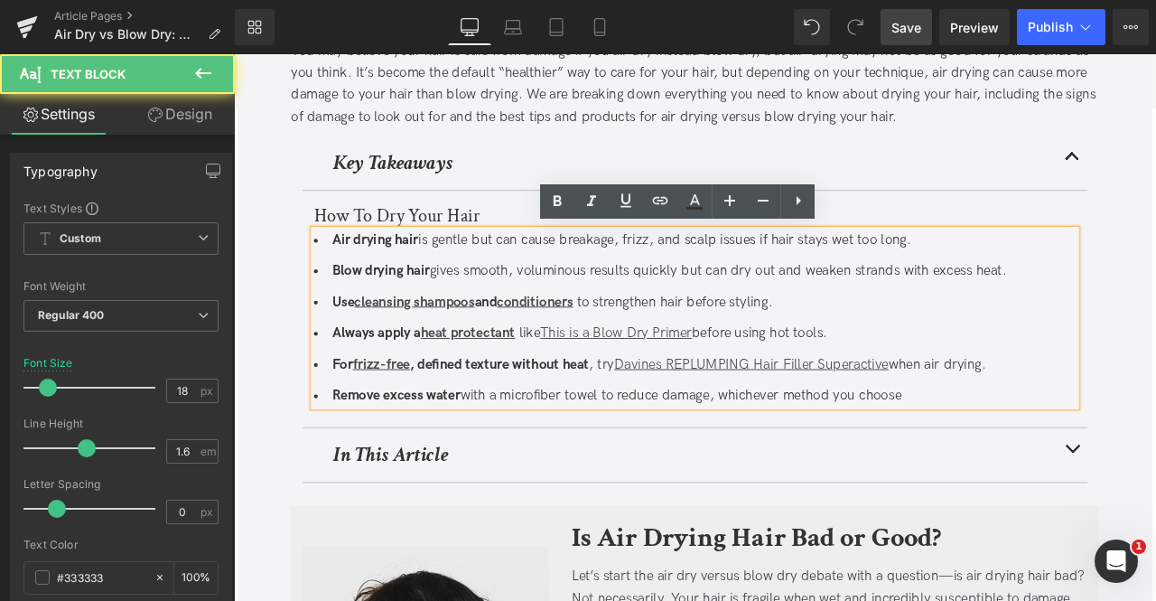
click at [770, 335] on li "Use cleansing shampoos and conditioners to strengthen hair before styling." at bounding box center [780, 348] width 903 height 26
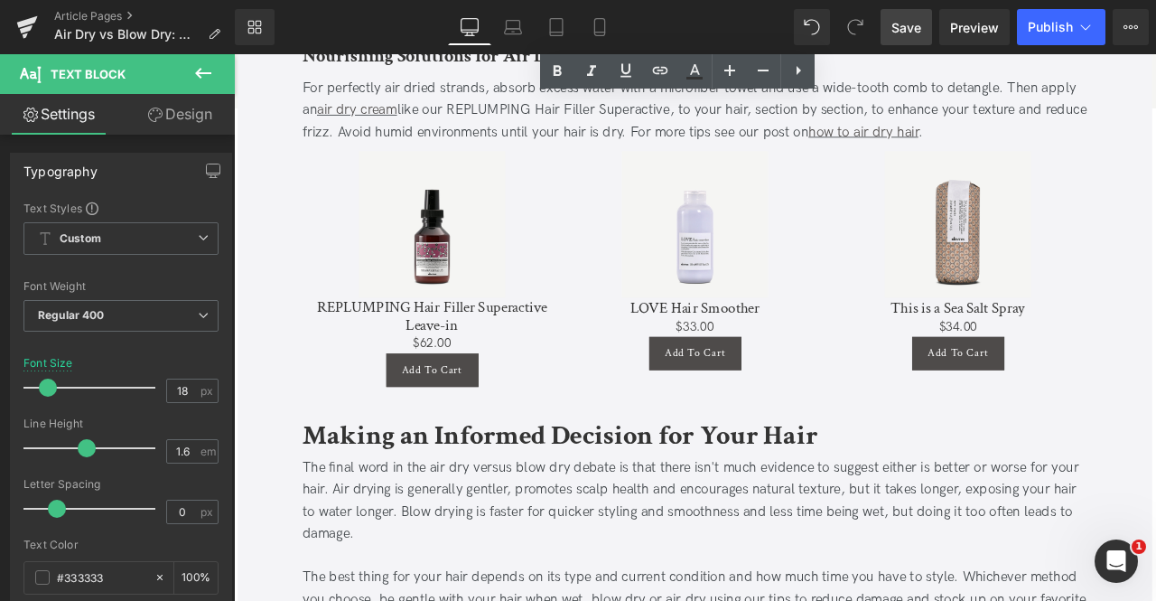
scroll to position [4110, 0]
click at [894, 40] on link "Save" at bounding box center [906, 27] width 51 height 36
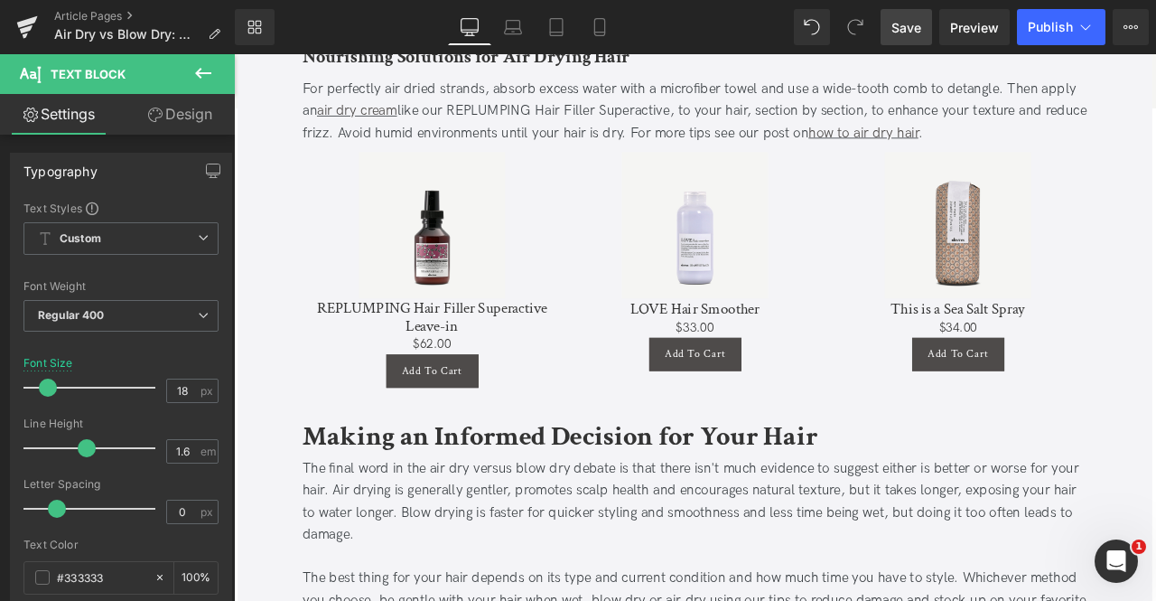
click at [913, 14] on link "Save" at bounding box center [906, 27] width 51 height 36
